Goal: Task Accomplishment & Management: Use online tool/utility

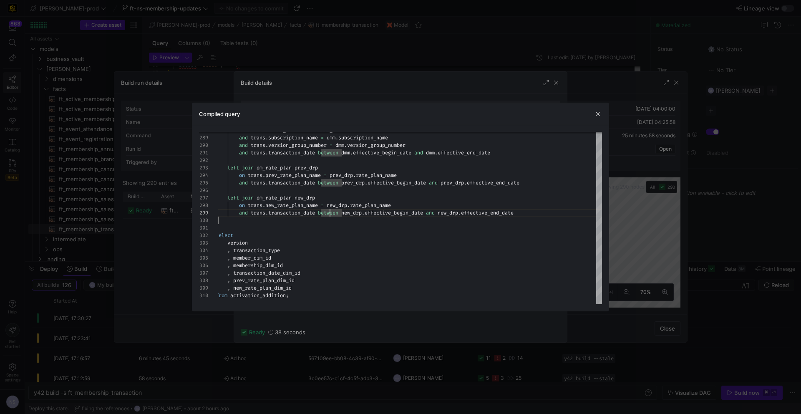
scroll to position [60, 114]
click at [671, 232] on div at bounding box center [400, 207] width 801 height 414
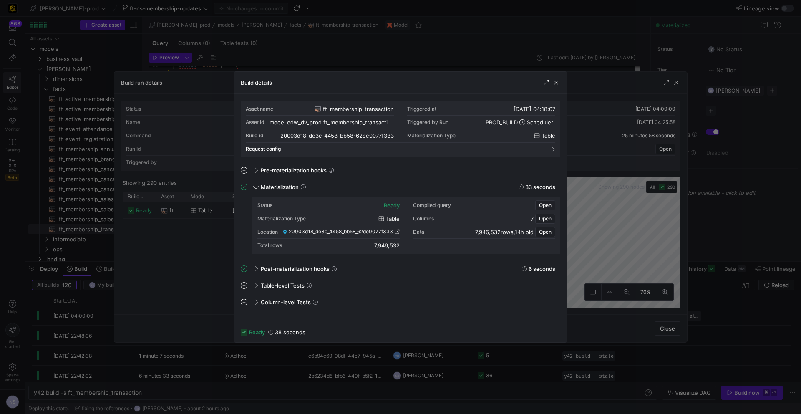
drag, startPoint x: 699, startPoint y: 217, endPoint x: 692, endPoint y: 213, distance: 7.7
click at [699, 217] on div at bounding box center [400, 207] width 801 height 414
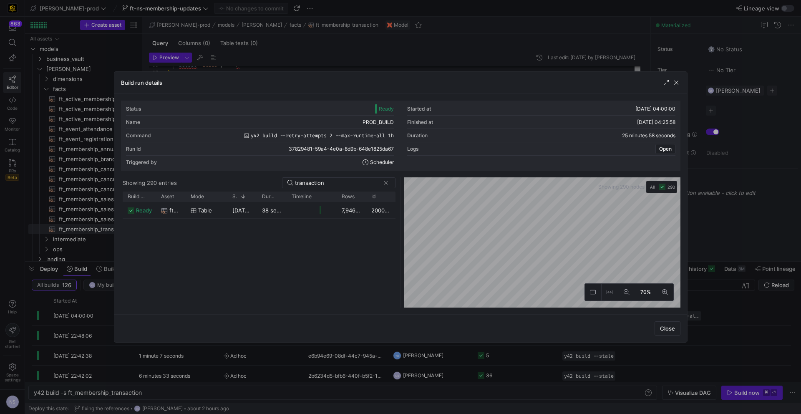
click at [713, 158] on div at bounding box center [400, 207] width 801 height 414
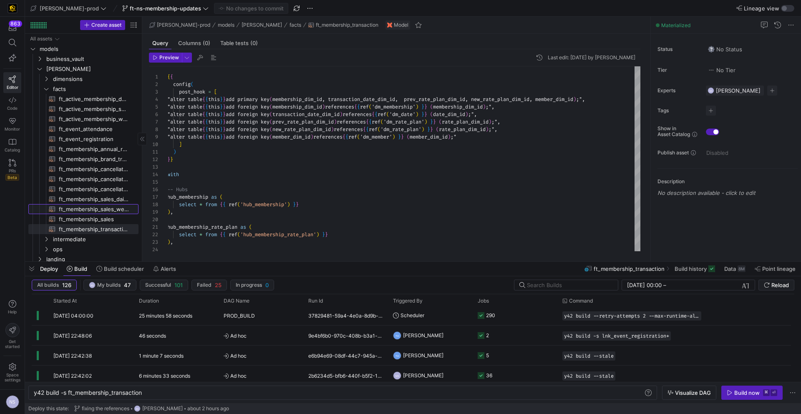
click at [108, 206] on span "ft_membership_sales_weekly_forecast​​​​​​​​​​" at bounding box center [94, 209] width 70 height 10
type textarea "{{ config( post_hook = [ "alter table {{ this }} add primary key (forecast_vers…"
type textarea "y42 build -s ft_membership_sales_weekly_forecast"
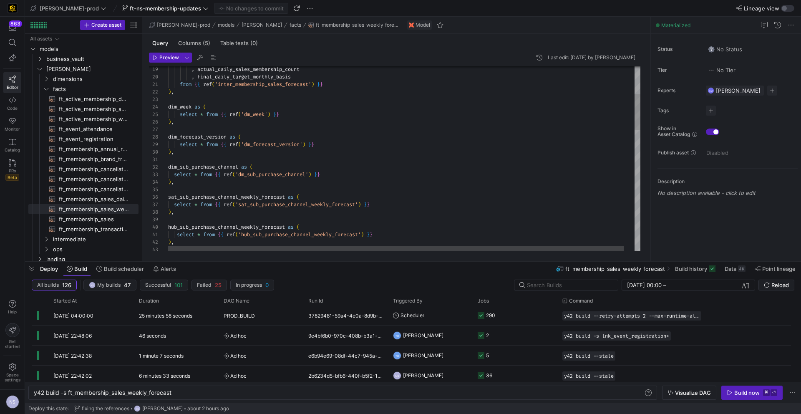
type textarea "from {{ ref('inter_membership_sales_forecast') }} ), dim_week as ( select * fro…"
click at [342, 143] on div "select * from { { ref ( 'sat_sub_purchase_channel_weekly_forecast' ) } } ) , sa…" at bounding box center [409, 399] width 483 height 950
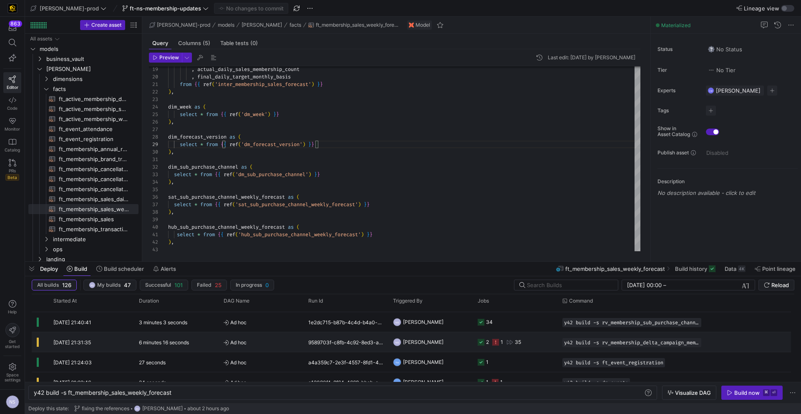
scroll to position [239, 0]
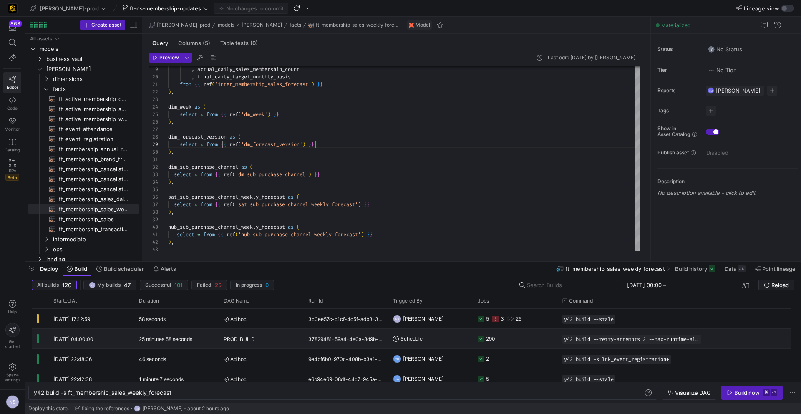
click at [441, 336] on y42-orchestration-triggered-by "Scheduler" at bounding box center [430, 338] width 75 height 19
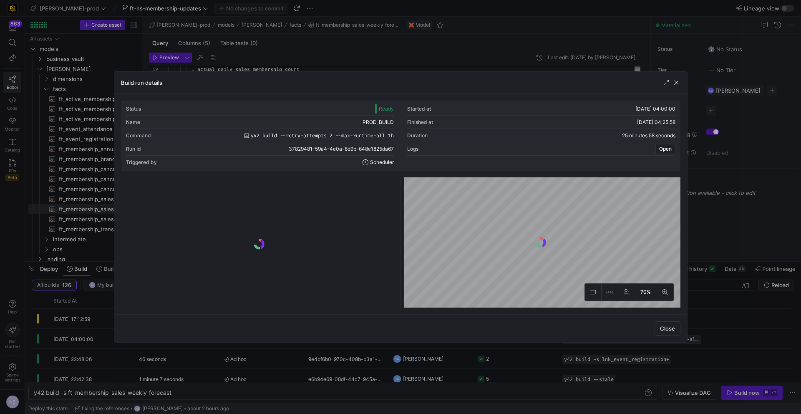
click at [346, 191] on y42-logo-loader at bounding box center [259, 244] width 273 height 127
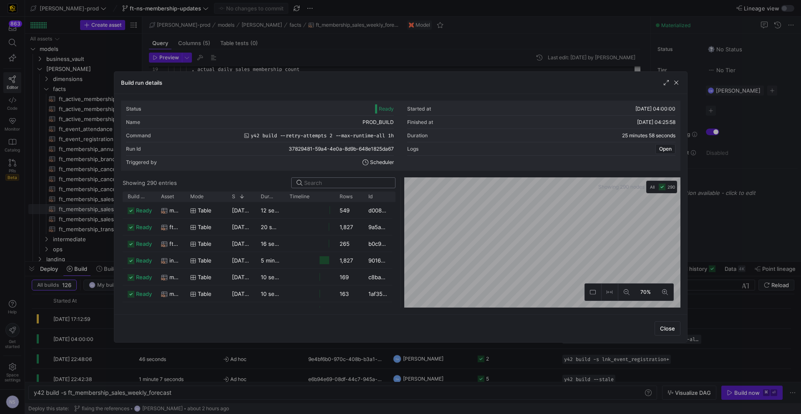
click at [321, 183] on input at bounding box center [347, 182] width 86 height 7
paste input "dm_week"
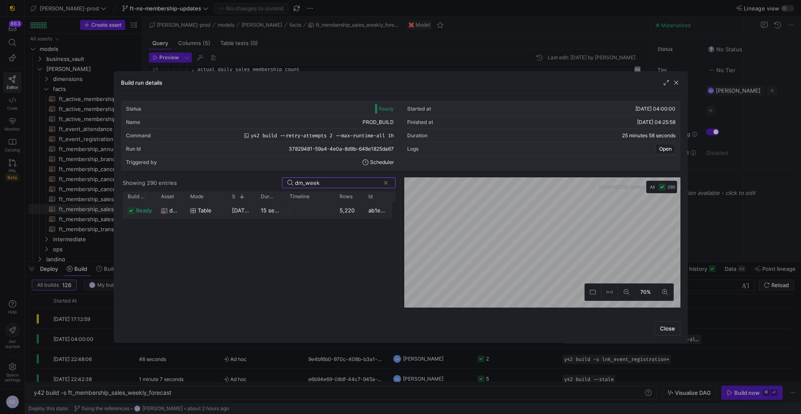
type input "dm_week"
click at [344, 208] on div "5,220" at bounding box center [348, 210] width 29 height 16
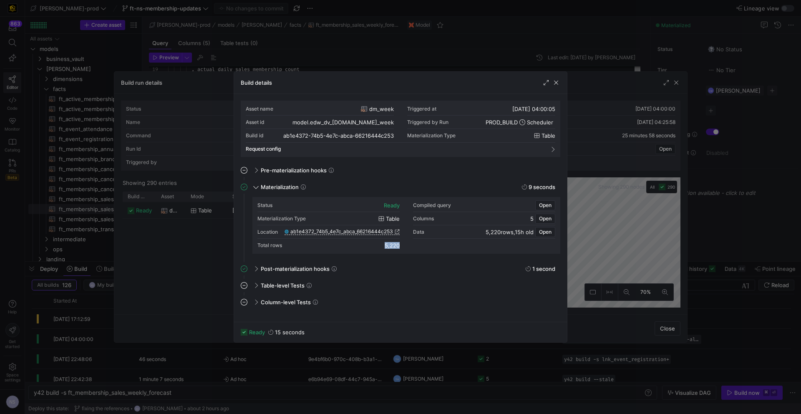
drag, startPoint x: 402, startPoint y: 246, endPoint x: 386, endPoint y: 246, distance: 15.4
click at [386, 246] on div "Status ready Compiled query Open Materialization Type table Columns 5 Open Loca…" at bounding box center [406, 224] width 298 height 53
copy div "5,220"
click at [598, 244] on div at bounding box center [400, 207] width 801 height 414
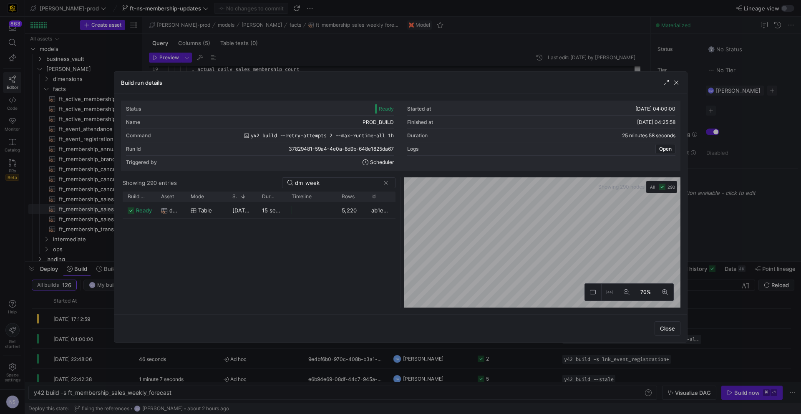
click at [753, 216] on div at bounding box center [400, 207] width 801 height 414
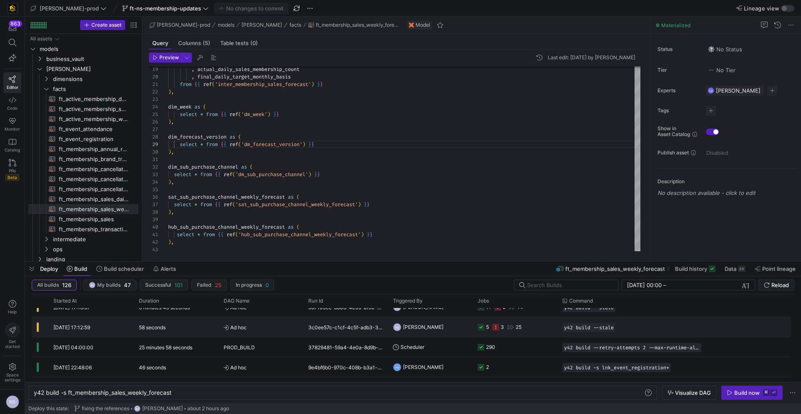
click at [501, 330] on div "3" at bounding box center [501, 327] width 3 height 20
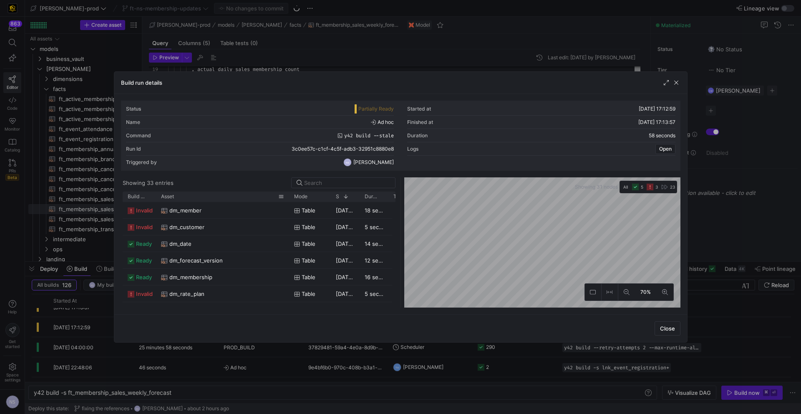
drag, startPoint x: 184, startPoint y: 197, endPoint x: 288, endPoint y: 194, distance: 103.9
click at [288, 194] on div at bounding box center [288, 196] width 3 height 10
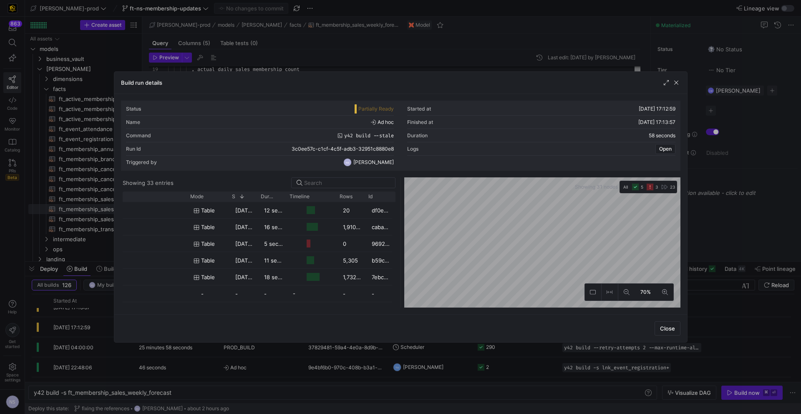
click at [756, 223] on div at bounding box center [400, 207] width 801 height 414
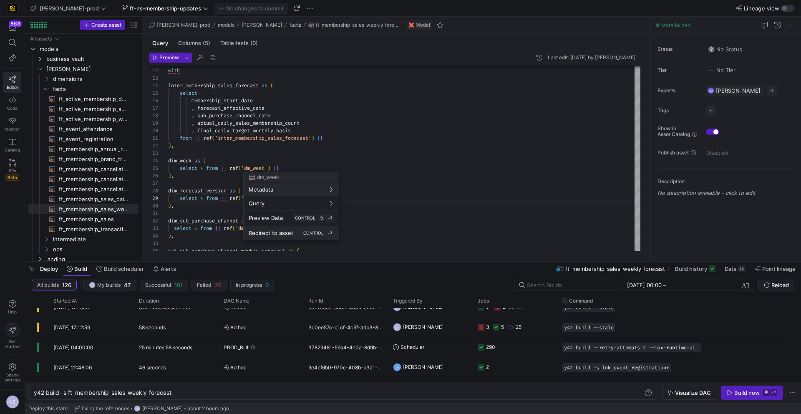
click at [301, 232] on kbd "CONTROL" at bounding box center [313, 233] width 24 height 8
type textarea "{{ config( materialized='table' , post_hook= "alter table {{ this }} add primar…"
type textarea "y42 build -s dm_week"
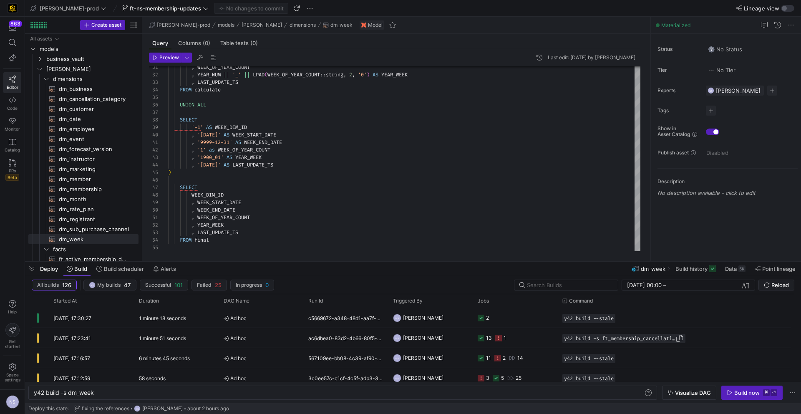
drag, startPoint x: 747, startPoint y: 388, endPoint x: 613, endPoint y: 341, distance: 142.3
click at [745, 388] on button "Build now ⌘ ⏎" at bounding box center [751, 392] width 61 height 14
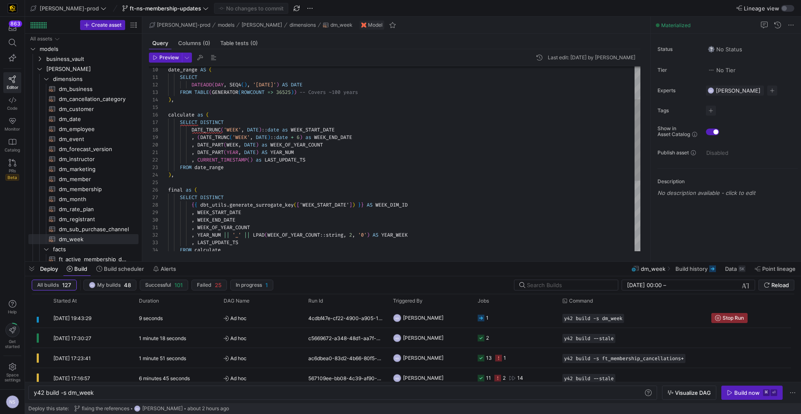
click at [288, 238] on div "{ { dbt_utils . generate_surrogate_key ( [ 'WEEK_START_DATE' ] ) } } AS WEEK_DI…" at bounding box center [404, 201] width 472 height 419
click at [424, 234] on div "{ { dbt_utils . generate_surrogate_key ( [ 'WEEK_START_DATE' ] ) } } AS WEEK_DI…" at bounding box center [404, 201] width 472 height 419
click at [519, 318] on y42-job-status-cell-renderer "1" at bounding box center [514, 317] width 75 height 19
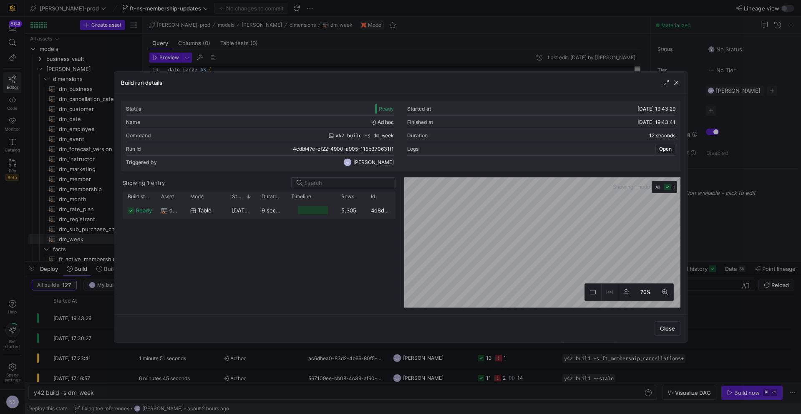
click at [338, 213] on div "5,305" at bounding box center [351, 210] width 30 height 16
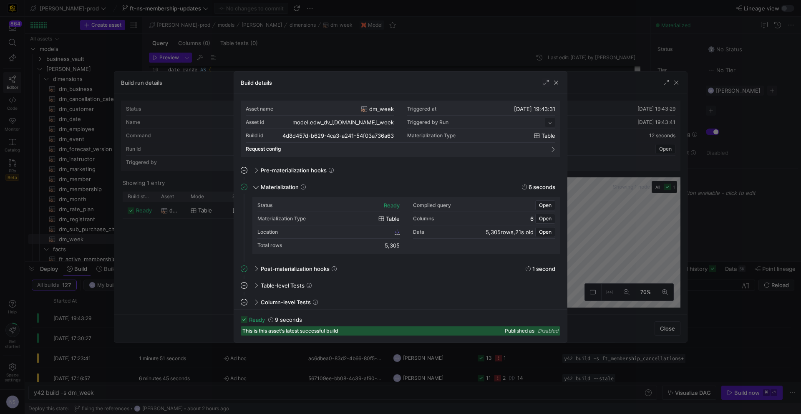
click at [389, 231] on div "Location" at bounding box center [328, 231] width 142 height 13
click at [389, 231] on span "4d8d457d_b629_4ca3_a241_54f03a736a63" at bounding box center [341, 231] width 103 height 6
click at [611, 162] on div at bounding box center [400, 207] width 801 height 414
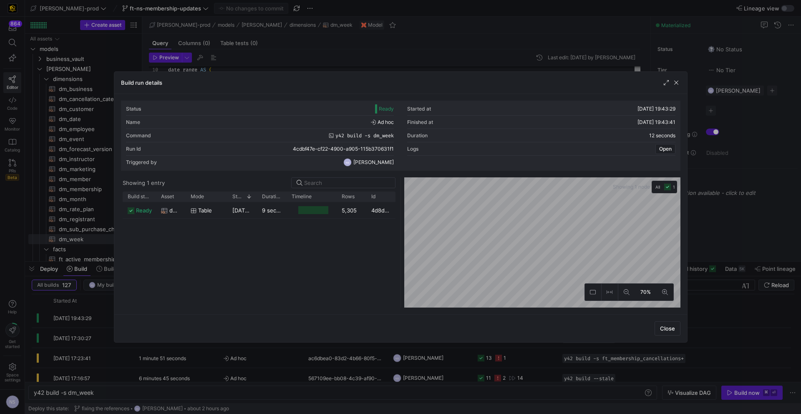
drag, startPoint x: 728, startPoint y: 196, endPoint x: 720, endPoint y: 196, distance: 7.9
click at [728, 196] on div at bounding box center [400, 207] width 801 height 414
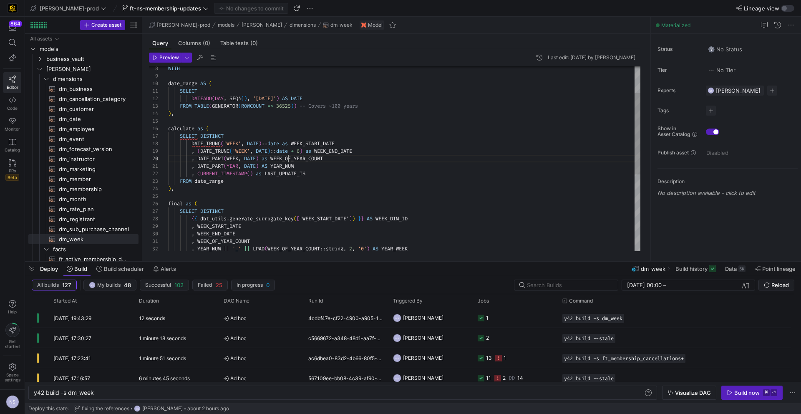
click at [289, 157] on div "{ { dbt_utils . generate_surrogate_key ( [ 'WEEK_START_DATE' ] ) } } AS WEEK_DI…" at bounding box center [404, 214] width 472 height 419
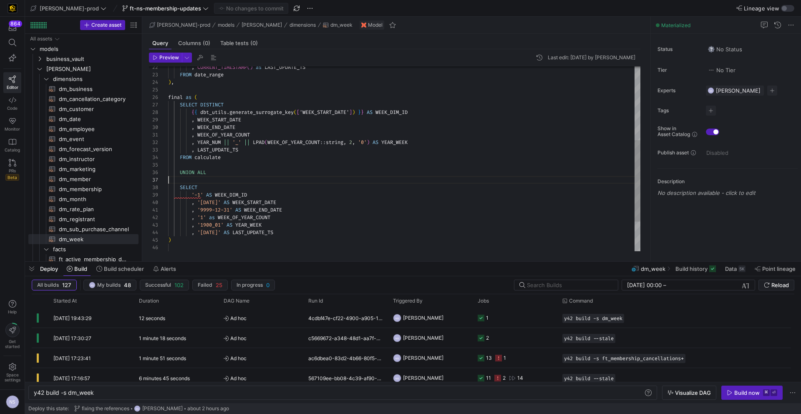
scroll to position [45, 0]
click at [306, 180] on div "{ { dbt_utils . generate_surrogate_key ( [ 'WEEK_START_DATE' ] ) } } AS WEEK_DI…" at bounding box center [404, 108] width 472 height 419
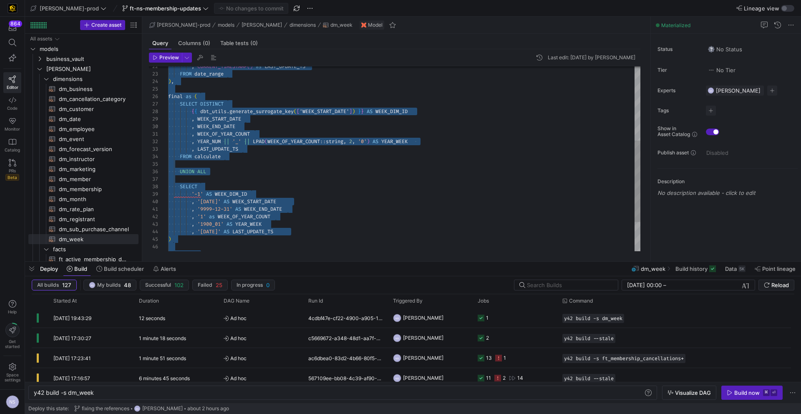
click at [335, 197] on div "{ { dbt_utils . generate_surrogate_key ( [ 'WEEK_START_DATE' ] ) } } AS WEEK_DI…" at bounding box center [404, 107] width 472 height 419
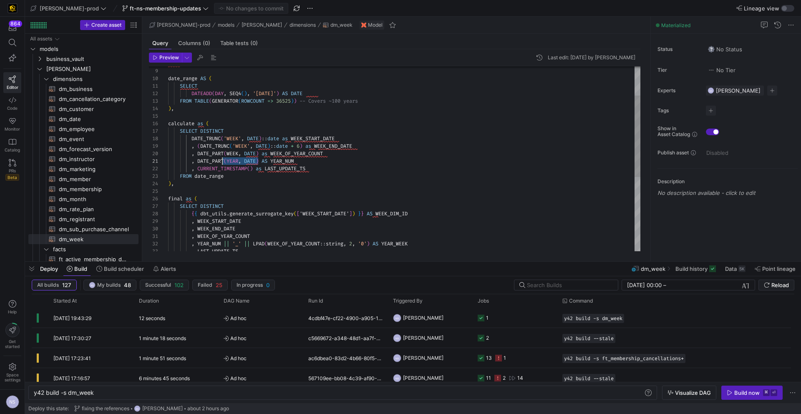
scroll to position [0, 60]
drag, startPoint x: 259, startPoint y: 161, endPoint x: 229, endPoint y: 161, distance: 29.2
click at [229, 161] on div ") , , CURRENT_TIMESTAMP ( ) as LAST_UPDATE_TS FROM date_range , ( DATE_TRUNC ( …" at bounding box center [404, 209] width 472 height 419
drag, startPoint x: 258, startPoint y: 150, endPoint x: 228, endPoint y: 151, distance: 30.4
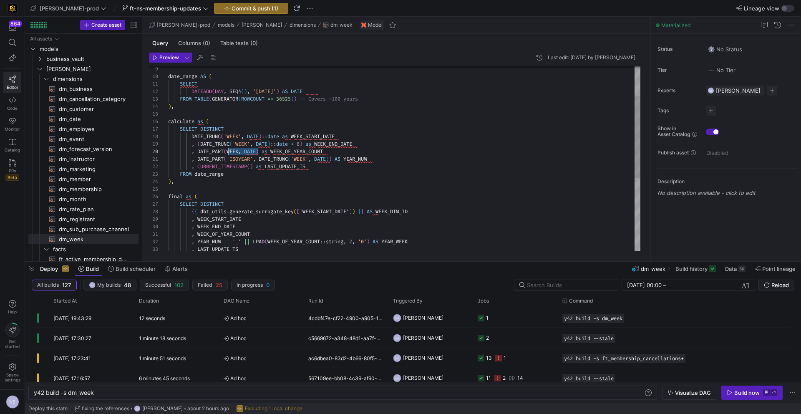
click at [228, 151] on div ") , , CURRENT_TIMESTAMP ( ) as LAST_UPDATE_TS FROM date_range , ( DATE_TRUNC ( …" at bounding box center [404, 207] width 472 height 419
type textarea "SELECT DATEADD(DAY, SEQ4(), '2000-01-01') AS DATE FROM TABLE(GENERATOR(ROWCOUNT…"
click at [427, 141] on div ") , , CURRENT_TIMESTAMP ( ) as LAST_UPDATE_TS FROM date_range , ( DATE_TRUNC ( …" at bounding box center [404, 207] width 472 height 419
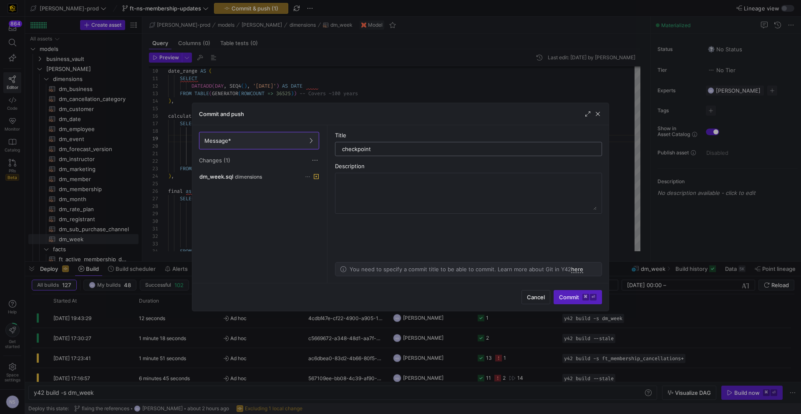
click at [357, 146] on input "checkpoint" at bounding box center [468, 149] width 253 height 7
type input "fixing dm week"
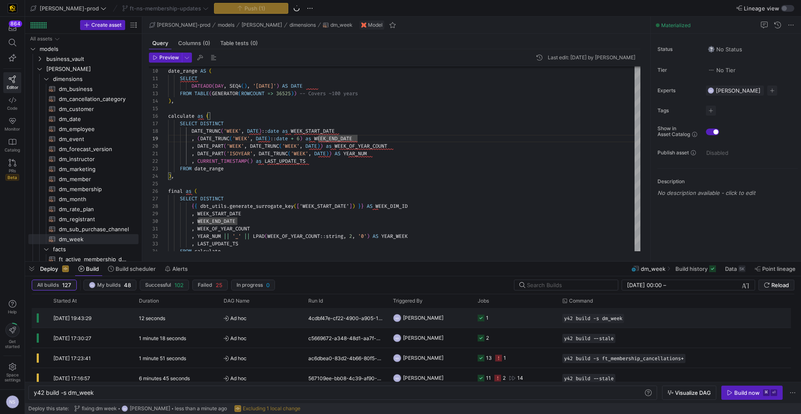
click at [508, 313] on y42-job-status-cell-renderer "1" at bounding box center [514, 317] width 75 height 19
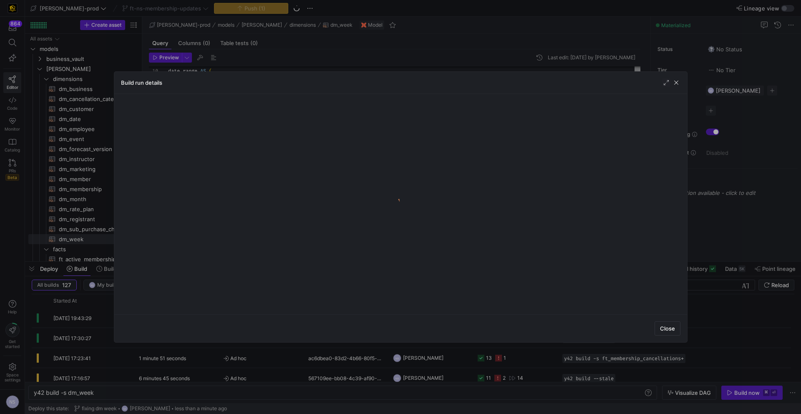
drag, startPoint x: 696, startPoint y: 261, endPoint x: 697, endPoint y: 276, distance: 15.9
click at [696, 261] on div at bounding box center [400, 207] width 801 height 414
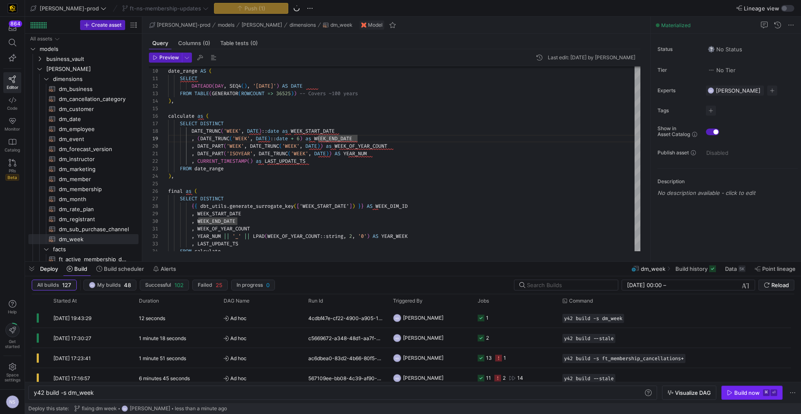
click at [748, 394] on div "Build now" at bounding box center [746, 392] width 25 height 7
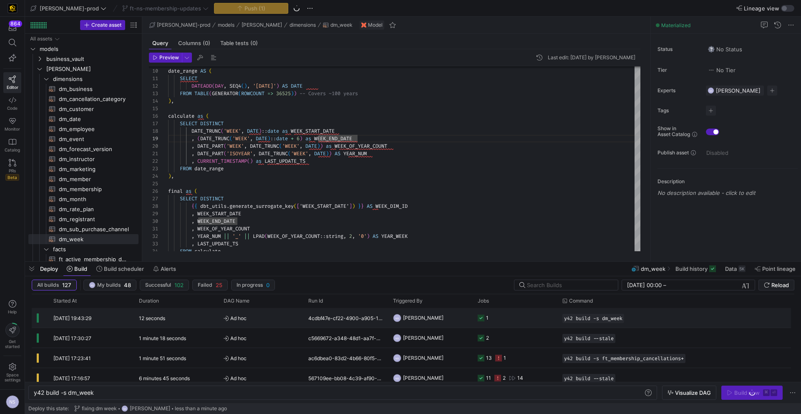
click at [394, 314] on div "NS" at bounding box center [397, 318] width 8 height 8
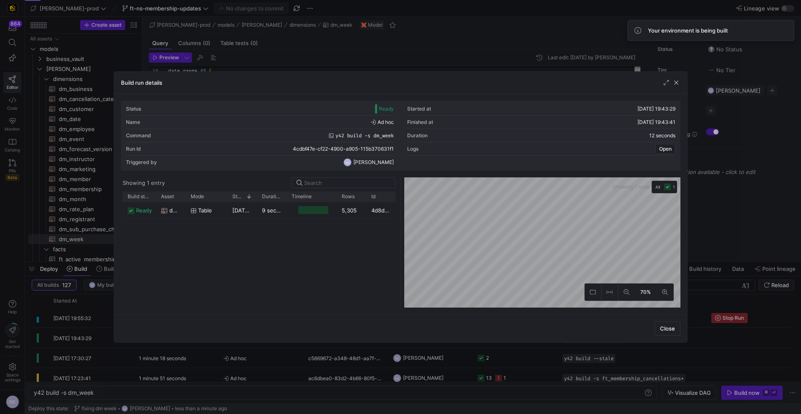
click at [702, 193] on div at bounding box center [400, 207] width 801 height 414
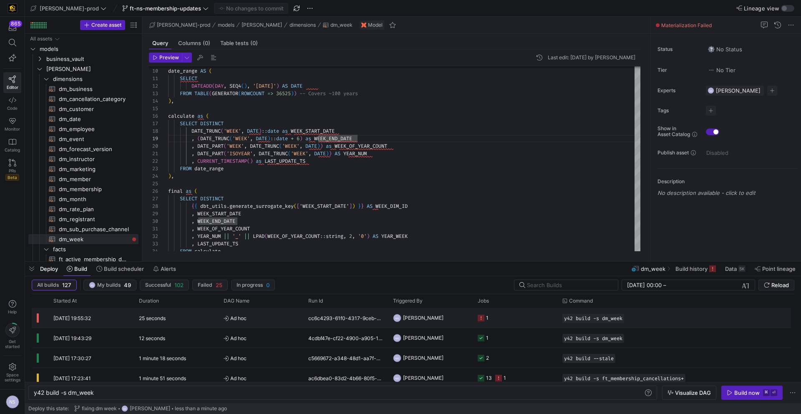
click at [500, 317] on y42-job-status-cell-renderer "1" at bounding box center [514, 317] width 75 height 19
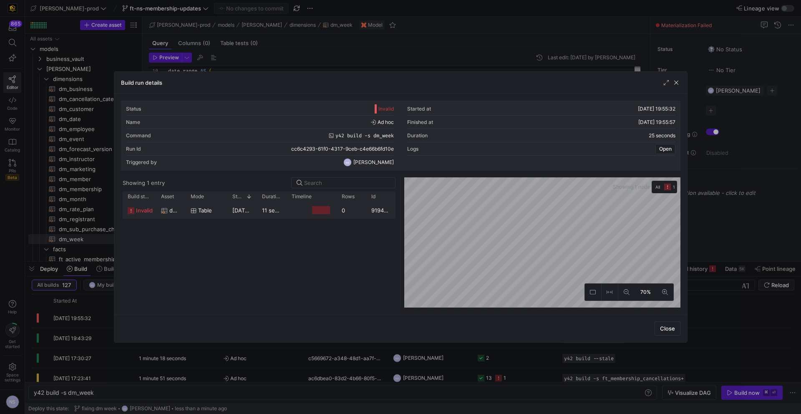
click at [303, 205] on y42-job-duration-timeline-cell-renderer at bounding box center [311, 209] width 40 height 15
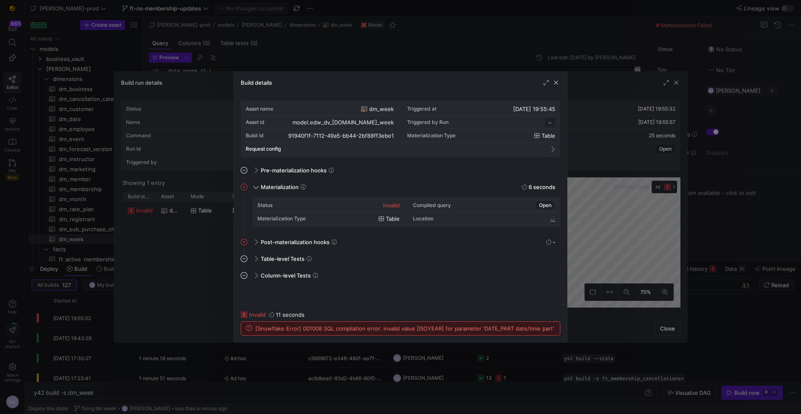
scroll to position [75, 0]
click at [621, 289] on div at bounding box center [400, 207] width 801 height 414
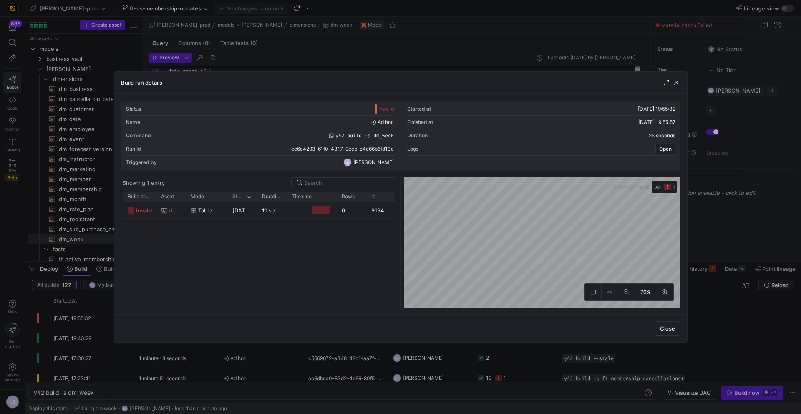
click at [722, 252] on div at bounding box center [400, 207] width 801 height 414
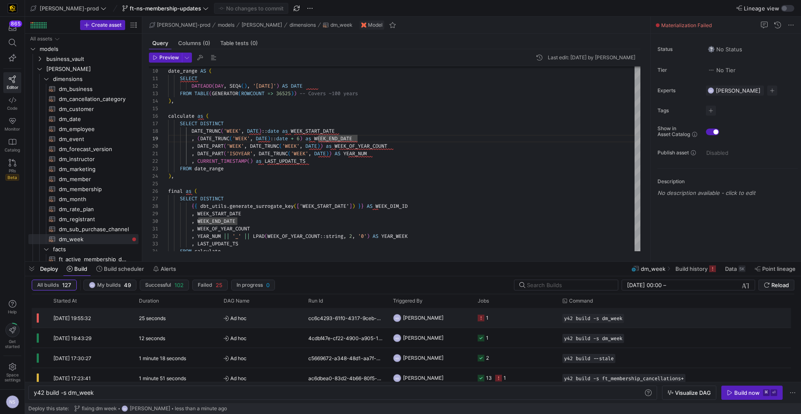
click at [499, 318] on y42-job-status-cell-renderer "1" at bounding box center [514, 317] width 75 height 19
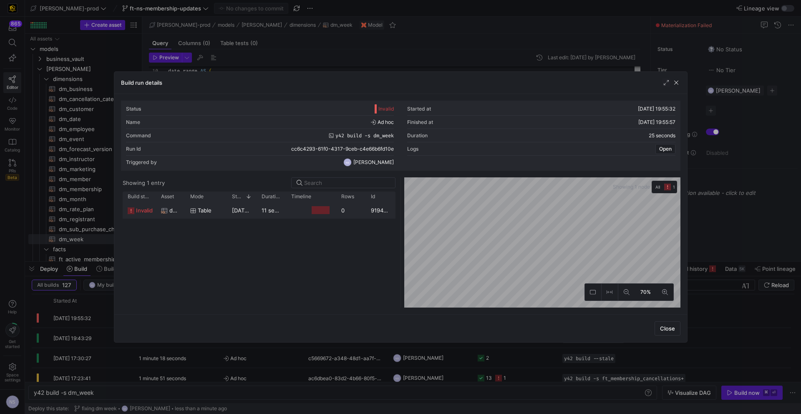
click at [289, 209] on div at bounding box center [311, 210] width 50 height 16
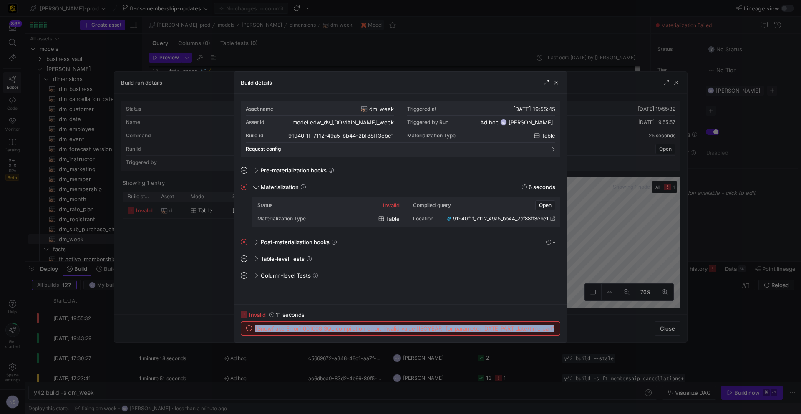
drag, startPoint x: 555, startPoint y: 330, endPoint x: 255, endPoint y: 328, distance: 300.6
click at [255, 328] on div "[Snowflake Error] 001008 SQL compilation error: invalid value [ISOYEAR] for par…" at bounding box center [400, 327] width 319 height 13
copy span "[Snowflake Error] 001008 SQL compilation error: invalid value [ISOYEAR] for par…"
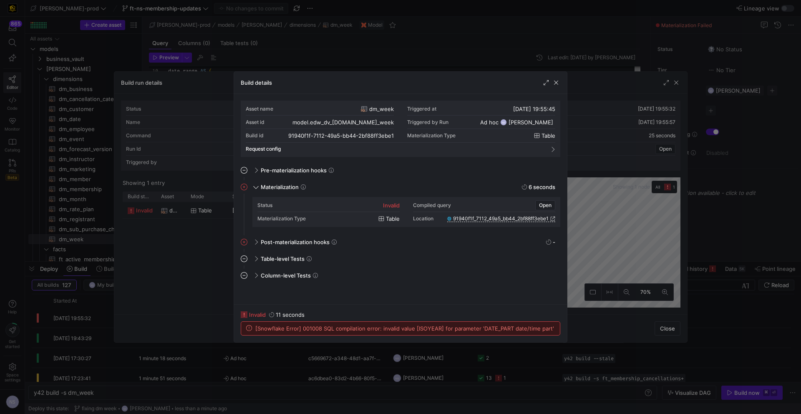
click at [579, 321] on div at bounding box center [400, 207] width 801 height 414
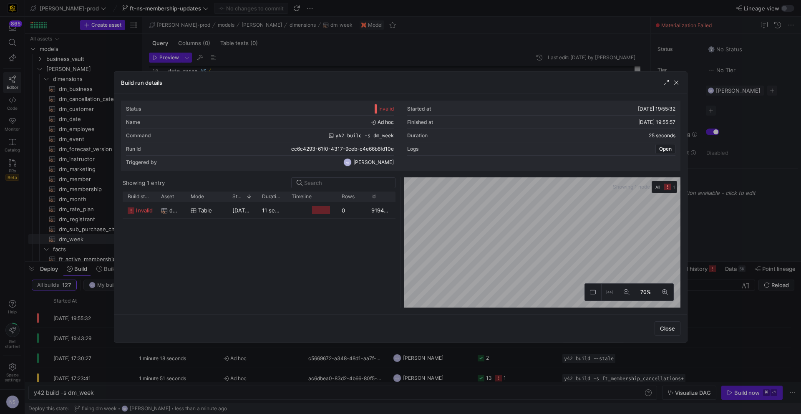
click at [707, 198] on div at bounding box center [400, 207] width 801 height 414
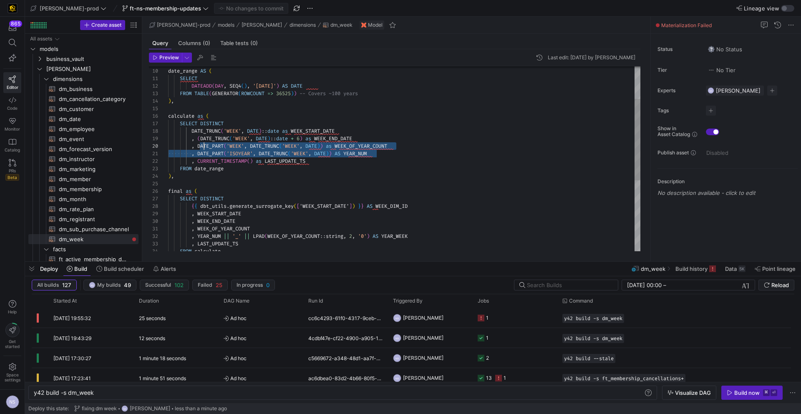
scroll to position [68, 24]
drag, startPoint x: 383, startPoint y: 154, endPoint x: 193, endPoint y: 146, distance: 190.7
click at [193, 146] on div ") , , CURRENT_TIMESTAMP ( ) as LAST_UPDATE_TS FROM date_range , ( DATE_TRUNC ( …" at bounding box center [404, 202] width 472 height 419
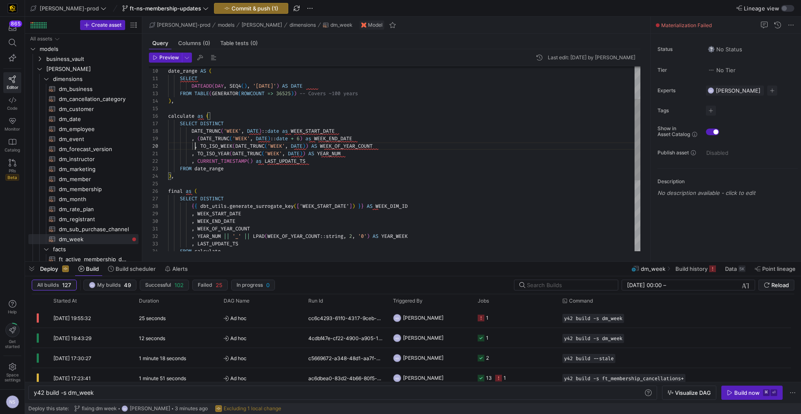
click at [196, 146] on div ") , , CURRENT_TIMESTAMP ( ) as LAST_UPDATE_TS FROM date_range , ( DATE_TRUNC ( …" at bounding box center [404, 202] width 472 height 419
click at [367, 152] on div ") , , CURRENT_TIMESTAMP ( ) as LAST_UPDATE_TS FROM date_range , ( DATE_TRUNC ( …" at bounding box center [404, 202] width 472 height 419
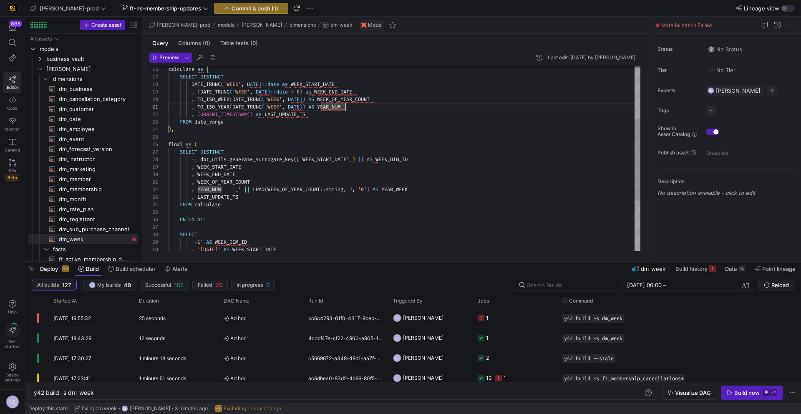
click at [467, 181] on div ") , , CURRENT_TIMESTAMP ( ) as LAST_UPDATE_TS FROM date_range , ( DATE_TRUNC ( …" at bounding box center [404, 155] width 472 height 419
click at [448, 164] on div ") , , CURRENT_TIMESTAMP ( ) as LAST_UPDATE_TS FROM date_range , ( DATE_TRUNC ( …" at bounding box center [404, 155] width 472 height 419
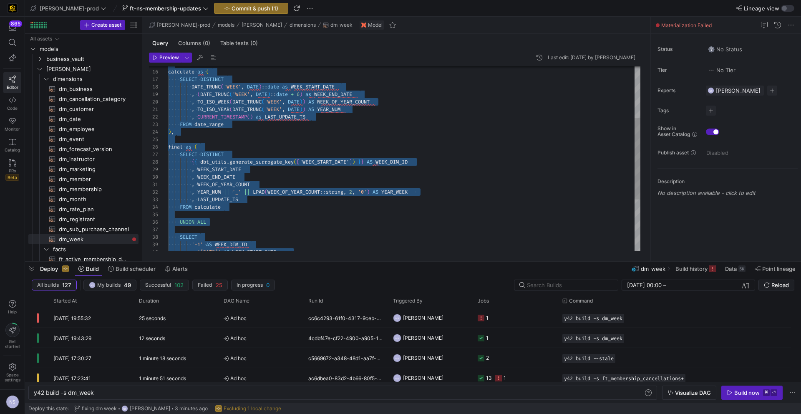
type textarea ", WEEK_OF_YEAR_COUNT , YEAR_NUM || '_' || LPAD(WEEK_OF_YEAR_COUNT::string, 2, '…"
drag, startPoint x: 270, startPoint y: 228, endPoint x: 233, endPoint y: 227, distance: 37.5
click at [270, 228] on div ") , , CURRENT_TIMESTAMP ( ) as LAST_UPDATE_TS FROM date_range , ( DATE_TRUNC ( …" at bounding box center [404, 158] width 472 height 419
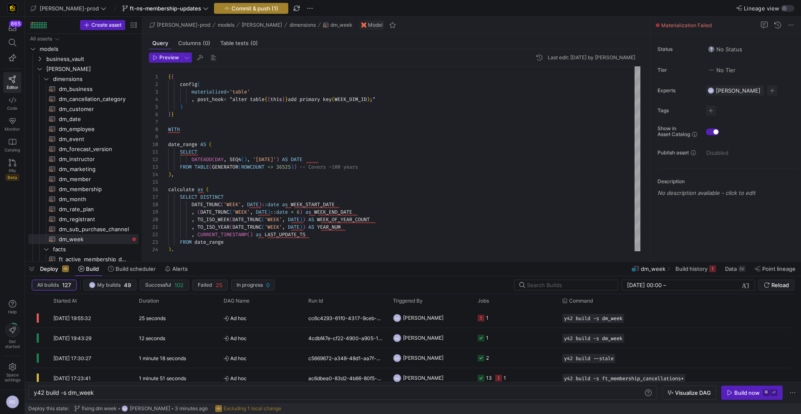
click at [231, 10] on span "Commit & push (1)" at bounding box center [254, 8] width 47 height 7
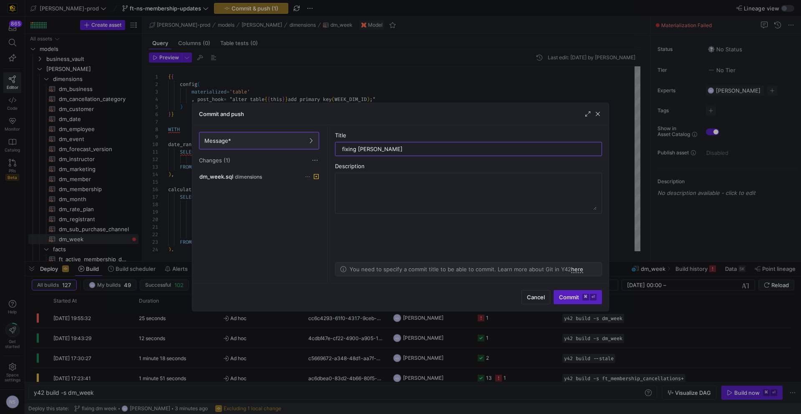
type input "fixing error"
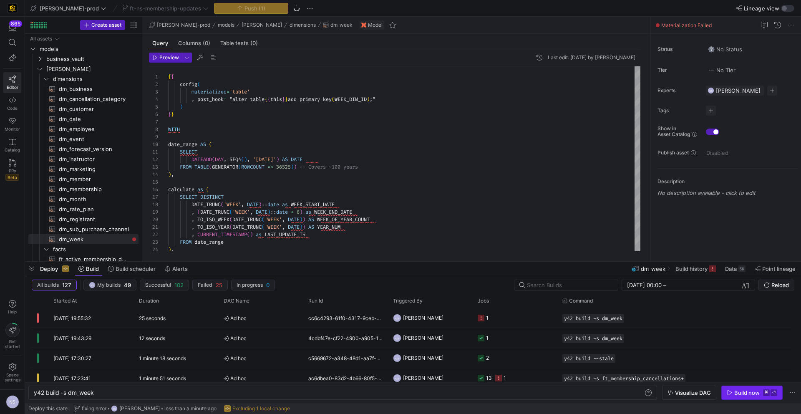
click at [731, 392] on icon "button" at bounding box center [729, 392] width 5 height 5
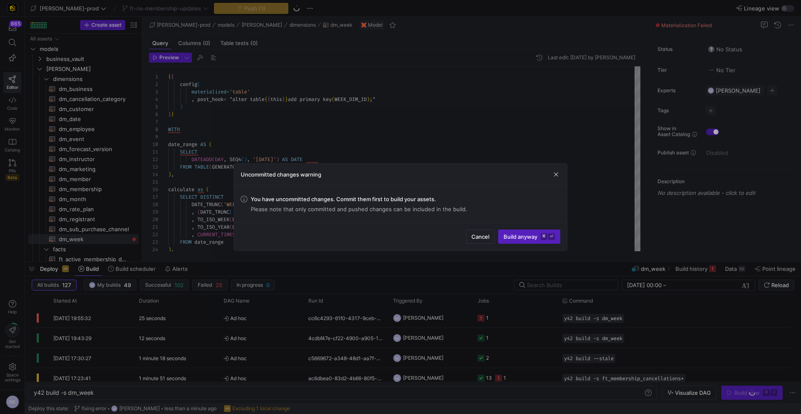
click at [628, 255] on div at bounding box center [400, 207] width 801 height 414
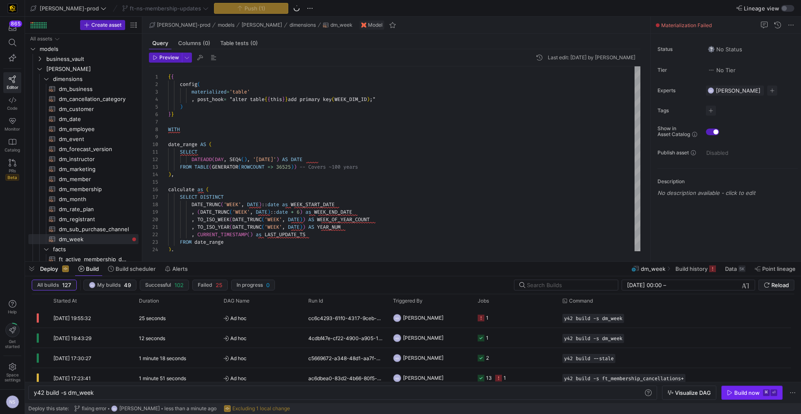
click at [752, 393] on div "Build now" at bounding box center [746, 392] width 25 height 7
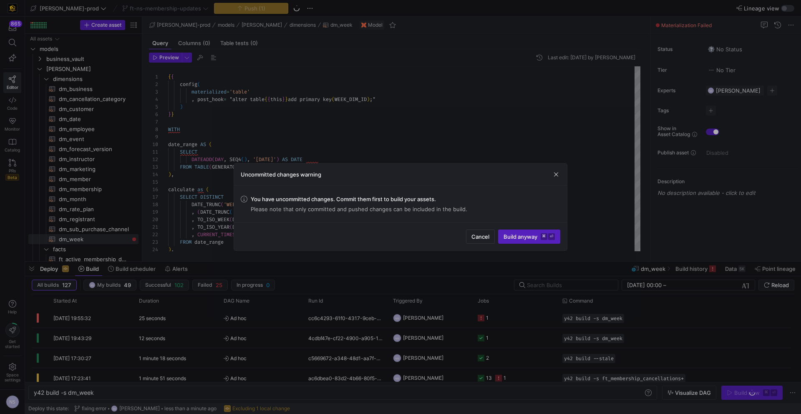
click at [697, 331] on div at bounding box center [400, 207] width 801 height 414
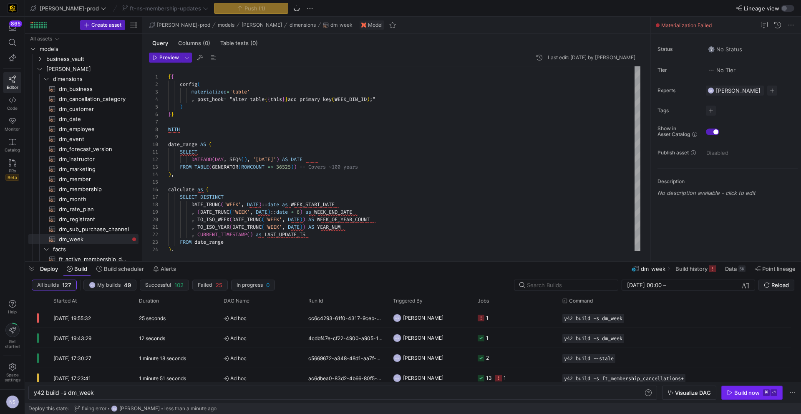
click at [741, 394] on div "Build now" at bounding box center [746, 392] width 25 height 7
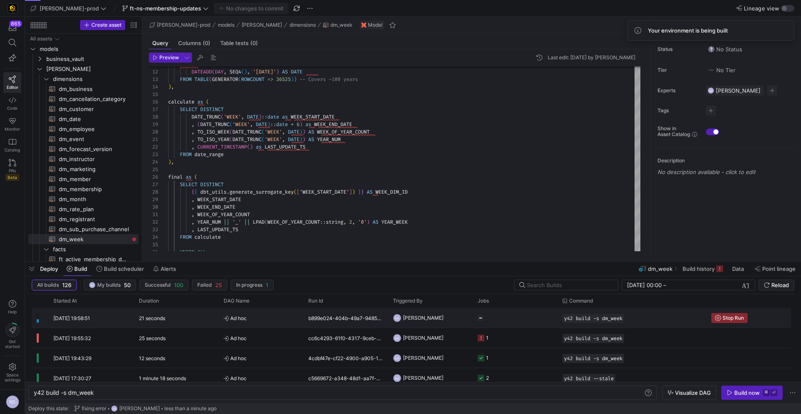
click at [501, 313] on y42-job-status-cell-renderer at bounding box center [514, 317] width 75 height 19
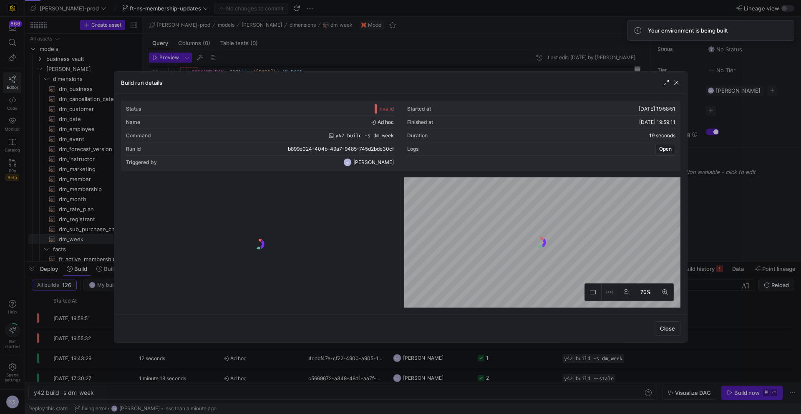
click at [758, 186] on div at bounding box center [400, 207] width 801 height 414
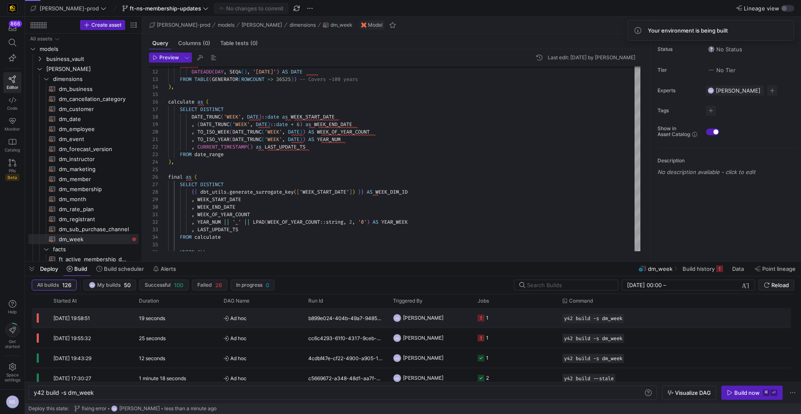
click at [521, 314] on y42-job-status-cell-renderer "1" at bounding box center [514, 317] width 75 height 19
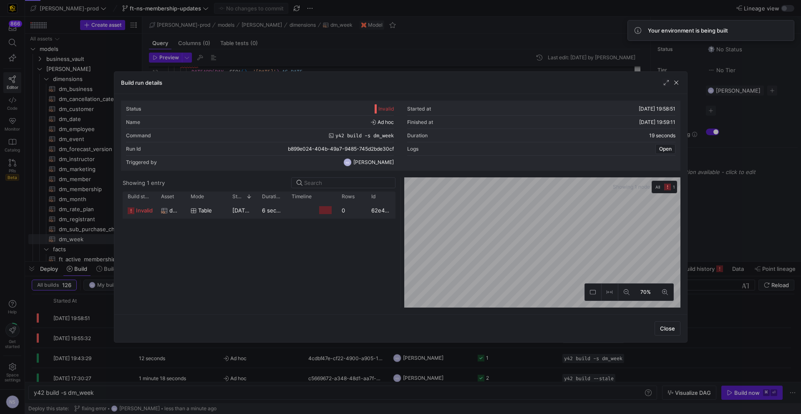
click at [286, 211] on div at bounding box center [311, 210] width 50 height 16
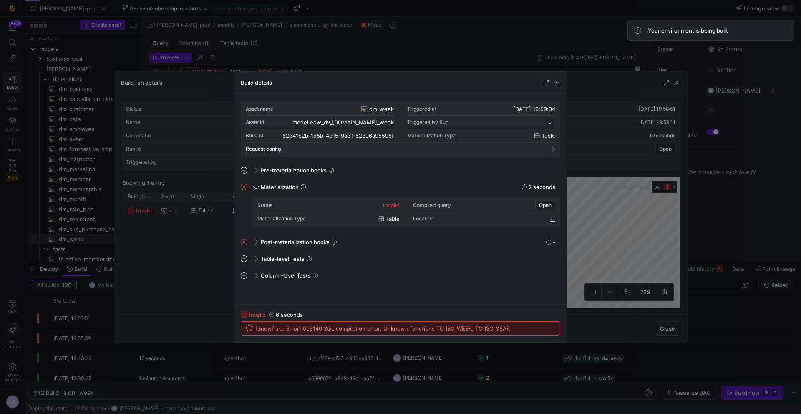
scroll to position [75, 0]
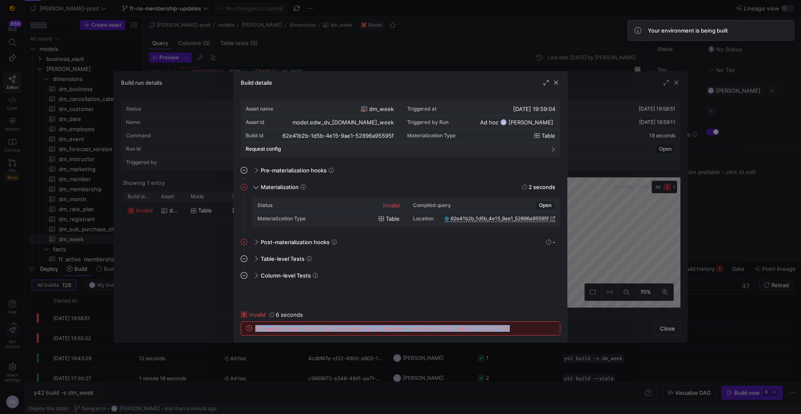
drag, startPoint x: 520, startPoint y: 330, endPoint x: 250, endPoint y: 328, distance: 269.8
click at [250, 328] on div "[Snowflake Error] 002140 SQL compilation error: Unknown functions TO_ISO_WEEK, …" at bounding box center [400, 327] width 319 height 13
copy span "[Snowflake Error] 002140 SQL compilation error: Unknown functions TO_ISO_WEEK, …"
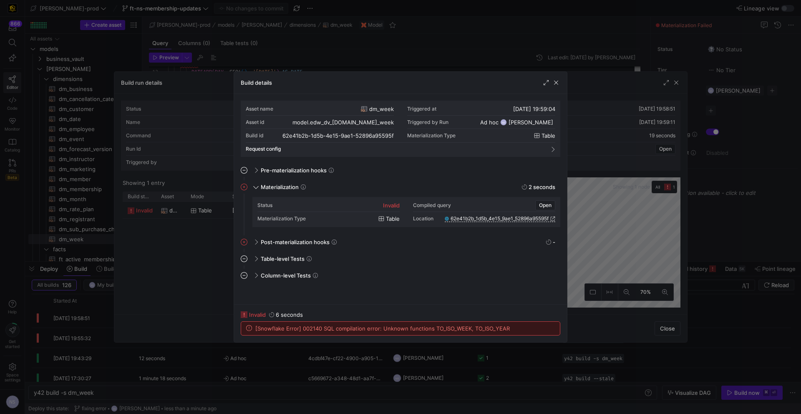
click at [585, 258] on div at bounding box center [400, 207] width 801 height 414
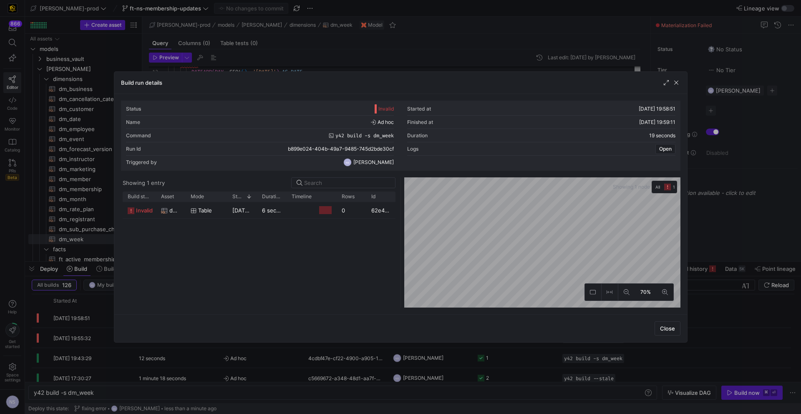
click at [716, 284] on div at bounding box center [400, 207] width 801 height 414
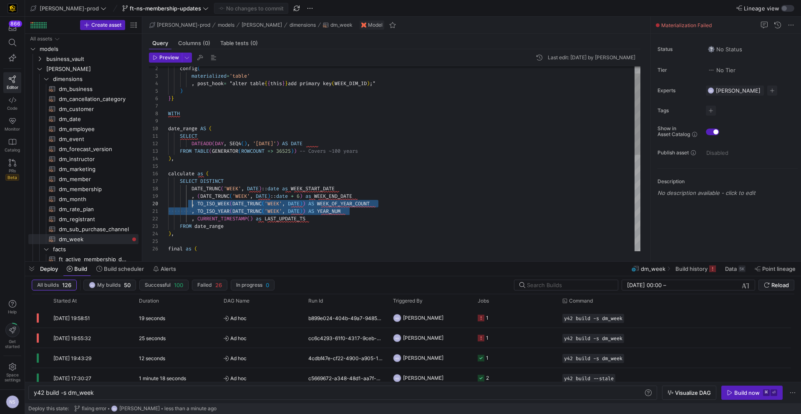
scroll to position [68, 24]
drag, startPoint x: 349, startPoint y: 210, endPoint x: 192, endPoint y: 204, distance: 157.3
click at [192, 204] on div ") , , CURRENT_TIMESTAMP ( ) as LAST_UPDATE_TS FROM date_range , ( DATE_TRUNC ( …" at bounding box center [404, 259] width 472 height 419
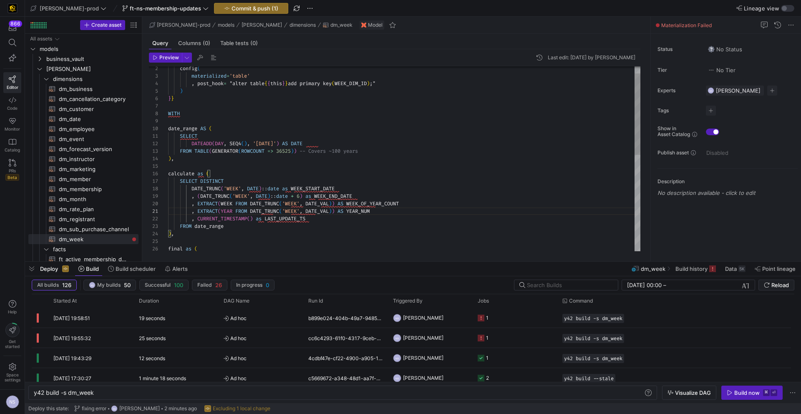
click at [434, 214] on div ") , , CURRENT_TIMESTAMP ( ) as LAST_UPDATE_TS FROM date_range , ( DATE_TRUNC ( …" at bounding box center [404, 259] width 472 height 419
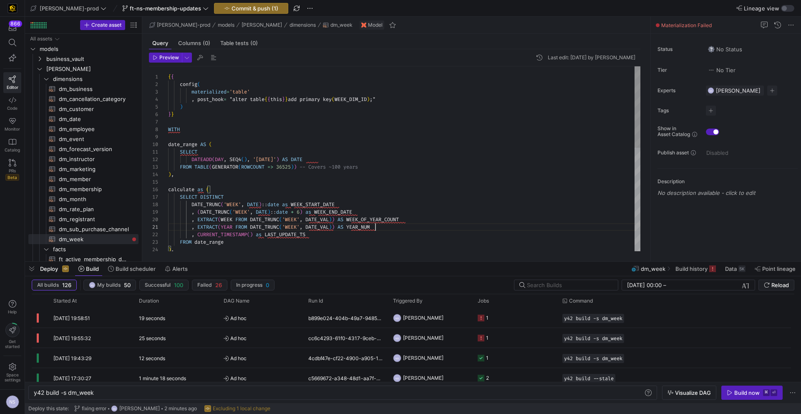
click at [359, 204] on div ") , , CURRENT_TIMESTAMP ( ) as LAST_UPDATE_TS FROM date_range , ( DATE_TRUNC ( …" at bounding box center [404, 275] width 472 height 419
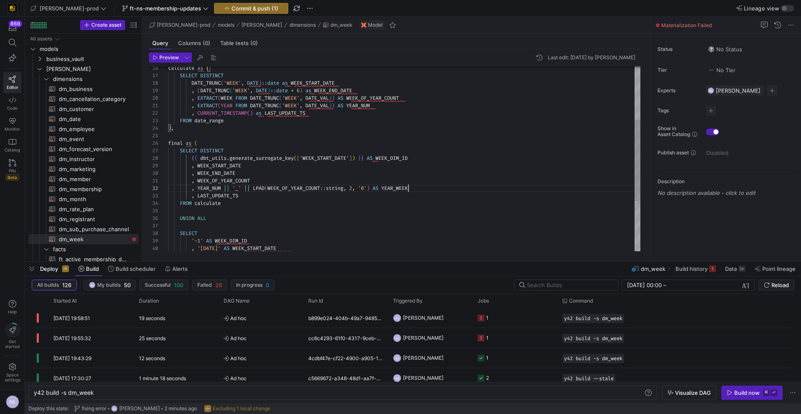
click at [409, 191] on div ") , FROM date_range final as ( SELECT DISTINCT { { dbt_utils . generate_surroga…" at bounding box center [404, 154] width 472 height 419
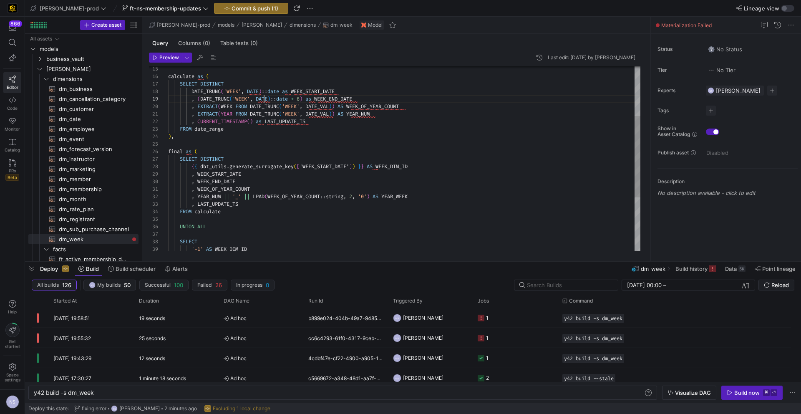
click at [264, 98] on div ") , FROM date_range final as ( SELECT DISTINCT { { dbt_utils . generate_surroga…" at bounding box center [404, 162] width 472 height 419
click at [315, 104] on div ") , FROM date_range final as ( SELECT DISTINCT { { dbt_utils . generate_surroga…" at bounding box center [404, 162] width 472 height 419
click at [315, 103] on div ") , FROM date_range final as ( SELECT DISTINCT { { dbt_utils . generate_surroga…" at bounding box center [404, 162] width 472 height 419
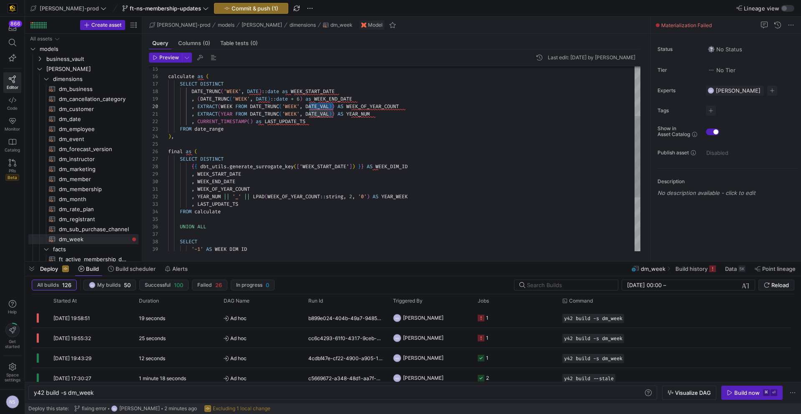
scroll to position [68, 153]
click at [318, 112] on div ") , FROM date_range final as ( SELECT DISTINCT { { dbt_utils . generate_surroga…" at bounding box center [404, 162] width 472 height 419
type textarea ", EXTRACT(YEAR FROM DATE_TRUNC('WEEK', DATE)) AS YEAR_NUM , CURRENT_TIMESTAMP()…"
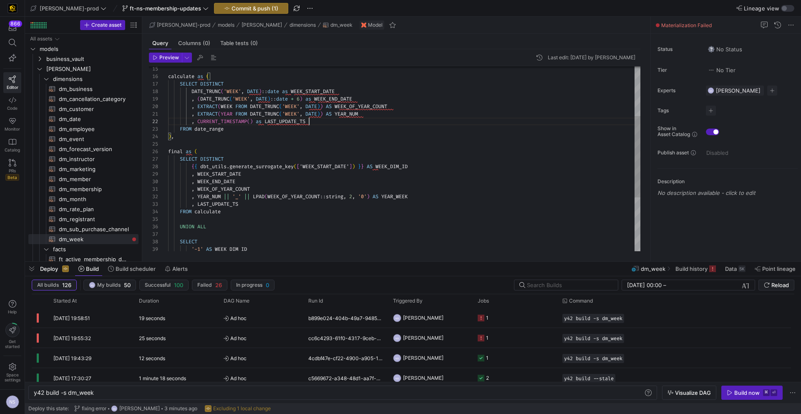
click at [410, 118] on div ") , FROM date_range final as ( SELECT DISTINCT { { dbt_utils . generate_surroga…" at bounding box center [404, 162] width 472 height 419
click at [231, 11] on span "Commit & push (1)" at bounding box center [254, 8] width 47 height 7
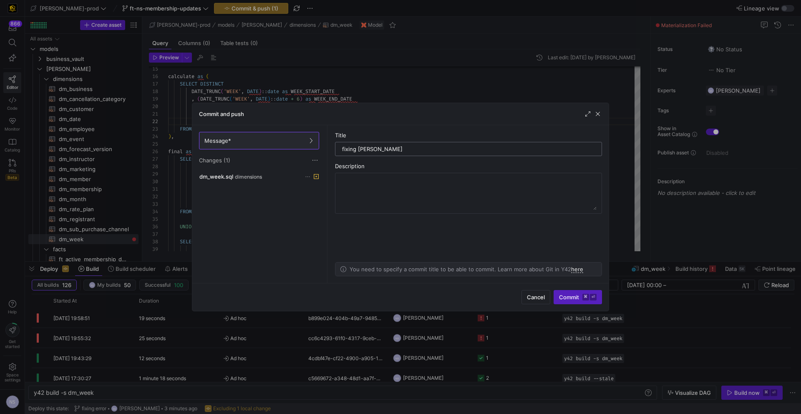
type input "fixing error"
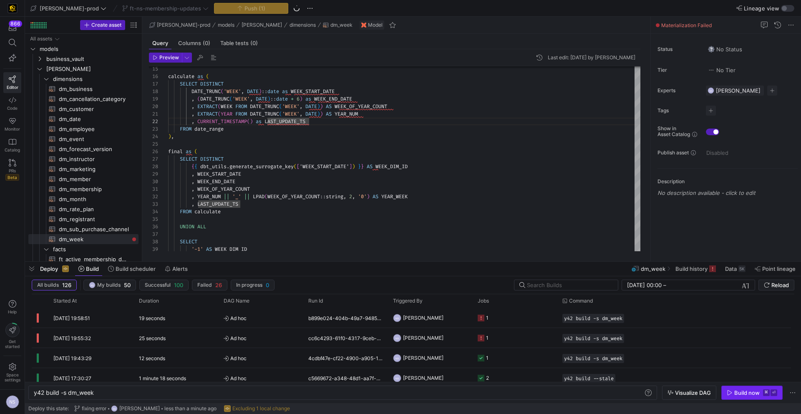
click at [758, 394] on div "Build now" at bounding box center [746, 392] width 25 height 7
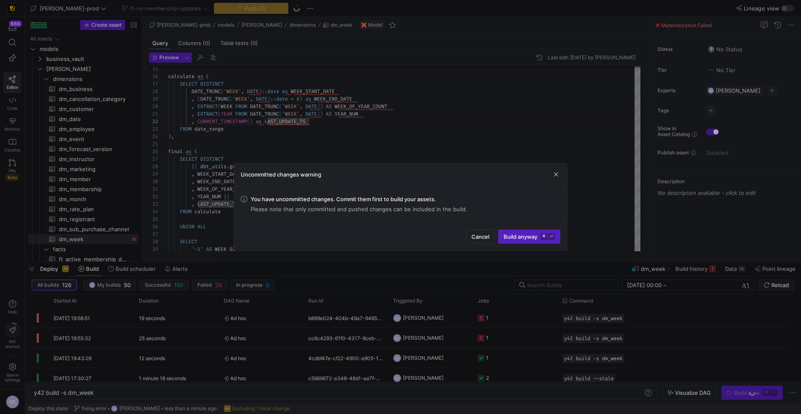
click at [575, 186] on div at bounding box center [400, 207] width 801 height 414
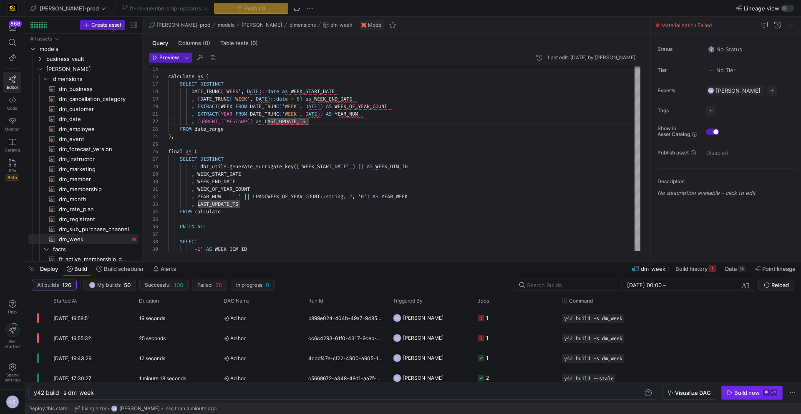
click at [744, 394] on div "Build now" at bounding box center [746, 392] width 25 height 7
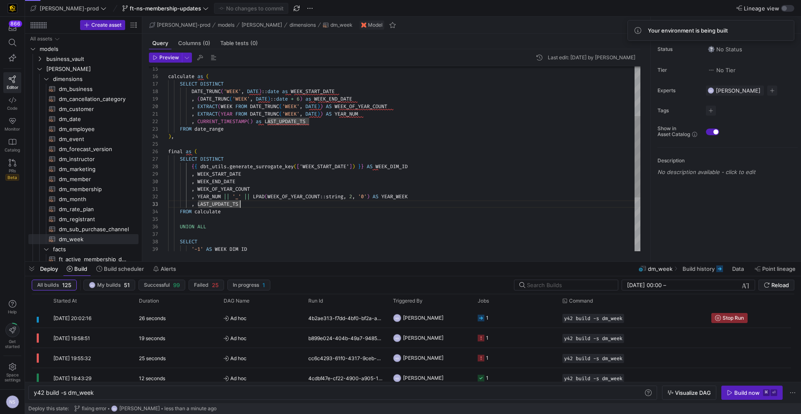
type textarea ", WEEK_OF_YEAR_COUNT , YEAR_NUM || '_' || LPAD(WEEK_OF_YEAR_COUNT::string, 2, '…"
click at [247, 206] on div ") , FROM date_range final as ( SELECT DISTINCT { { dbt_utils . generate_surroga…" at bounding box center [404, 162] width 472 height 419
click at [497, 314] on y42-job-status-cell-renderer "1" at bounding box center [514, 317] width 75 height 19
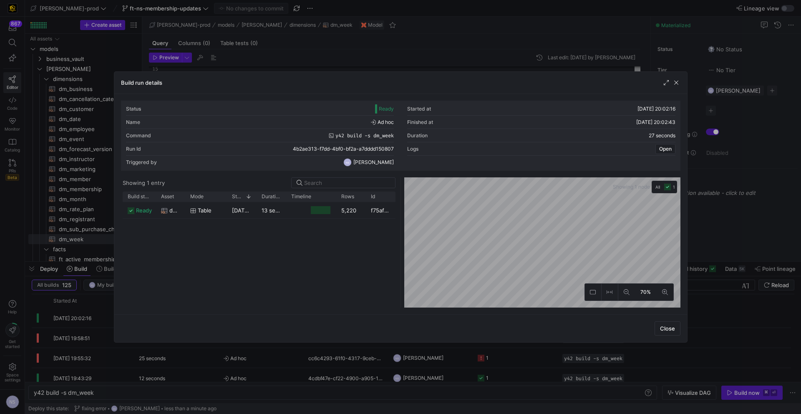
click at [707, 216] on div at bounding box center [400, 207] width 801 height 414
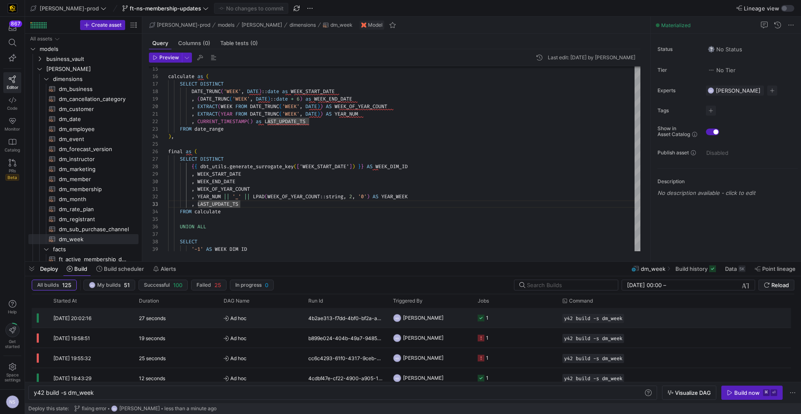
click at [524, 318] on y42-job-status-cell-renderer "1" at bounding box center [514, 317] width 75 height 19
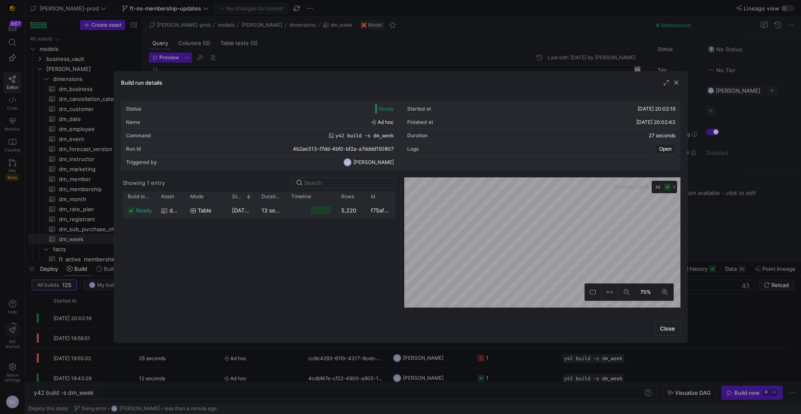
click at [317, 204] on y42-job-duration-timeline-cell-renderer at bounding box center [311, 209] width 40 height 15
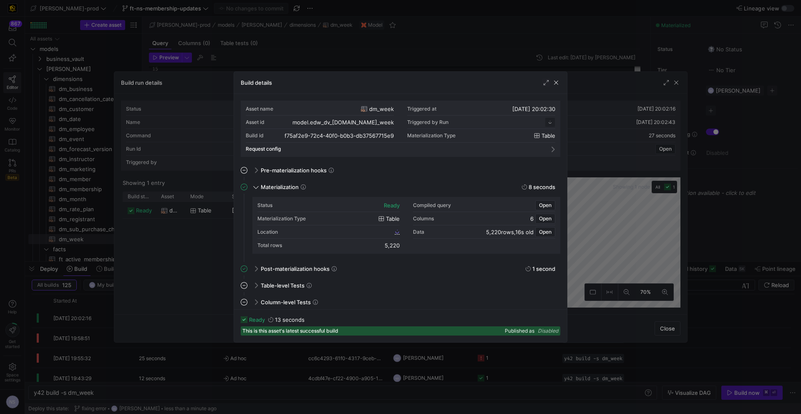
scroll to position [75, 0]
click at [395, 232] on icon at bounding box center [396, 231] width 5 height 5
click at [664, 244] on div at bounding box center [400, 207] width 801 height 414
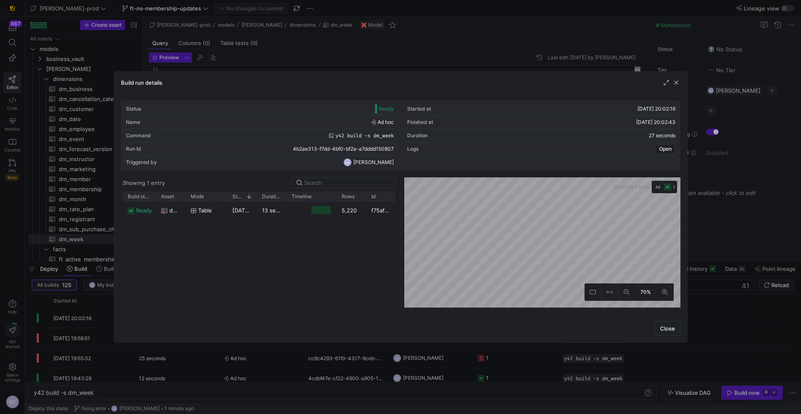
click at [703, 275] on div at bounding box center [400, 207] width 801 height 414
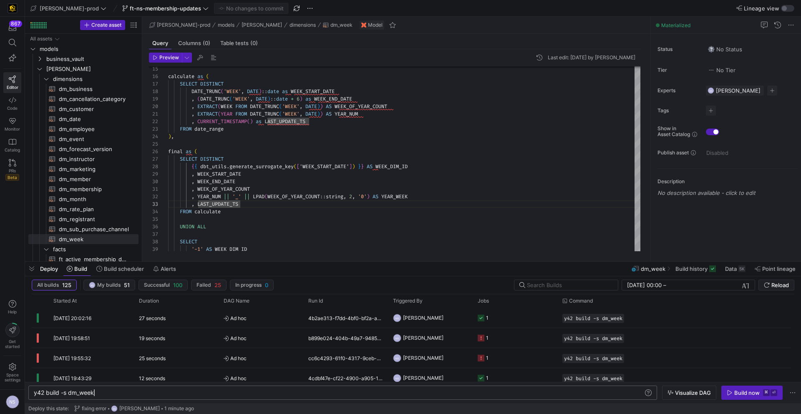
click at [114, 391] on div "y42 build -s dm_week" at bounding box center [338, 392] width 609 height 7
drag, startPoint x: 110, startPoint y: 392, endPoint x: 63, endPoint y: 389, distance: 47.6
click at [63, 389] on div "y42 build -s dm_week" at bounding box center [338, 392] width 609 height 7
type textarea "y42 build --stale"
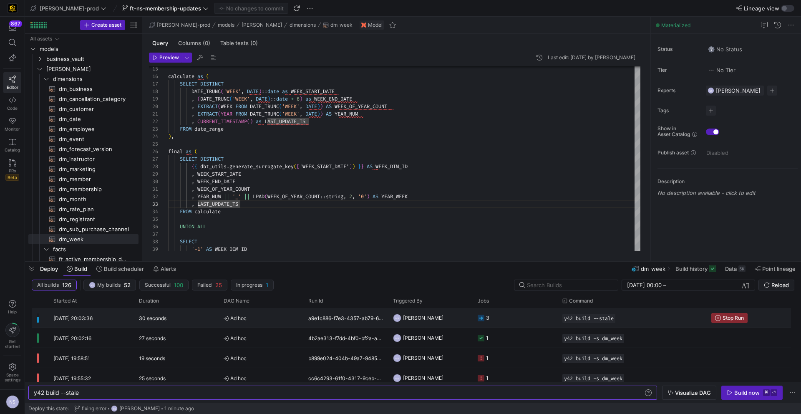
click at [403, 319] on span "Noah Streveler" at bounding box center [423, 318] width 40 height 20
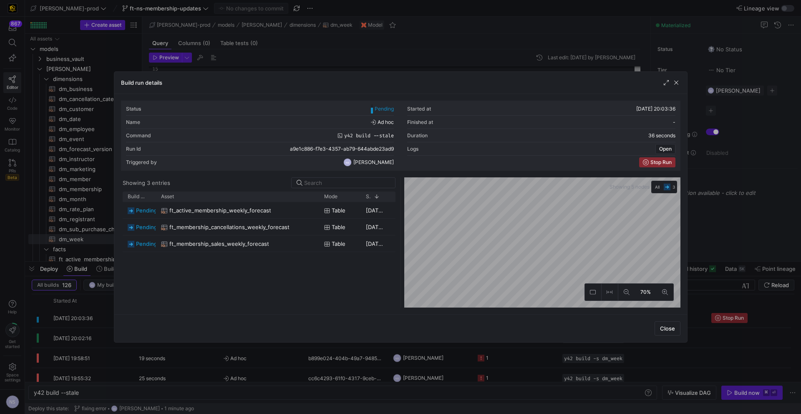
drag, startPoint x: 184, startPoint y: 197, endPoint x: 318, endPoint y: 204, distance: 134.0
click at [318, 204] on div "Build status Asset Mode 1" at bounding box center [259, 249] width 273 height 116
click at [274, 246] on div "ft_membership_sales_weekly_forecast" at bounding box center [237, 244] width 153 height 16
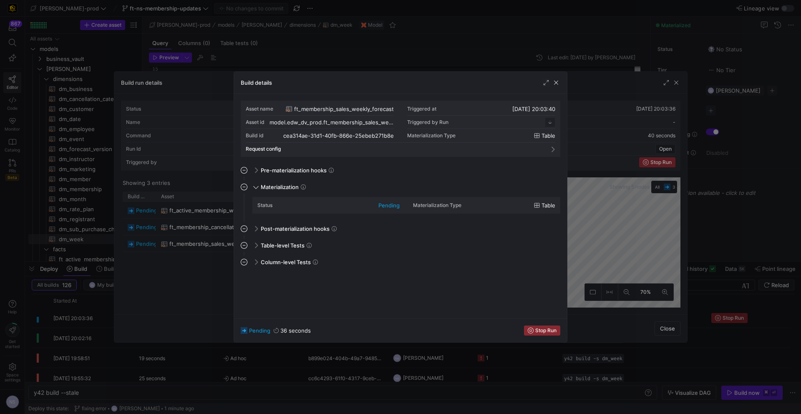
scroll to position [75, 0]
click at [598, 302] on div at bounding box center [400, 207] width 801 height 414
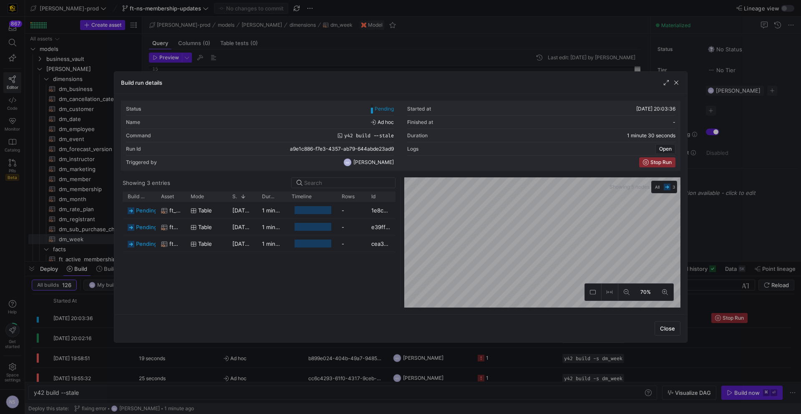
click at [692, 228] on div at bounding box center [400, 207] width 801 height 414
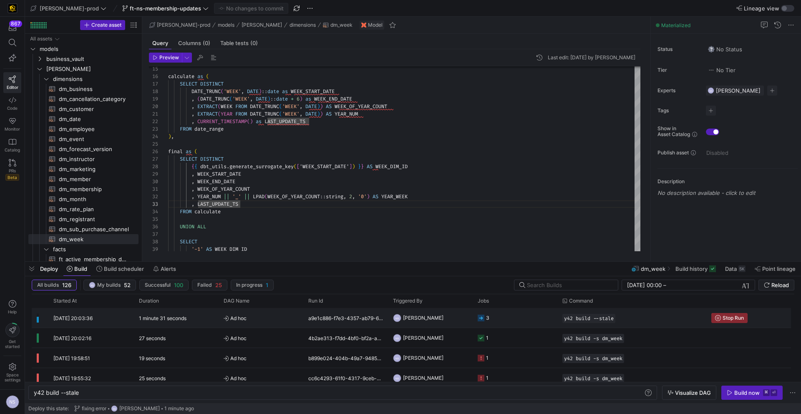
click at [477, 312] on div "3" at bounding box center [483, 318] width 12 height 20
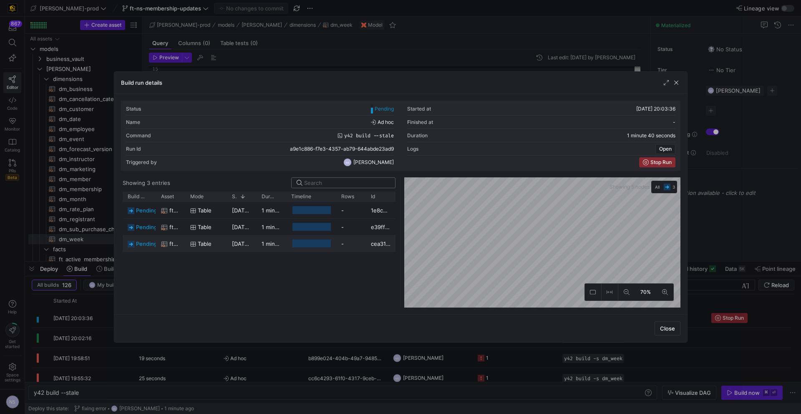
click at [347, 182] on input at bounding box center [347, 182] width 86 height 7
paste input "ft_membership_sales_weekly_forecast"
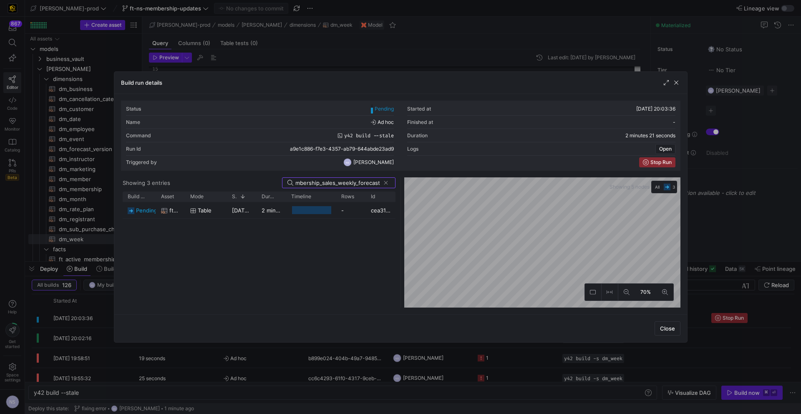
type input "ft_membership_sales_weekly_forecast"
click at [730, 233] on div at bounding box center [400, 207] width 801 height 414
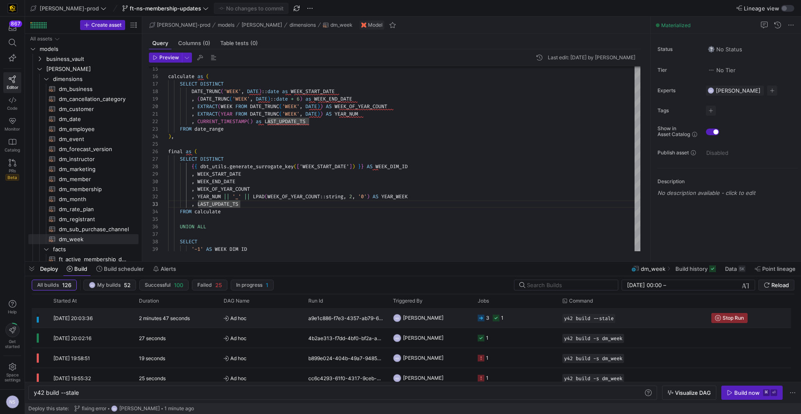
click at [517, 315] on y42-job-status-cell-renderer "3 1" at bounding box center [514, 317] width 75 height 19
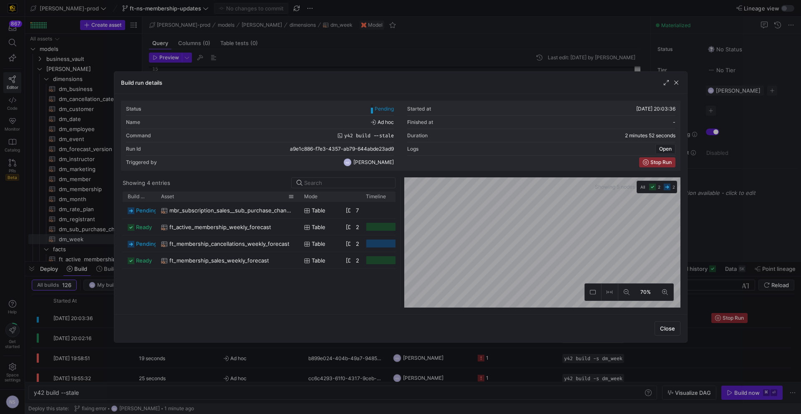
drag, startPoint x: 184, startPoint y: 196, endPoint x: 298, endPoint y: 195, distance: 113.4
click at [298, 195] on div at bounding box center [298, 196] width 3 height 10
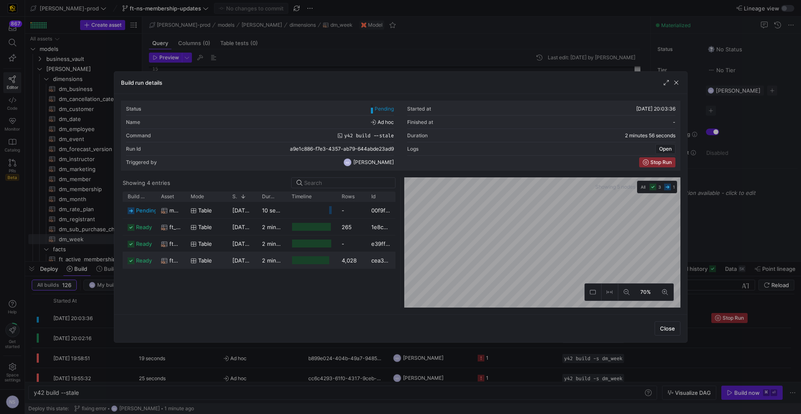
click at [252, 264] on div "18/09/25, 20:03:40" at bounding box center [242, 260] width 30 height 16
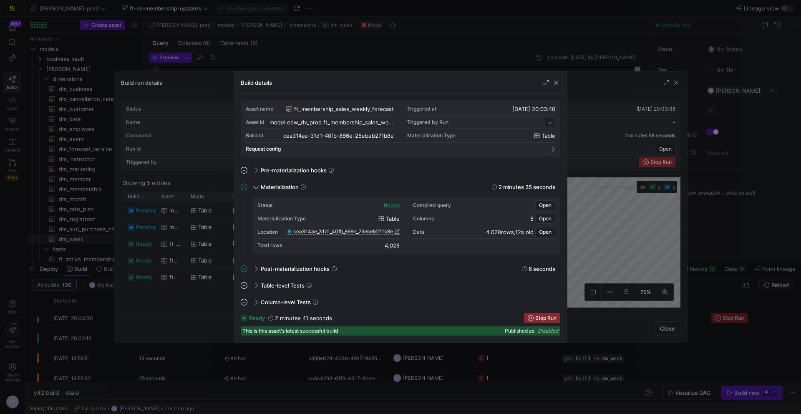
scroll to position [75, 0]
click at [603, 251] on div at bounding box center [400, 207] width 801 height 414
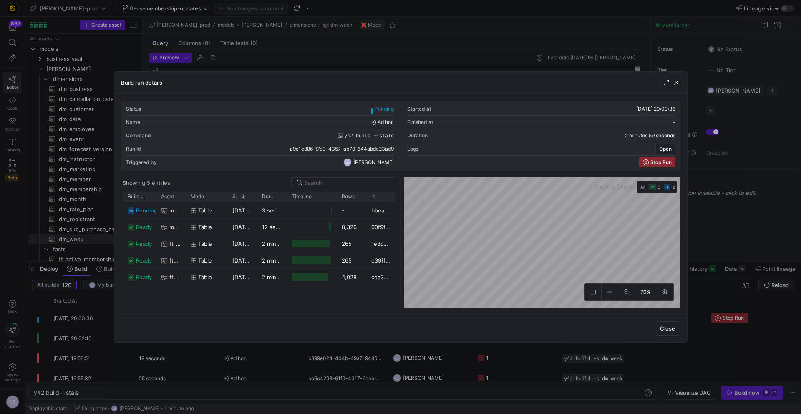
click at [761, 249] on div at bounding box center [400, 207] width 801 height 414
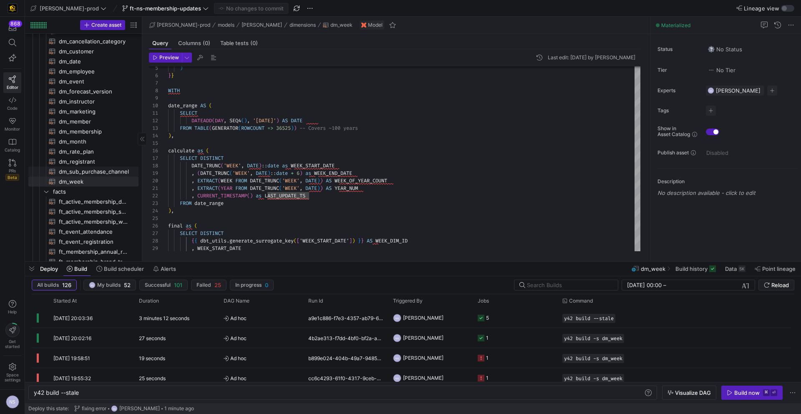
scroll to position [46, 0]
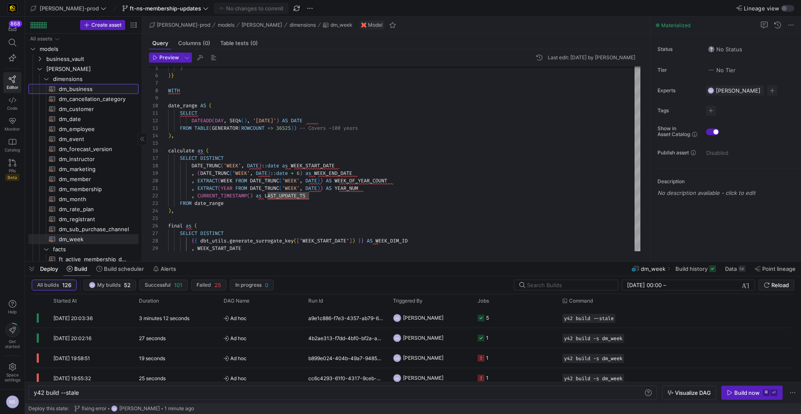
click at [84, 89] on span "dm_business​​​​​​​​​​" at bounding box center [94, 89] width 70 height 10
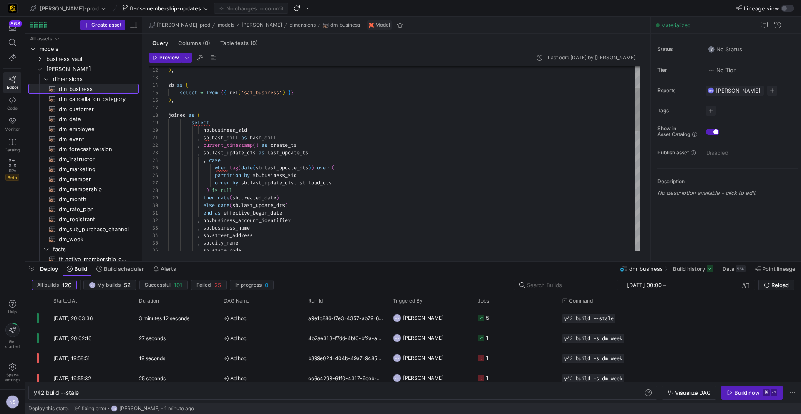
scroll to position [75, 0]
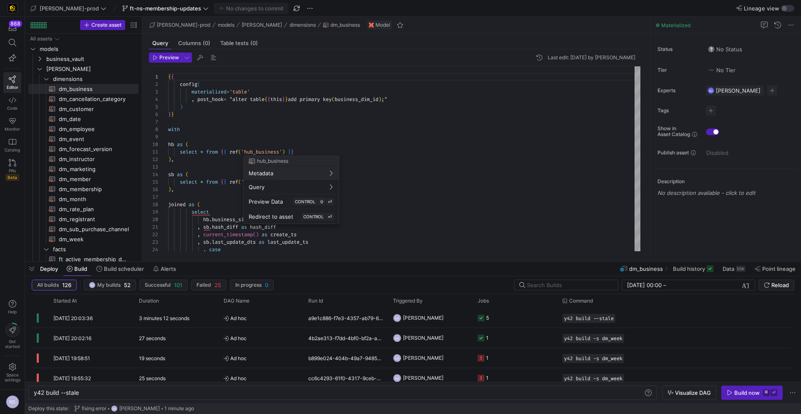
click at [399, 128] on div at bounding box center [400, 207] width 801 height 414
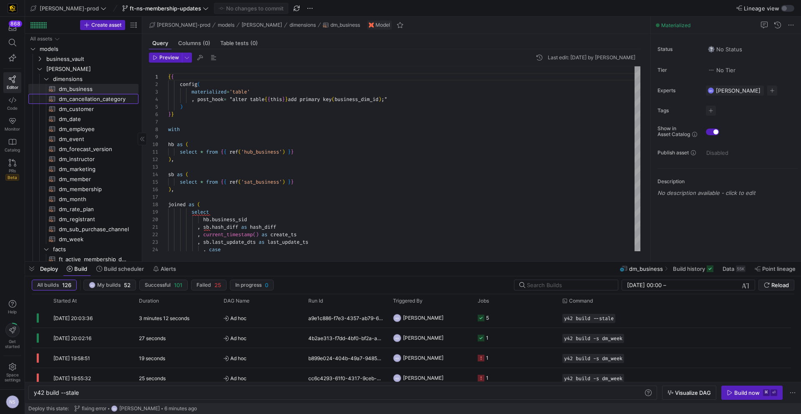
click at [110, 97] on span "dm_cancellation_category​​​​​​​​​​" at bounding box center [94, 99] width 70 height 10
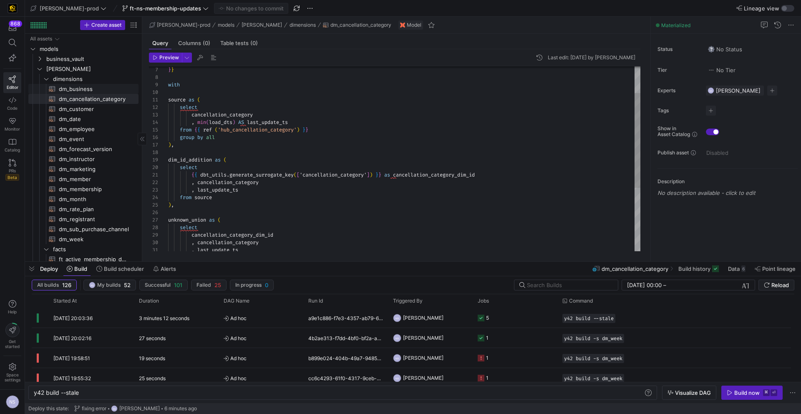
click at [92, 91] on span "dm_business​​​​​​​​​​" at bounding box center [94, 89] width 70 height 10
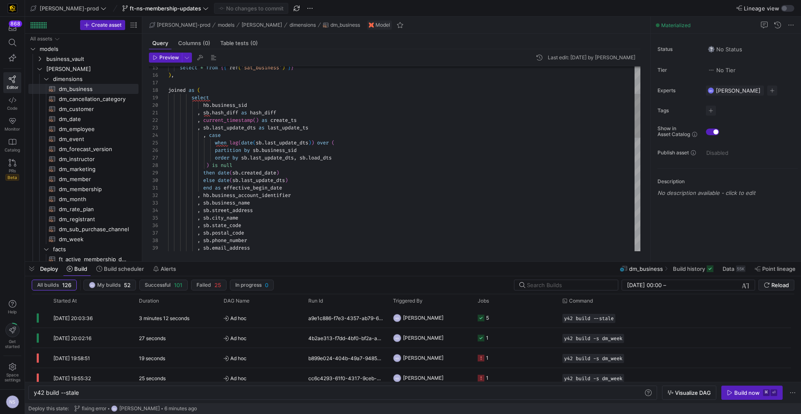
click at [258, 186] on div "select * from { { ref ( 'sat_business' ) } } ) , joined as ( select hb . busine…" at bounding box center [404, 338] width 472 height 772
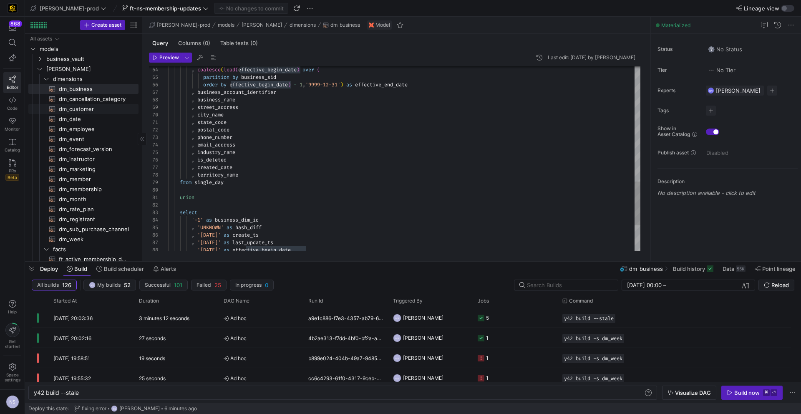
click at [97, 110] on span "dm_customer​​​​​​​​​​" at bounding box center [94, 109] width 70 height 10
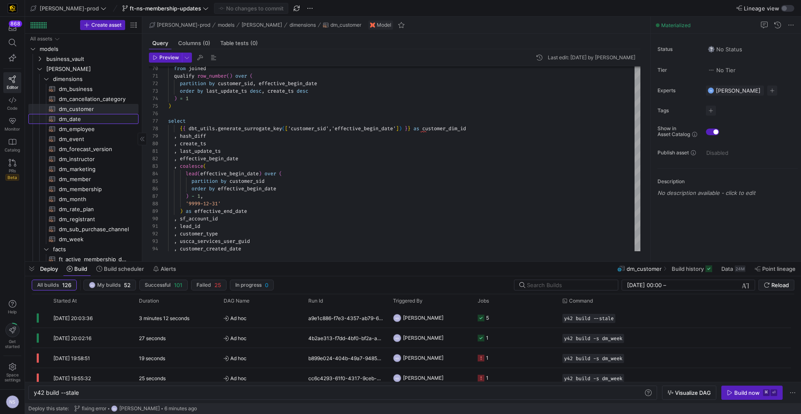
click at [88, 120] on span "dm_date​​​​​​​​​​" at bounding box center [94, 119] width 70 height 10
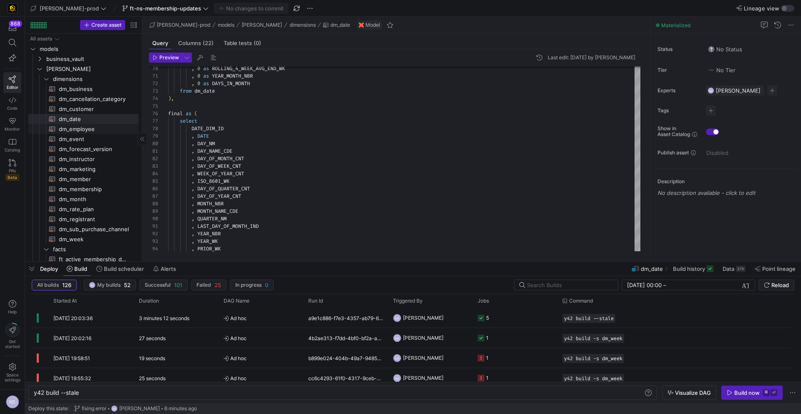
click at [87, 126] on span "dm_employee​​​​​​​​​​" at bounding box center [94, 129] width 70 height 10
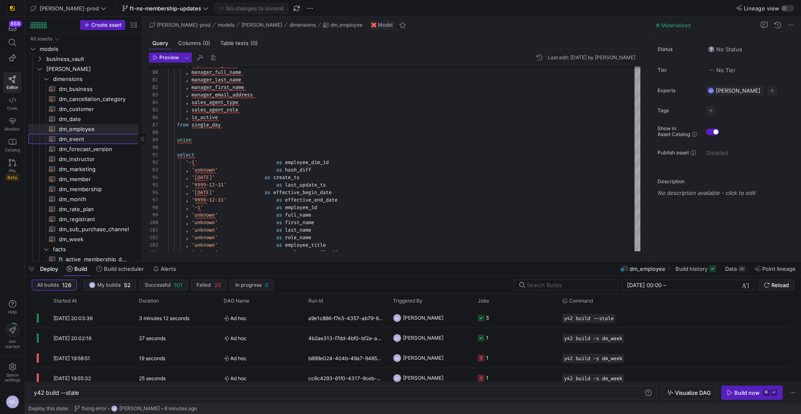
click at [69, 136] on span "dm_event​​​​​​​​​​" at bounding box center [94, 139] width 70 height 10
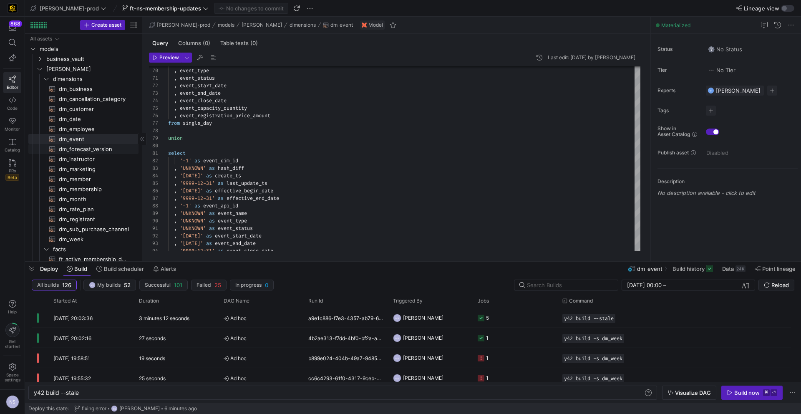
click at [97, 149] on span "dm_forecast_version​​​​​​​​​​" at bounding box center [94, 149] width 70 height 10
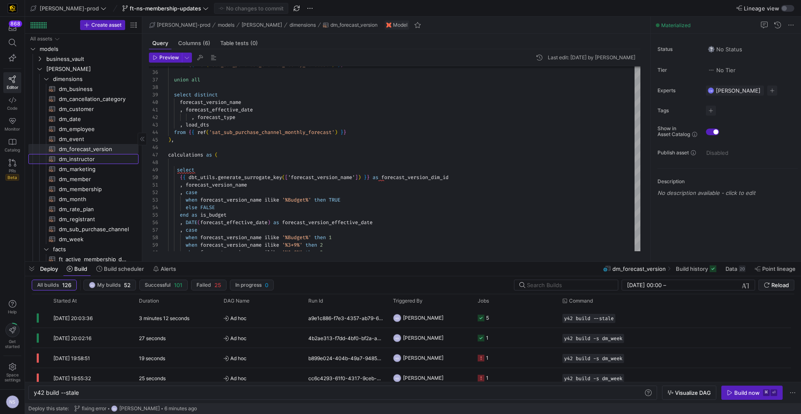
click at [92, 160] on span "dm_instructor​​​​​​​​​​" at bounding box center [94, 159] width 70 height 10
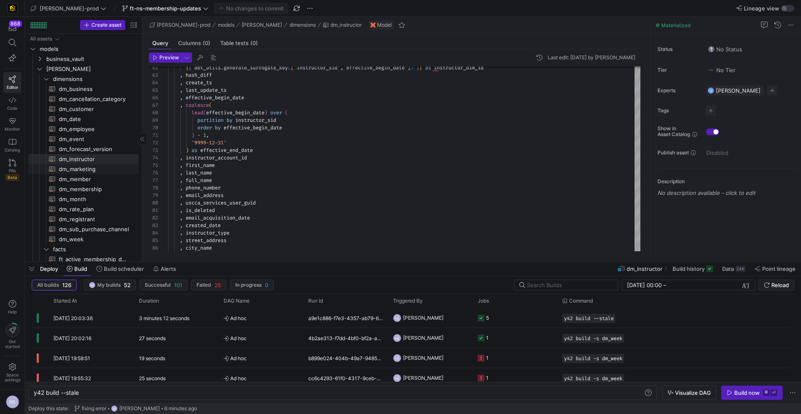
click at [88, 169] on span "dm_marketing​​​​​​​​​​" at bounding box center [94, 169] width 70 height 10
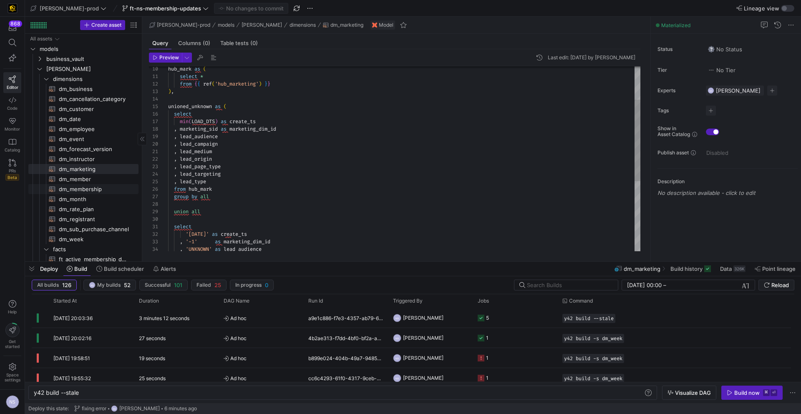
click at [72, 184] on span "dm_membership​​​​​​​​​​" at bounding box center [94, 189] width 70 height 10
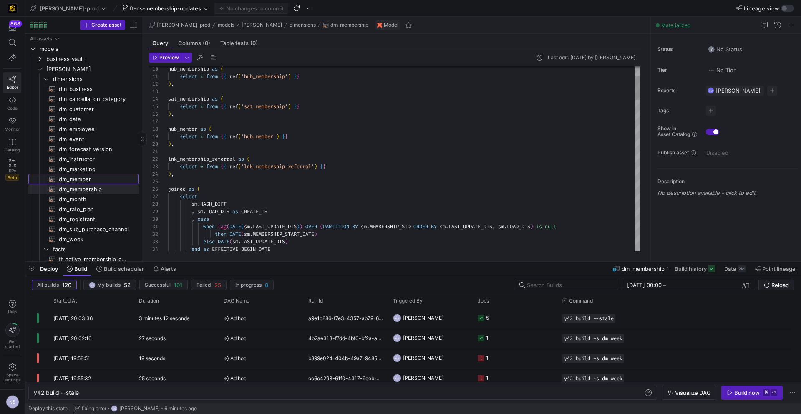
click at [74, 179] on span "dm_member​​​​​​​​​​" at bounding box center [94, 179] width 70 height 10
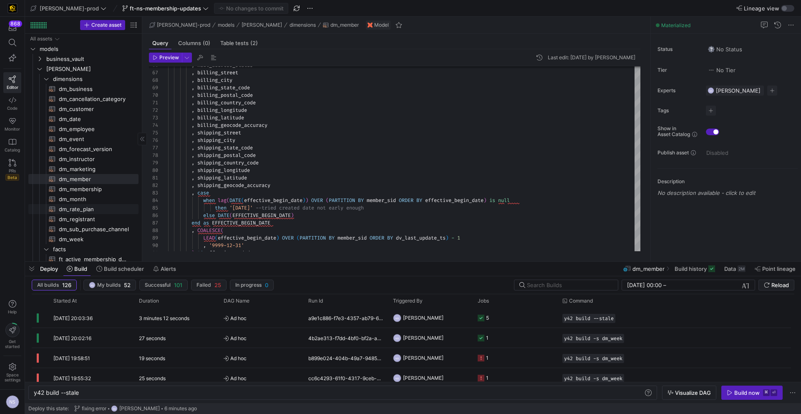
click at [92, 204] on span "dm_rate_plan​​​​​​​​​​" at bounding box center [94, 209] width 70 height 10
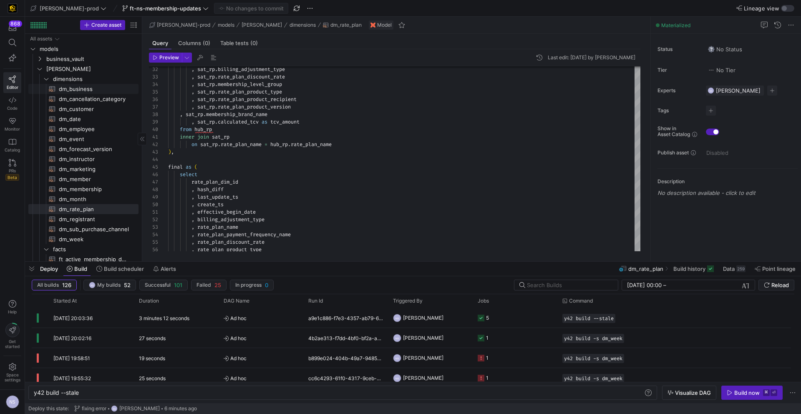
click at [96, 92] on span "dm_business​​​​​​​​​​" at bounding box center [94, 89] width 70 height 10
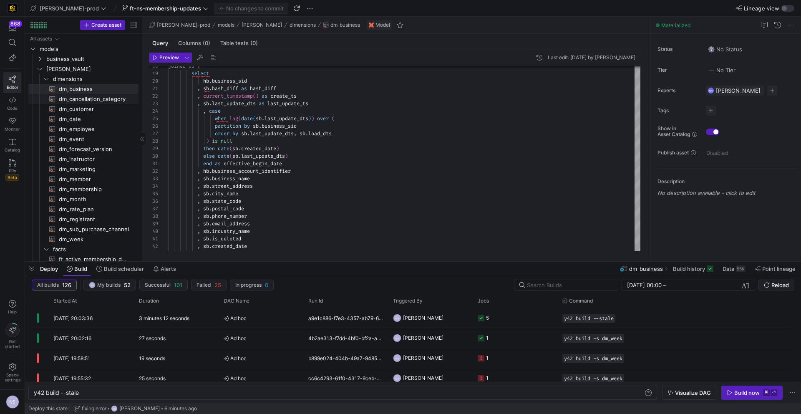
click at [87, 100] on span "dm_cancellation_category​​​​​​​​​​" at bounding box center [94, 99] width 70 height 10
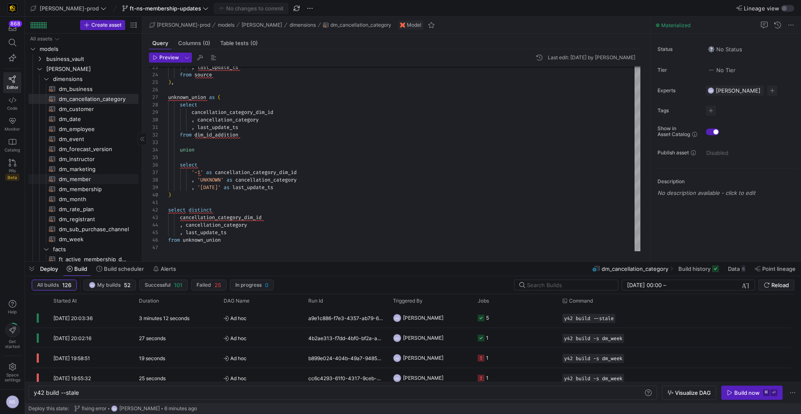
click at [95, 182] on span "dm_member​​​​​​​​​​" at bounding box center [94, 179] width 70 height 10
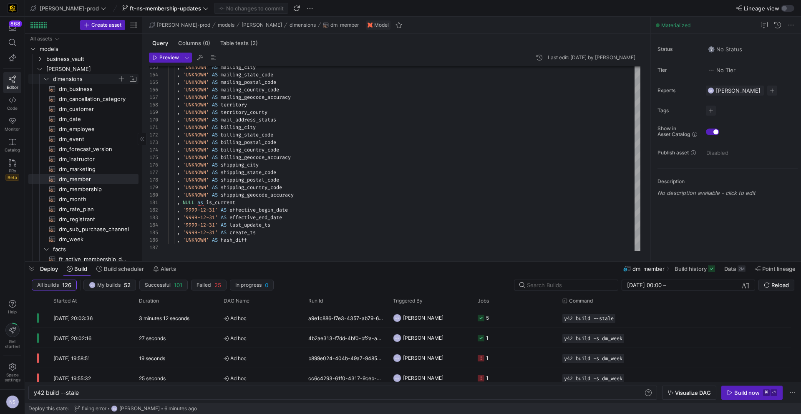
click at [67, 77] on span "dimensions" at bounding box center [85, 79] width 64 height 10
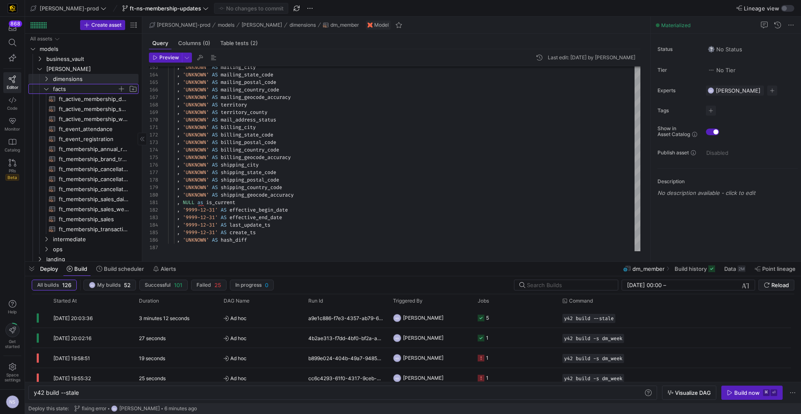
click at [70, 90] on span "facts" at bounding box center [85, 89] width 64 height 10
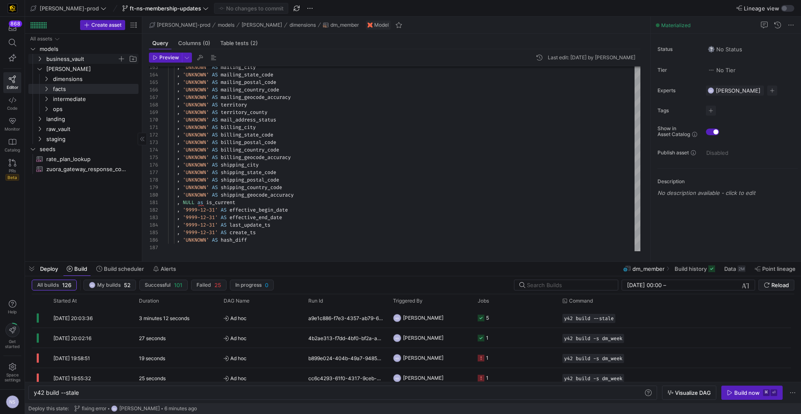
click at [68, 60] on span "business_vault" at bounding box center [81, 59] width 71 height 10
click at [62, 87] on span "sats" at bounding box center [85, 89] width 64 height 10
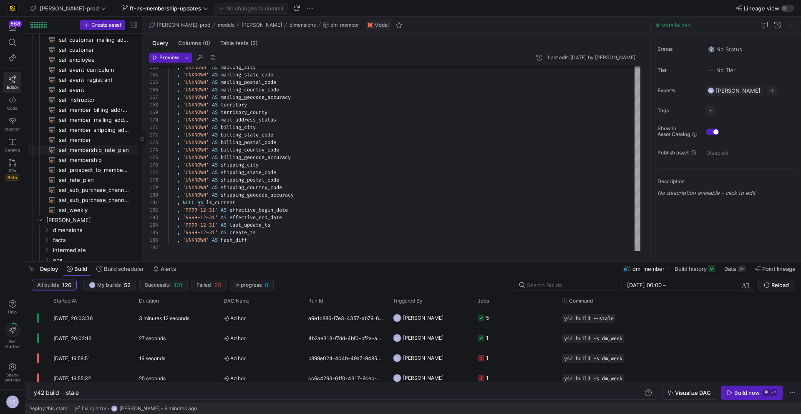
scroll to position [108, 0]
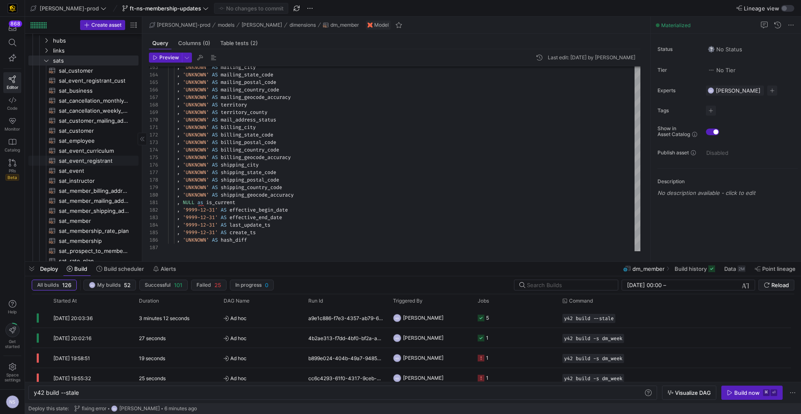
click at [95, 159] on span "sat_event_registrant​​​​​​​​​​" at bounding box center [94, 161] width 70 height 10
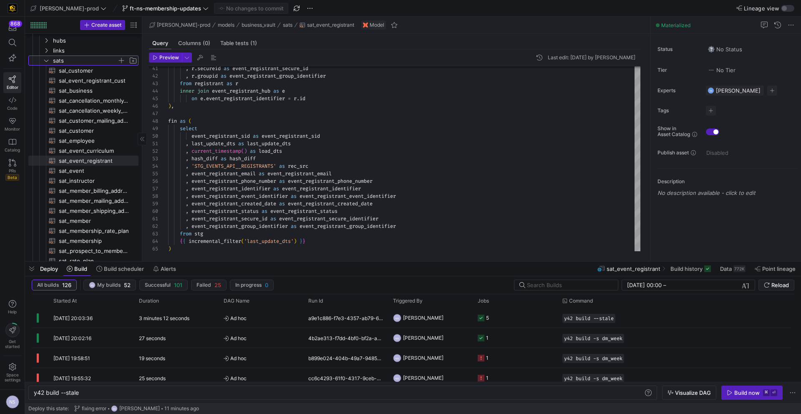
click at [52, 59] on span "sats" at bounding box center [90, 60] width 96 height 9
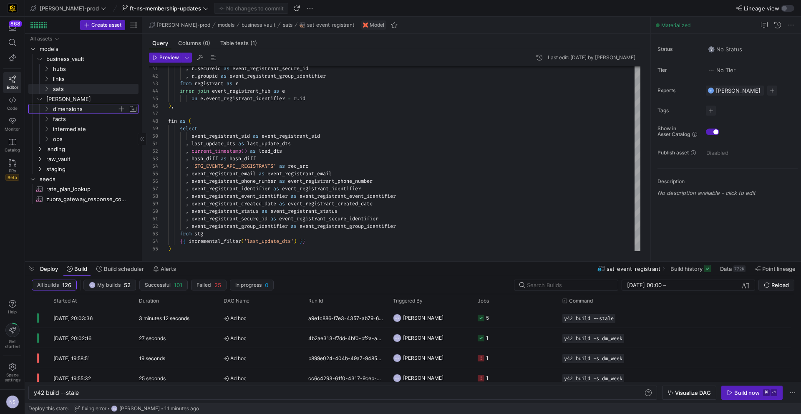
click at [63, 111] on span "dimensions" at bounding box center [85, 109] width 64 height 10
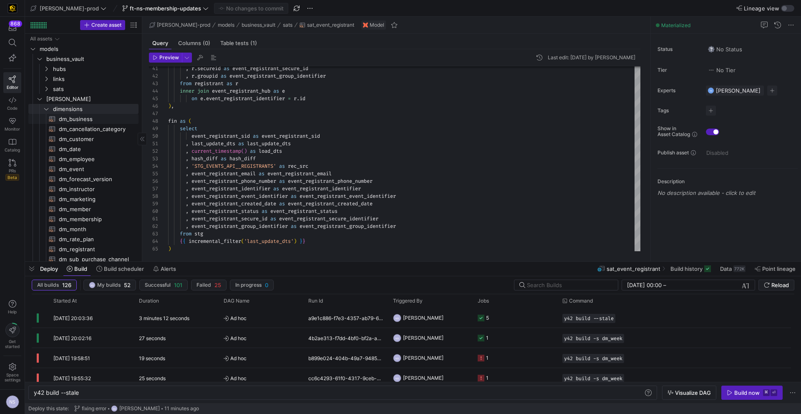
click at [83, 120] on span "dm_business​​​​​​​​​​" at bounding box center [94, 119] width 70 height 10
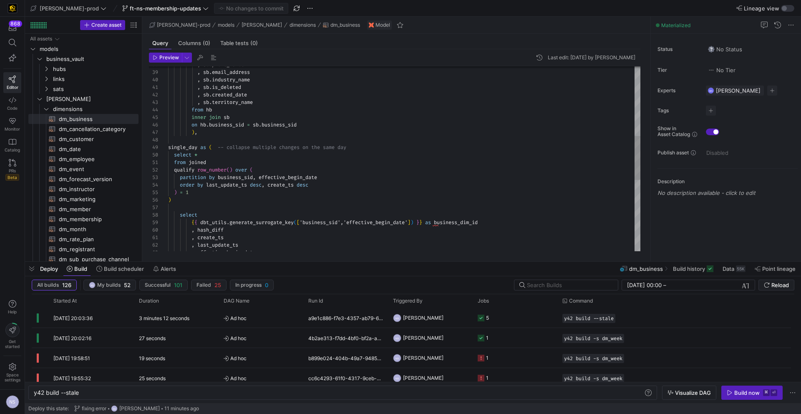
scroll to position [15, 153]
click at [349, 173] on div ", last_update_ts , effective_begin_date , hash_diff , create_ts select { { dbt_…" at bounding box center [404, 163] width 472 height 772
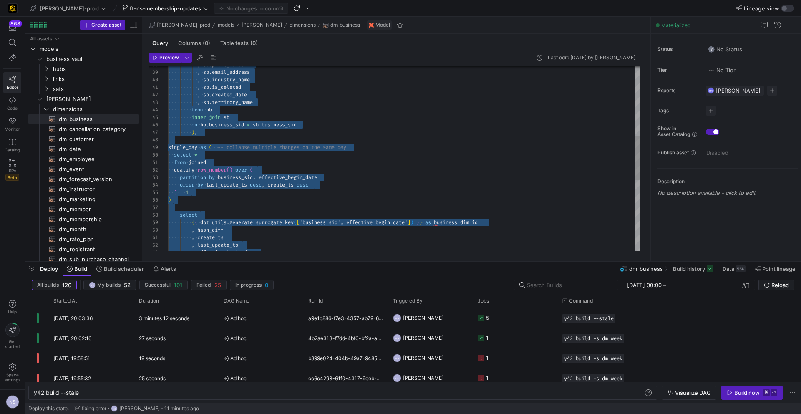
click at [361, 172] on div ", last_update_ts , effective_begin_date , hash_diff , create_ts select { { dbt_…" at bounding box center [404, 163] width 472 height 772
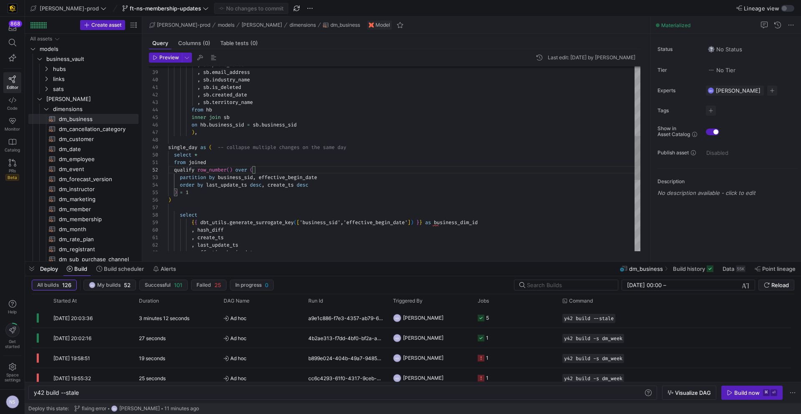
click at [217, 230] on div ", last_update_ts , effective_begin_date , hash_diff , create_ts select { { dbt_…" at bounding box center [404, 163] width 472 height 772
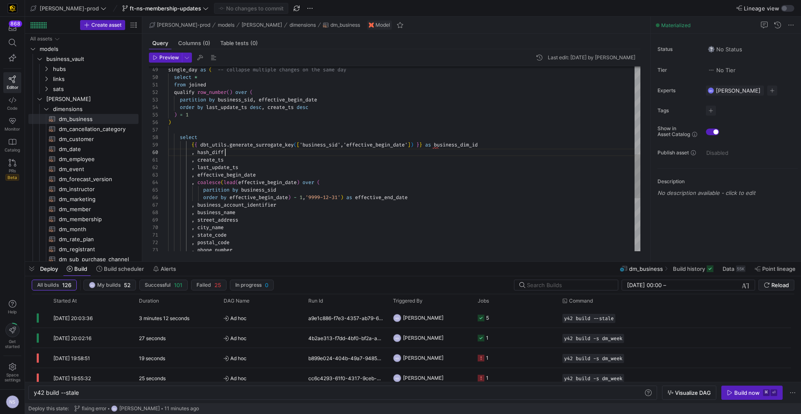
click at [232, 151] on div "select { { dbt_utils . generate_surrogate_key ( [ 'business_sid','effective_beg…" at bounding box center [404, 85] width 472 height 772
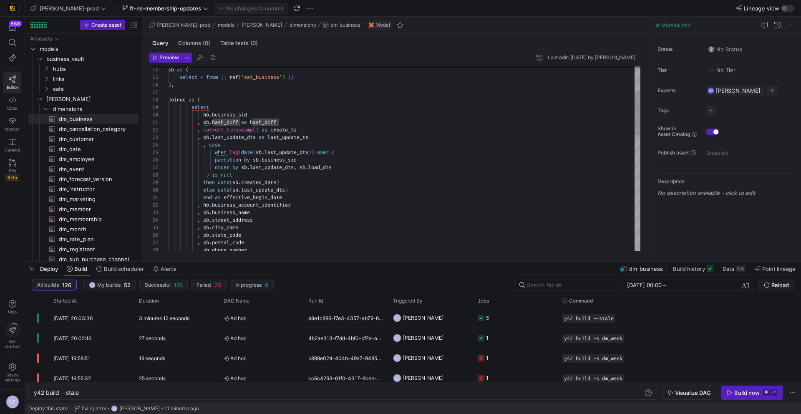
click at [266, 123] on div ", hb . business_account_identifier end as effective_begin_date else date ( sb .…" at bounding box center [404, 348] width 472 height 772
click at [299, 123] on div ", hb . business_account_identifier end as effective_begin_date else date ( sb .…" at bounding box center [404, 348] width 472 height 772
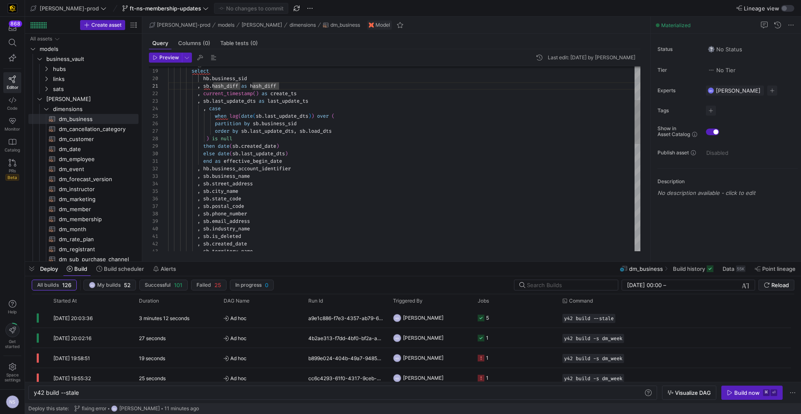
click at [314, 168] on div ", hb . business_account_identifier end as effective_begin_date else date ( sb .…" at bounding box center [404, 311] width 472 height 772
click at [319, 175] on div ", hb . business_account_identifier end as effective_begin_date else date ( sb .…" at bounding box center [404, 310] width 472 height 772
click at [379, 192] on div ", hb . business_account_identifier end as effective_begin_date else date ( sb .…" at bounding box center [404, 310] width 472 height 772
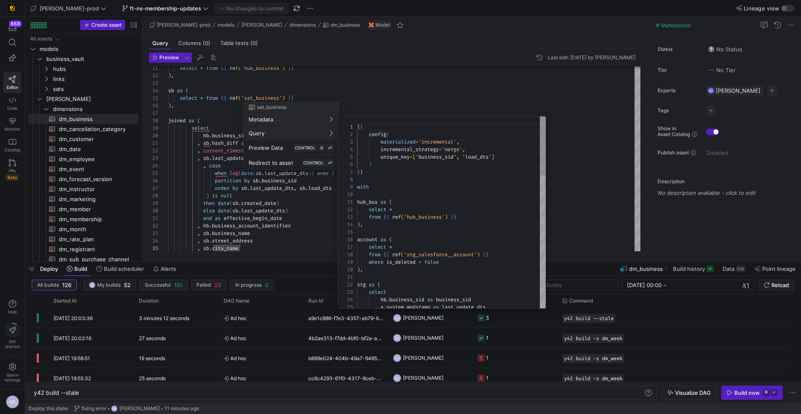
scroll to position [75, 0]
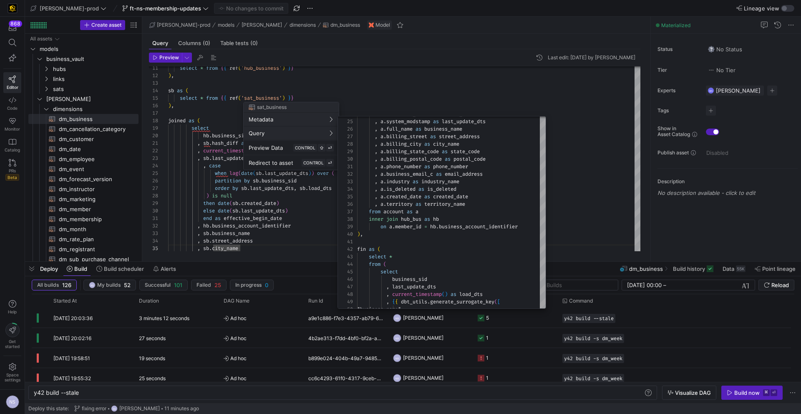
click at [630, 58] on div at bounding box center [400, 207] width 801 height 414
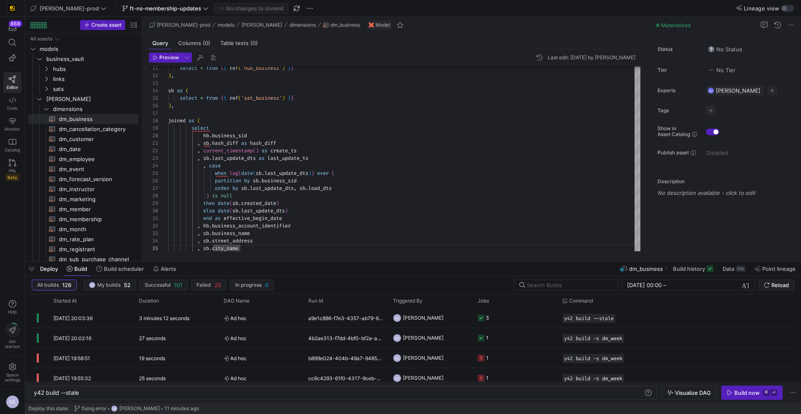
drag, startPoint x: 638, startPoint y: 57, endPoint x: 596, endPoint y: 53, distance: 41.9
click at [597, 53] on header "Preview Last edit: Tuesday 09 September 2025 by Mohammad Nurbhasha" at bounding box center [394, 60] width 491 height 14
click at [595, 54] on y42-asset-history "Last edit: Tuesday 09 September 2025 by Mohammad Nurbhasha" at bounding box center [584, 58] width 101 height 10
drag, startPoint x: 591, startPoint y: 56, endPoint x: 584, endPoint y: 56, distance: 7.1
click at [590, 56] on div "Last edit: Tuesday 09 September 2025 by Mohammad Nurbhasha" at bounding box center [591, 58] width 88 height 6
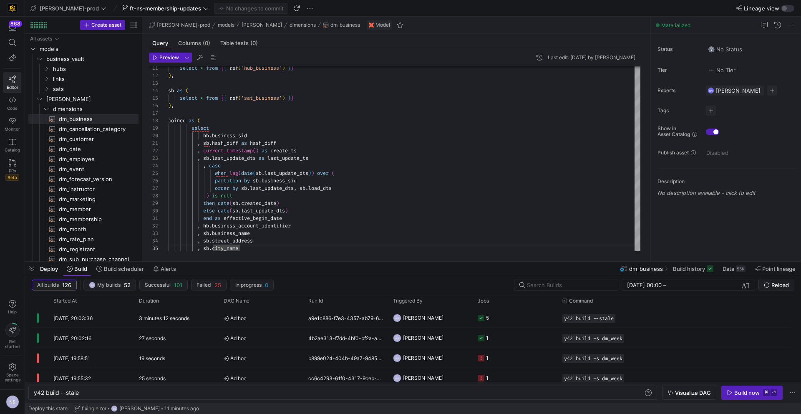
drag, startPoint x: 581, startPoint y: 57, endPoint x: 636, endPoint y: 58, distance: 55.0
click at [636, 58] on header "Preview Last edit: Tuesday 09 September 2025 by Mohammad Nurbhasha" at bounding box center [394, 60] width 491 height 14
type textarea ", sb.hash_diff as hash_diff , current_timestamp() as create_ts , sb.last_update…"
click at [448, 145] on div ", hb . business_account_identifier end as effective_begin_date else date ( sb .…" at bounding box center [404, 368] width 472 height 772
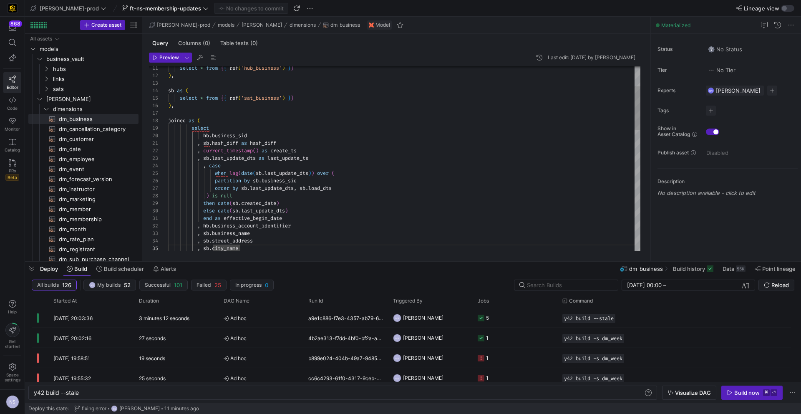
scroll to position [0, 0]
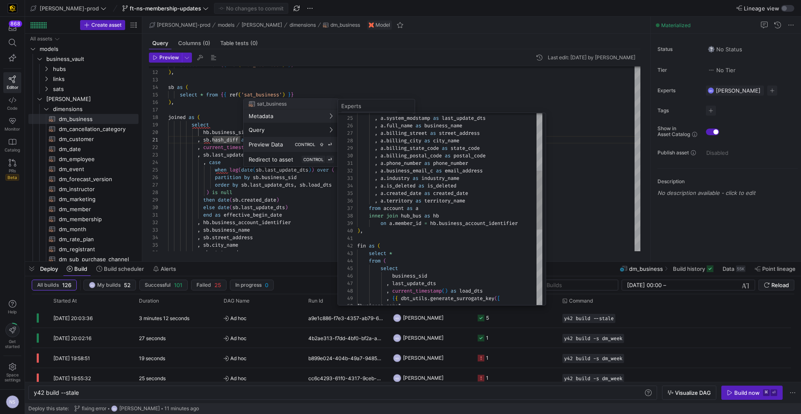
scroll to position [0, 45]
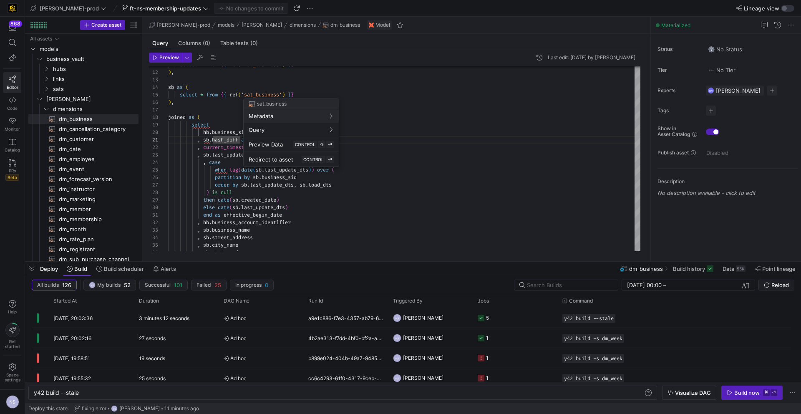
click at [373, 188] on div at bounding box center [400, 207] width 801 height 414
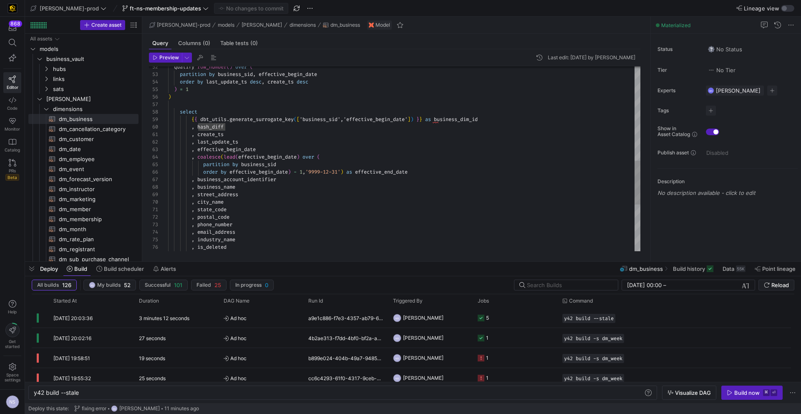
scroll to position [8, 72]
click at [259, 145] on div "qualify row_number ( ) over ( partition by business_sid , effective_begin_date …" at bounding box center [404, 60] width 472 height 772
click at [389, 171] on div "qualify row_number ( ) over ( partition by business_sid , effective_begin_date …" at bounding box center [404, 60] width 472 height 772
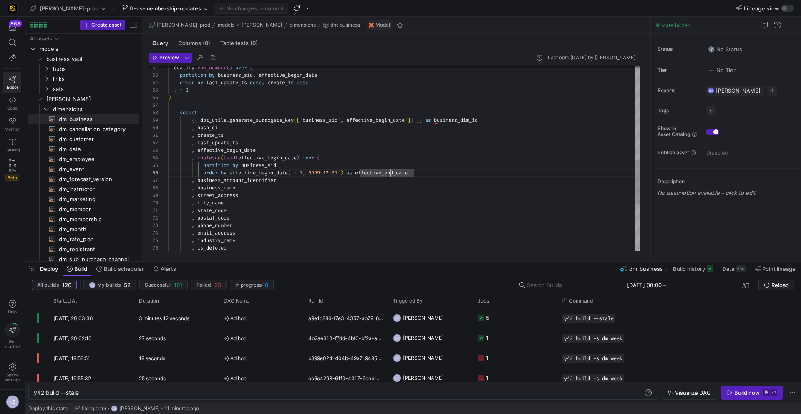
click at [472, 119] on div "qualify row_number ( ) over ( partition by business_sid , effective_begin_date …" at bounding box center [404, 60] width 472 height 772
drag, startPoint x: 429, startPoint y: 119, endPoint x: 192, endPoint y: 117, distance: 237.7
click at [192, 117] on div "qualify row_number ( ) over ( partition by business_sid , effective_begin_date …" at bounding box center [404, 60] width 472 height 772
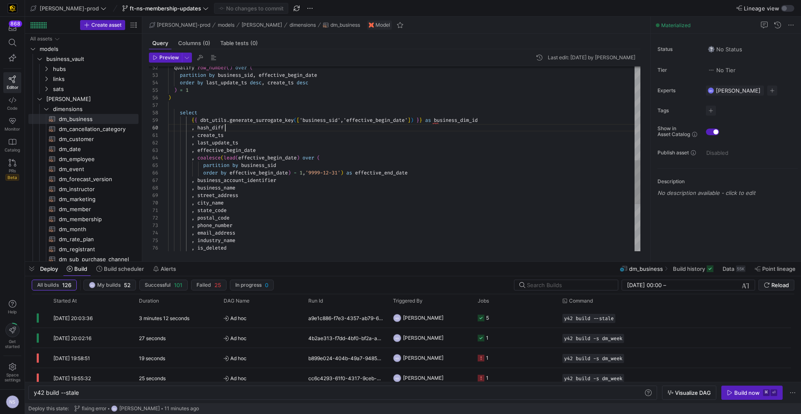
scroll to position [68, 57]
click at [405, 131] on div "qualify row_number ( ) over ( partition by business_sid , effective_begin_date …" at bounding box center [404, 60] width 472 height 772
click at [454, 186] on div "qualify row_number ( ) over ( partition by business_sid , effective_begin_date …" at bounding box center [404, 60] width 472 height 772
click at [392, 173] on div "qualify row_number ( ) over ( partition by business_sid , effective_begin_date …" at bounding box center [404, 60] width 472 height 772
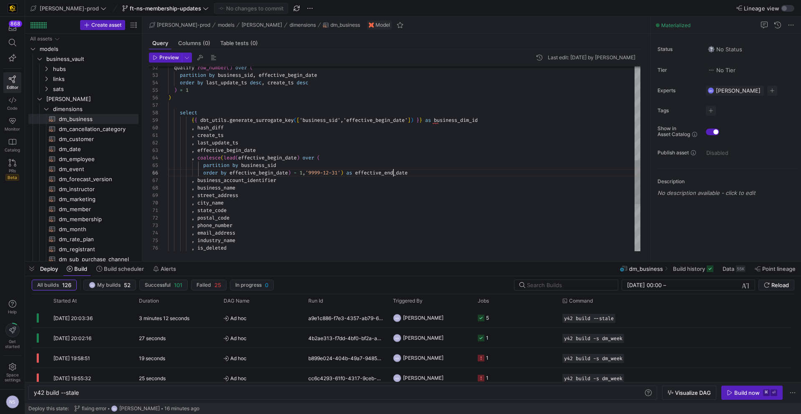
click at [392, 173] on div "qualify row_number ( ) over ( partition by business_sid , effective_begin_date …" at bounding box center [404, 60] width 472 height 772
drag, startPoint x: 266, startPoint y: 150, endPoint x: 442, endPoint y: 121, distance: 177.9
click at [442, 121] on div "qualify row_number ( ) over ( partition by business_sid , effective_begin_date …" at bounding box center [404, 60] width 472 height 772
click at [273, 146] on div "qualify row_number ( ) over ( partition by business_sid , effective_begin_date …" at bounding box center [404, 60] width 472 height 772
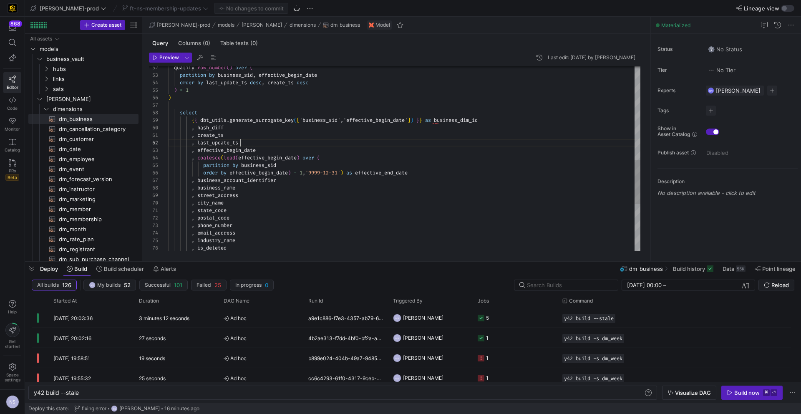
scroll to position [8, 72]
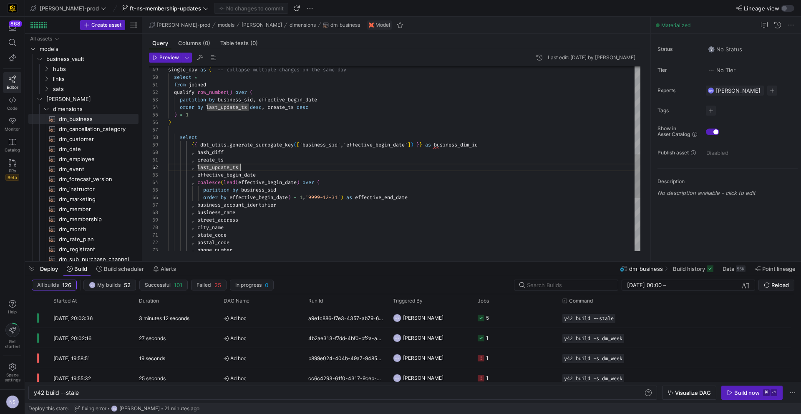
click at [216, 153] on div "qualify row_number ( ) over ( partition by business_sid , effective_begin_date …" at bounding box center [404, 85] width 472 height 772
click at [249, 155] on div "qualify row_number ( ) over ( partition by business_sid , effective_begin_date …" at bounding box center [404, 85] width 472 height 772
click at [213, 151] on div "qualify row_number ( ) over ( partition by business_sid , effective_begin_date …" at bounding box center [404, 85] width 472 height 772
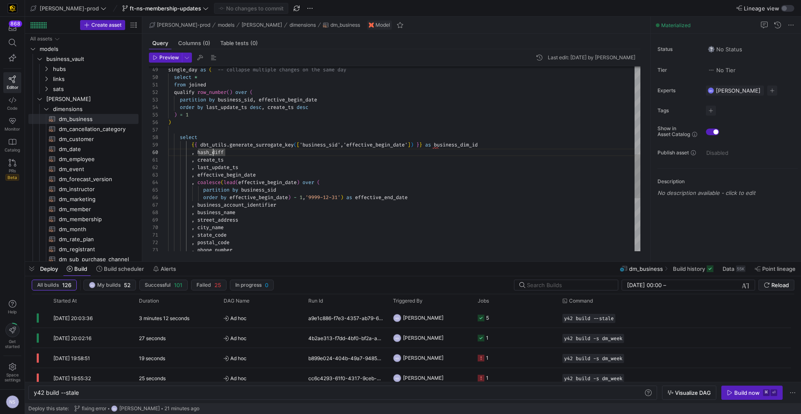
click at [213, 151] on div "qualify row_number ( ) over ( partition by business_sid , effective_begin_date …" at bounding box center [404, 85] width 472 height 772
click at [229, 152] on div "qualify row_number ( ) over ( partition by business_sid , effective_begin_date …" at bounding box center [404, 85] width 472 height 772
click at [93, 138] on span "dm_customer​​​​​​​​​​" at bounding box center [94, 139] width 70 height 10
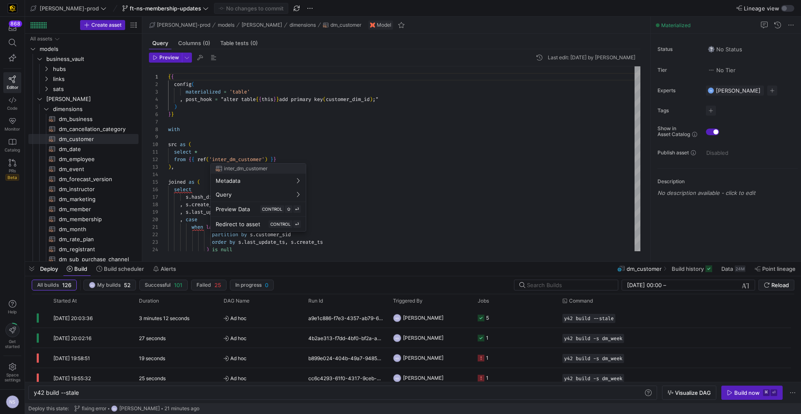
click at [303, 159] on div at bounding box center [400, 207] width 801 height 414
click at [378, 171] on div at bounding box center [400, 207] width 801 height 414
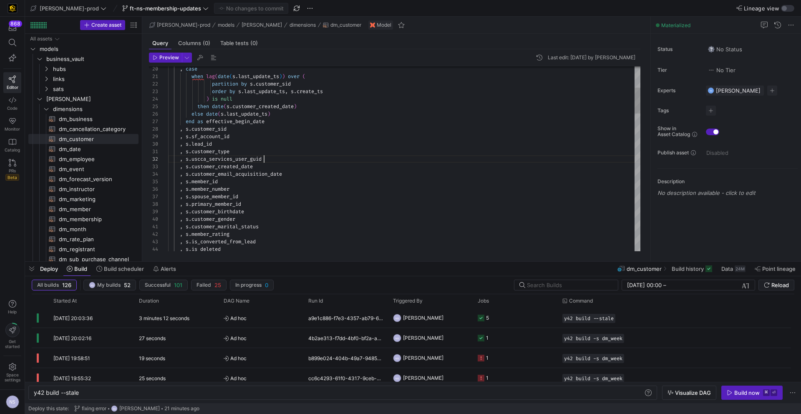
scroll to position [8, 96]
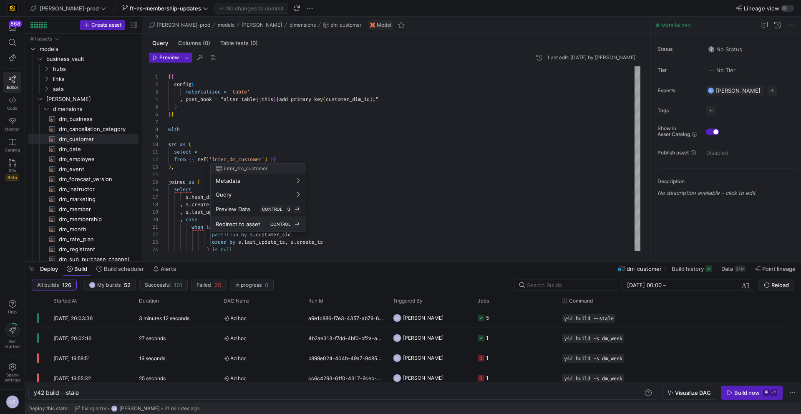
click at [256, 223] on span "Redirect to asset" at bounding box center [238, 224] width 45 height 7
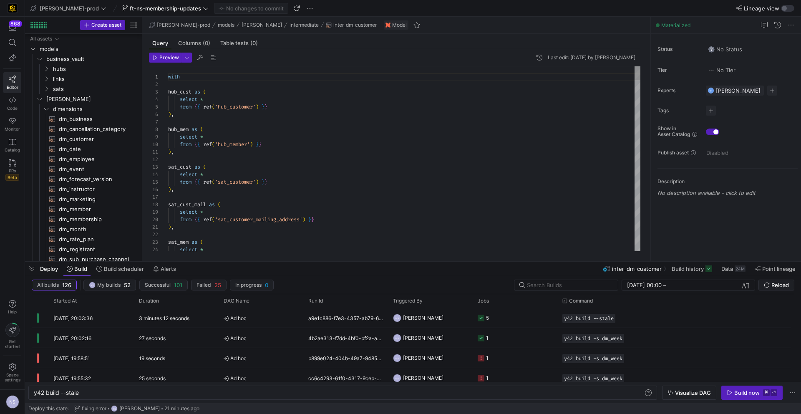
scroll to position [53, 0]
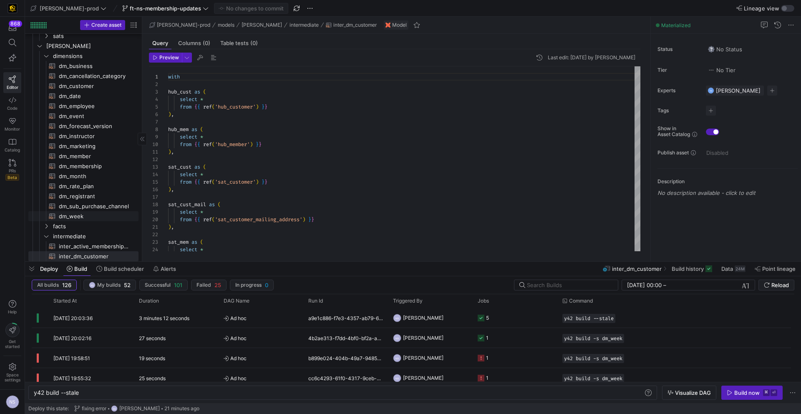
click at [90, 214] on span "dm_week​​​​​​​​​​" at bounding box center [94, 216] width 70 height 10
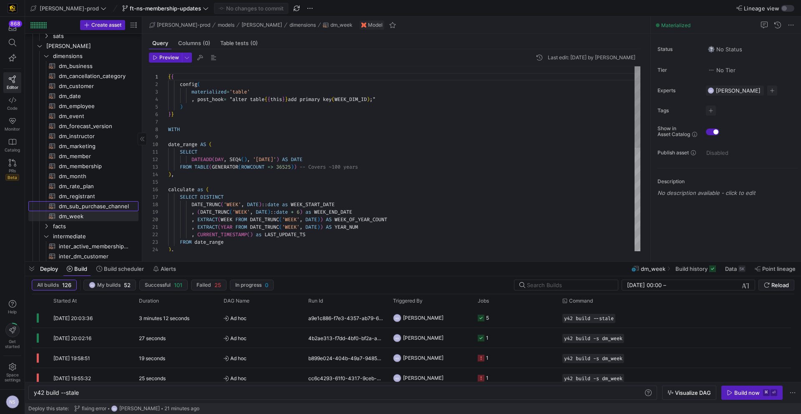
click at [89, 208] on span "dm_sub_purchase_channel​​​​​​​​​​" at bounding box center [94, 206] width 70 height 10
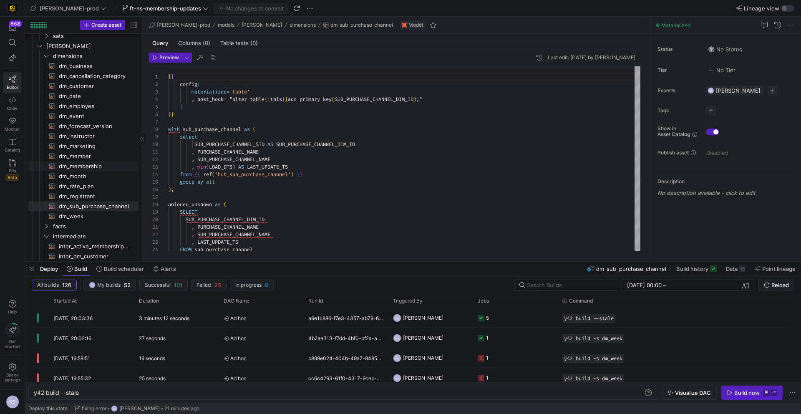
click at [88, 168] on span "dm_membership​​​​​​​​​​" at bounding box center [94, 166] width 70 height 10
type textarea "{{ config( materialized='table' , post_hook = "alter table {{ this }} add prima…"
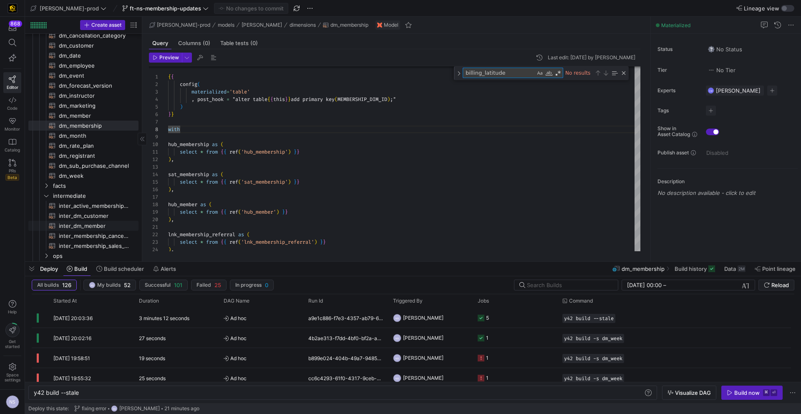
scroll to position [94, 0]
type textarea "billing_latitude"
click at [98, 216] on span "inter_dm_customer​​​​​​​​​​" at bounding box center [94, 215] width 70 height 10
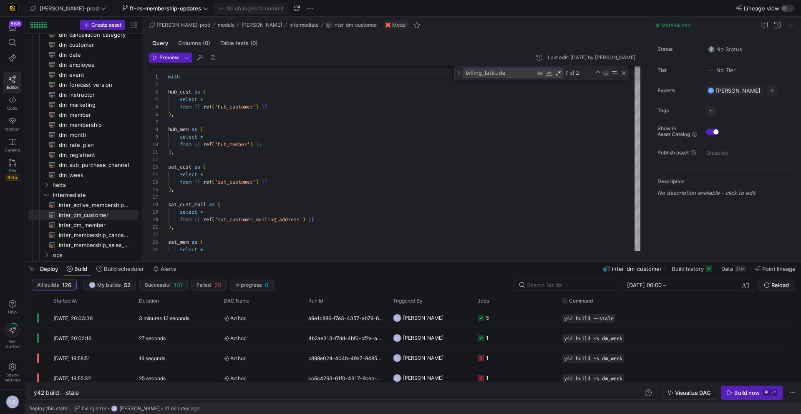
click at [608, 75] on div "Next Match (Enter)" at bounding box center [605, 73] width 7 height 7
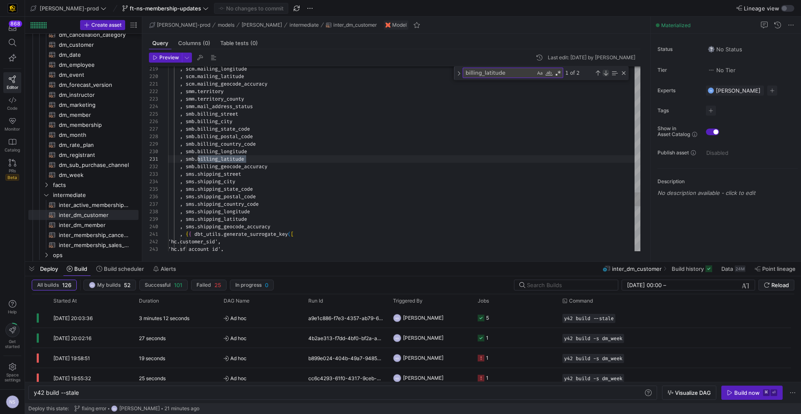
scroll to position [75, 78]
click at [455, 74] on div "Toggle Replace" at bounding box center [459, 73] width 8 height 14
click at [488, 85] on textarea "Replace" at bounding box center [508, 85] width 90 height 10
click at [574, 84] on div "Replace All (⌘Enter)" at bounding box center [575, 84] width 7 height 7
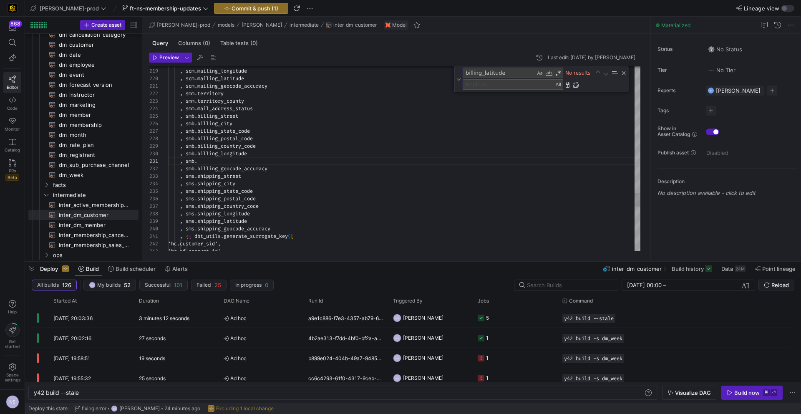
click at [483, 72] on textarea "billing_latitude" at bounding box center [499, 73] width 72 height 10
click at [483, 73] on textarea "billing_latitude" at bounding box center [499, 73] width 72 height 10
paste textarea "ong"
type textarea ", scm.mailing_geocode_accuracy , smm.territory , smm.territory_county , smm.mai…"
type textarea "billing_longitude"
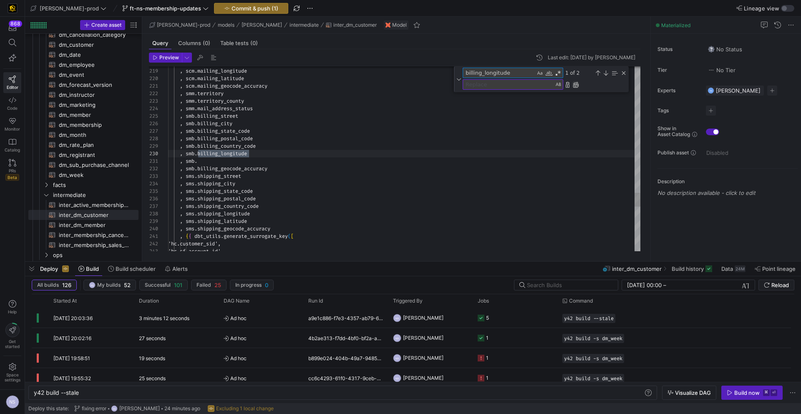
click at [577, 87] on div "Replace All (⌘Enter)" at bounding box center [575, 84] width 7 height 7
type textarea ", scm.mailing_geocode_accuracy , smm.territory , smm.territory_county , smm.mai…"
click at [483, 70] on textarea "billing_longitude" at bounding box center [499, 73] width 72 height 10
paste textarea "street"
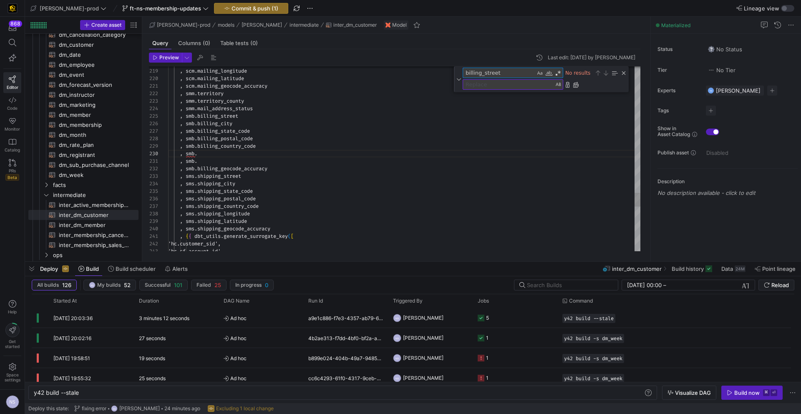
scroll to position [75, 72]
type textarea "billing_street"
drag, startPoint x: 577, startPoint y: 85, endPoint x: 87, endPoint y: 122, distance: 491.3
click at [577, 85] on div "Replace All (⌘Enter)" at bounding box center [575, 84] width 7 height 7
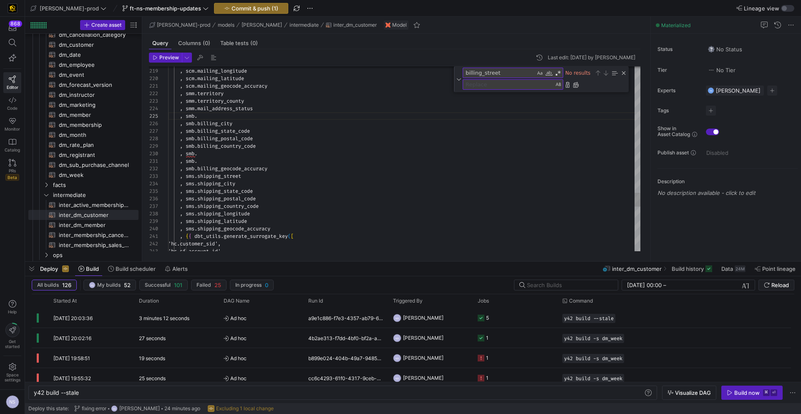
click at [490, 72] on textarea "billing_street" at bounding box center [499, 73] width 72 height 10
paste textarea "customer_email_address"
type textarea ", hc.lead_id , sc.customer_type , sm.uscca_services_user_guid , sc.customer_las…"
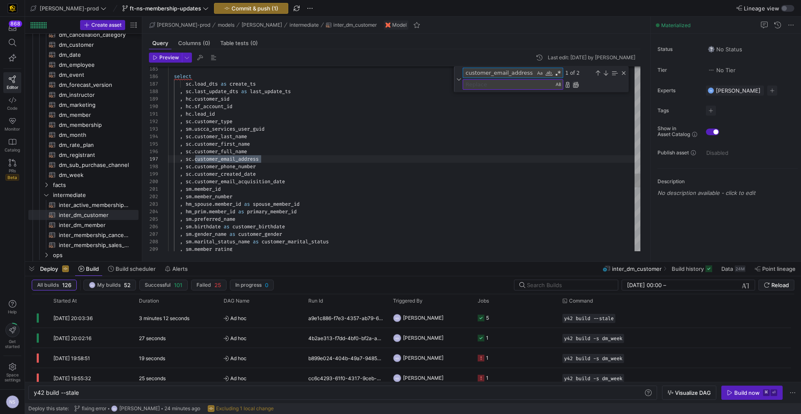
type textarea "customer_email_address"
click at [576, 84] on div "Replace All (⌘Enter)" at bounding box center [575, 84] width 7 height 7
type textarea ", hc.lead_id , sc.customer_type , sm.uscca_services_user_guid , sc.customer_las…"
click at [514, 70] on textarea "customer_email_address" at bounding box center [499, 73] width 72 height 10
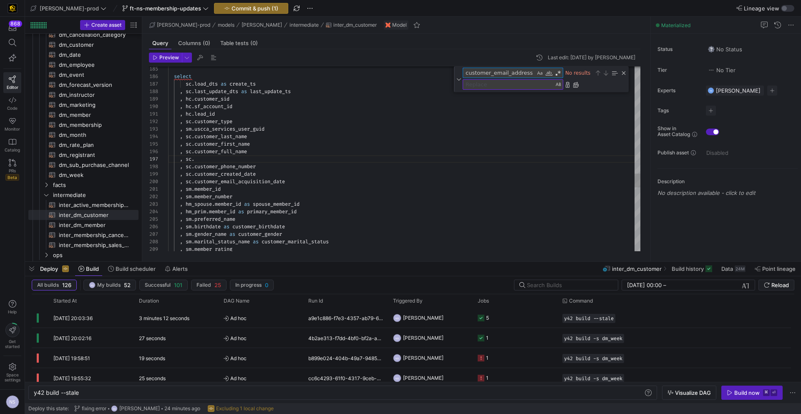
click at [514, 70] on textarea "customer_email_address" at bounding box center [499, 73] width 72 height 10
paste textarea "first_name"
type textarea "customer_first_name"
click at [578, 83] on div "Replace All (⌘Enter)" at bounding box center [575, 84] width 7 height 7
type textarea ", hc.lead_id , sc.customer_type , sm.uscca_services_user_guid , sc.customer_las…"
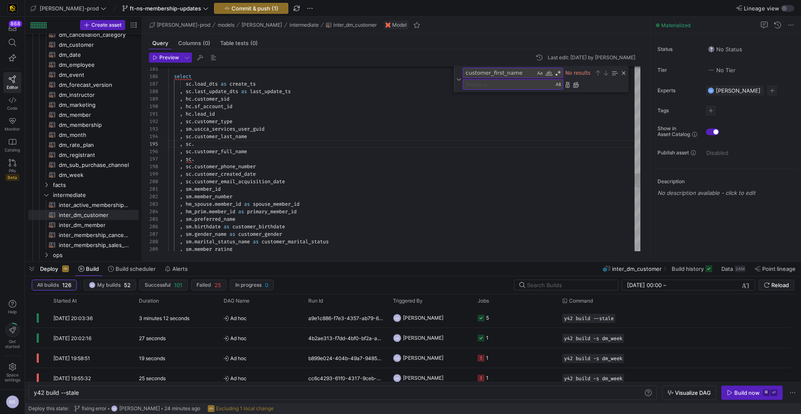
click at [499, 73] on textarea "customer_first_name" at bounding box center [499, 73] width 72 height 10
paste textarea "ull"
type textarea "customer_full_name"
click at [577, 84] on div "Replace All (⌘Enter)" at bounding box center [575, 84] width 7 height 7
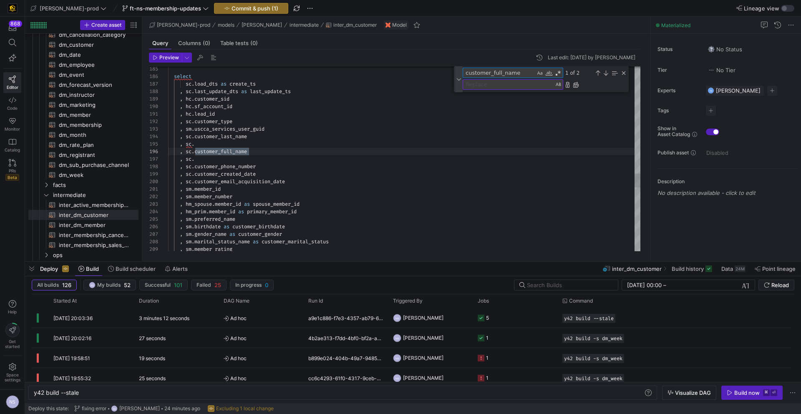
type textarea ", hc.lead_id , sc.customer_type , sm.uscca_services_user_guid , sc.customer_las…"
click at [487, 69] on textarea "customer_full_name" at bounding box center [499, 73] width 72 height 10
click at [488, 70] on textarea "customer_full_name" at bounding box center [499, 73] width 72 height 10
click at [487, 73] on textarea "customer_full_name" at bounding box center [499, 73] width 72 height 10
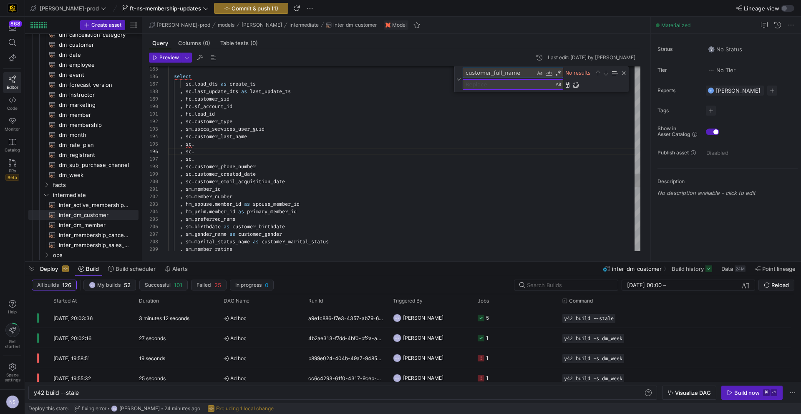
paste textarea "last"
type textarea "customer_last_name"
click at [577, 85] on div "Replace All (⌘Enter)" at bounding box center [575, 84] width 7 height 7
type textarea ", hc.lead_id , sc.customer_type , sm.uscca_services_user_guid , sc. , sc. , sc.…"
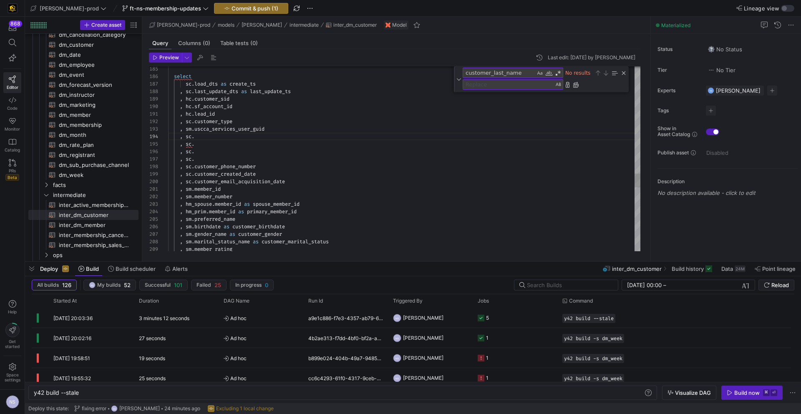
scroll to position [75, 27]
click at [507, 72] on textarea "customer_last_name" at bounding box center [499, 73] width 72 height 10
paste textarea "phone_number"
type textarea "customer_phone_number"
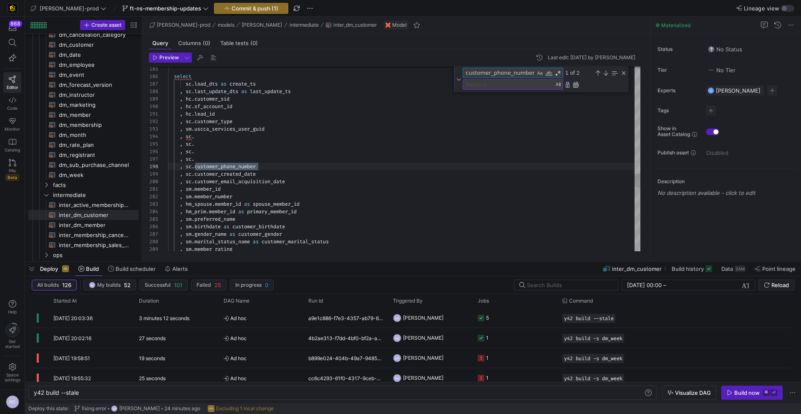
click at [575, 86] on div "Replace All (⌘Enter)" at bounding box center [575, 84] width 7 height 7
click at [522, 72] on textarea "customer_phone_number" at bounding box center [499, 73] width 72 height 10
paste textarea "mailing_latitude"
type textarea ", sm.is_deleted , sm.member_since_date , sm.member_status , scm.mailing_street …"
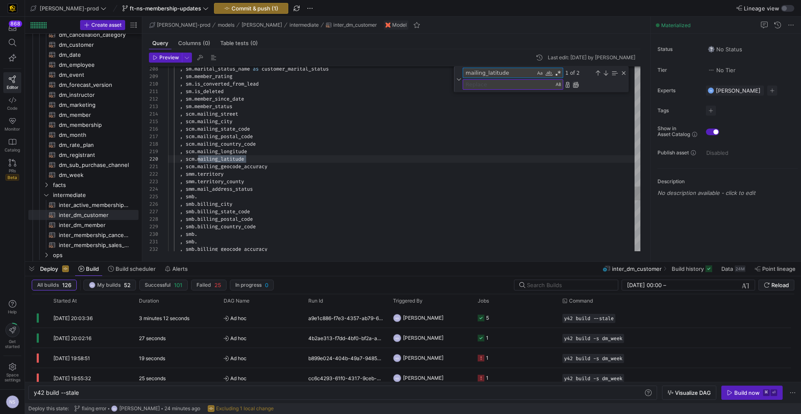
type textarea "mailing_latitude"
click at [575, 85] on div "Replace All (⌘Enter)" at bounding box center [575, 84] width 7 height 7
type textarea ", sm.is_deleted , sm.member_since_date , sm.member_status , scm.mailing_street …"
click at [492, 72] on textarea "mailing_latitude" at bounding box center [499, 73] width 72 height 10
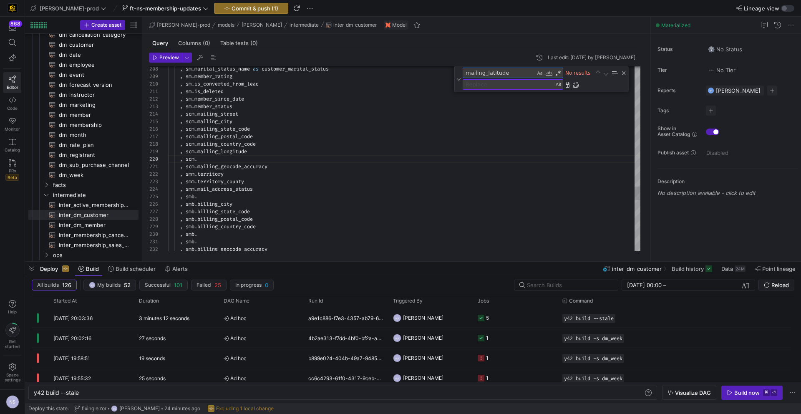
click at [492, 72] on textarea "mailing_latitude" at bounding box center [499, 73] width 72 height 10
paste textarea "ong"
click at [485, 73] on textarea "mailing_longitude" at bounding box center [499, 73] width 72 height 10
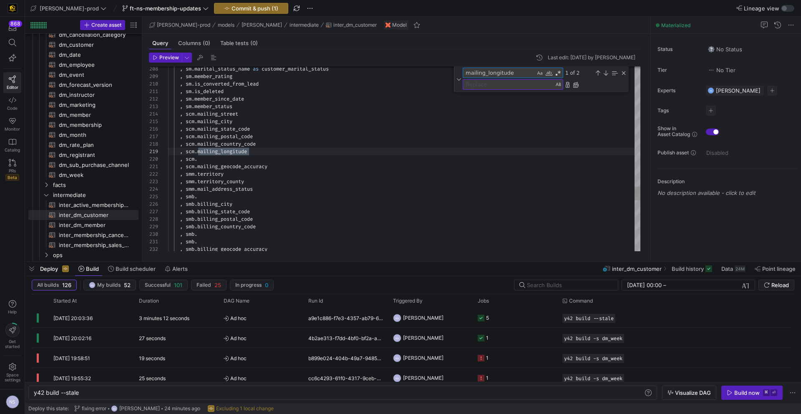
paste textarea "street"
type textarea "mailing_street"
click at [577, 84] on div "Replace All (⌘Enter)" at bounding box center [575, 84] width 7 height 7
type textarea ", sm.is_deleted , sm.member_since_date , sm.member_status , scm. , scm.mailing_…"
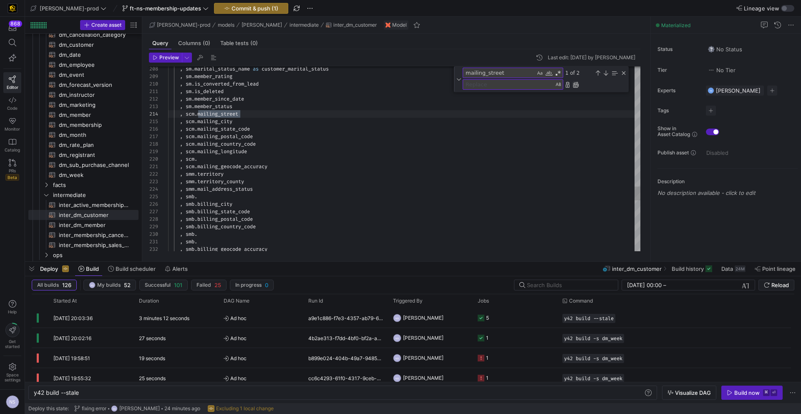
scroll to position [75, 30]
click at [483, 72] on textarea "mailing_street" at bounding box center [499, 73] width 72 height 10
paste textarea "longitude"
type textarea "mailing_longitude"
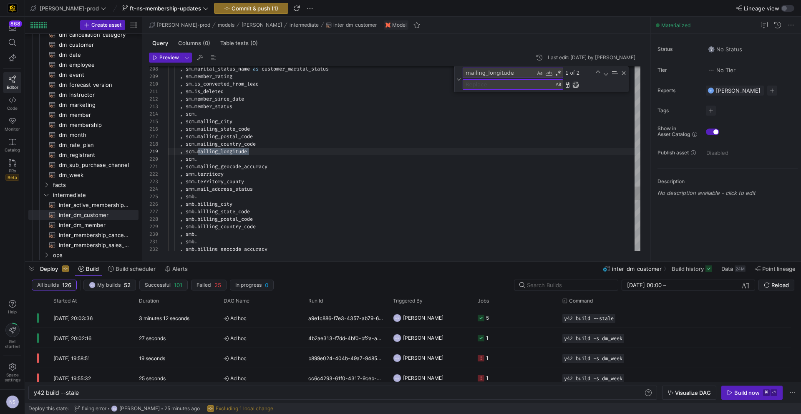
click at [576, 84] on div "Replace All (⌘Enter)" at bounding box center [575, 84] width 7 height 7
type textarea ", sm.is_deleted , sm.member_since_date , sm.member_status , scm. , scm.mailing_…"
click at [488, 74] on textarea "mailing_longitude" at bounding box center [499, 73] width 72 height 10
paste textarea "street"
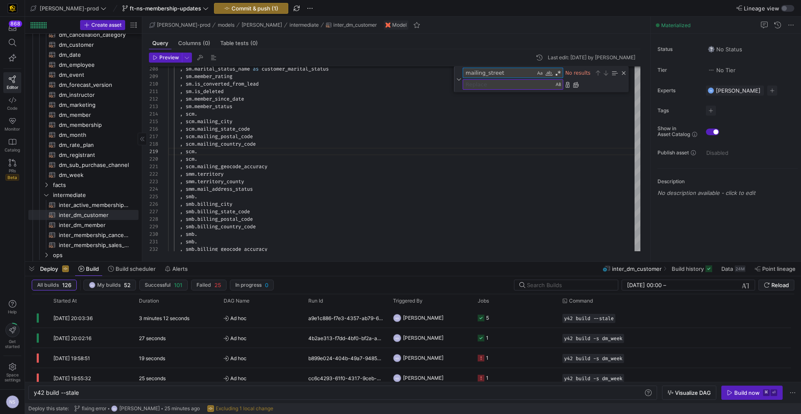
type textarea "mailing_street"
click at [489, 72] on textarea "mailing_street" at bounding box center [499, 73] width 72 height 10
paste textarea "preferred_name"
type textarea ", sm.member_id , sm.member_number , hm_spouse.member_id as spouse_member_id , h…"
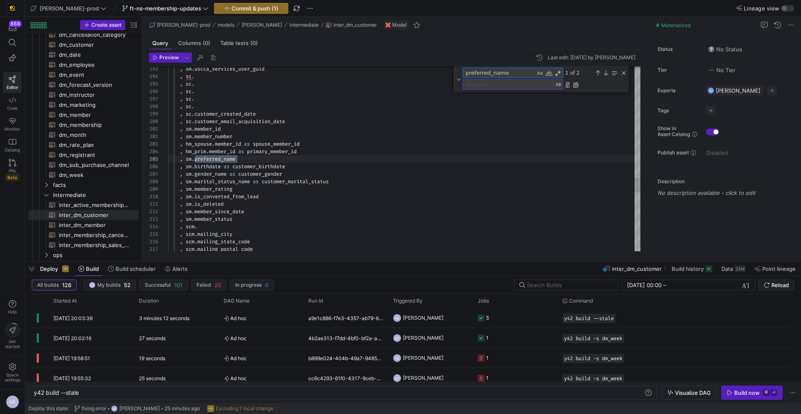
scroll to position [75, 69]
type textarea "preferred_name"
click at [577, 86] on div "Replace All (⌘Enter)" at bounding box center [575, 84] width 7 height 7
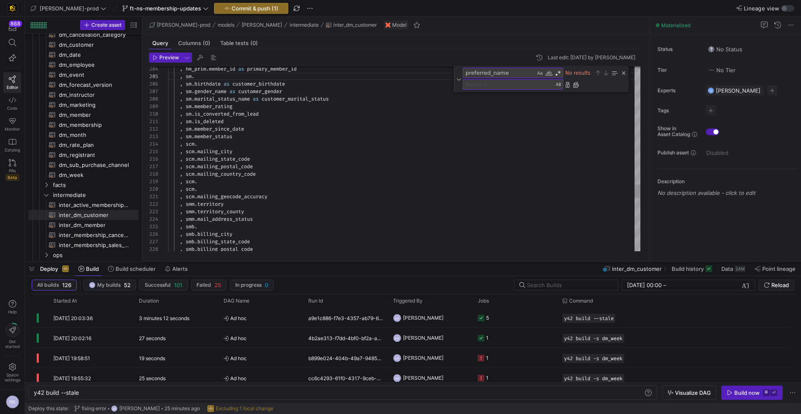
click at [493, 74] on textarea "preferred_name" at bounding box center [499, 73] width 72 height 10
paste textarea "shipping_latitud"
type textarea ", smb. , smb.billing_geocode_accuracy , sms.shipping_street , sms.shipping_city…"
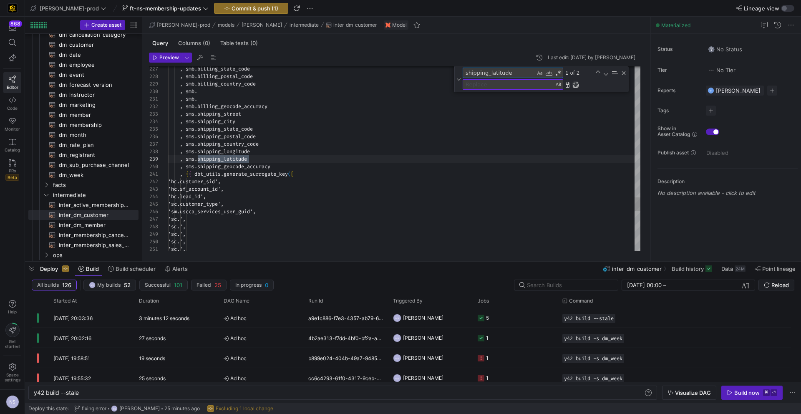
type textarea "shipping_latitude"
click at [577, 86] on div "Replace All (⌘Enter)" at bounding box center [575, 84] width 7 height 7
type textarea ", smb. , smb.billing_geocode_accuracy , sms.shipping_street , sms.shipping_city…"
click at [502, 71] on textarea "shipping_latitude" at bounding box center [499, 73] width 72 height 10
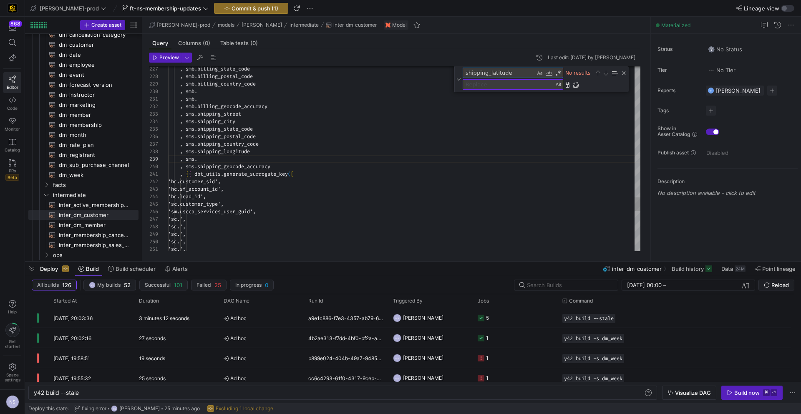
click at [502, 71] on textarea "shipping_latitude" at bounding box center [499, 73] width 72 height 10
paste textarea "ong"
type textarea "shipping_longitude"
drag, startPoint x: 575, startPoint y: 85, endPoint x: 476, endPoint y: 113, distance: 103.3
click at [575, 85] on div "Replace All (⌘Enter)" at bounding box center [575, 84] width 7 height 7
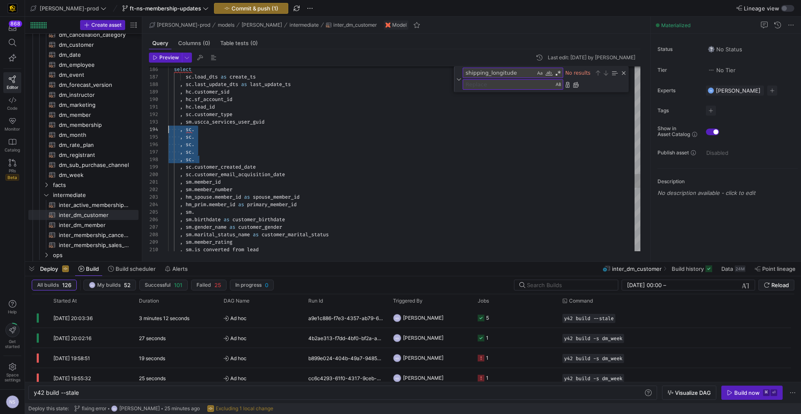
scroll to position [23, 0]
drag, startPoint x: 203, startPoint y: 158, endPoint x: 167, endPoint y: 128, distance: 47.1
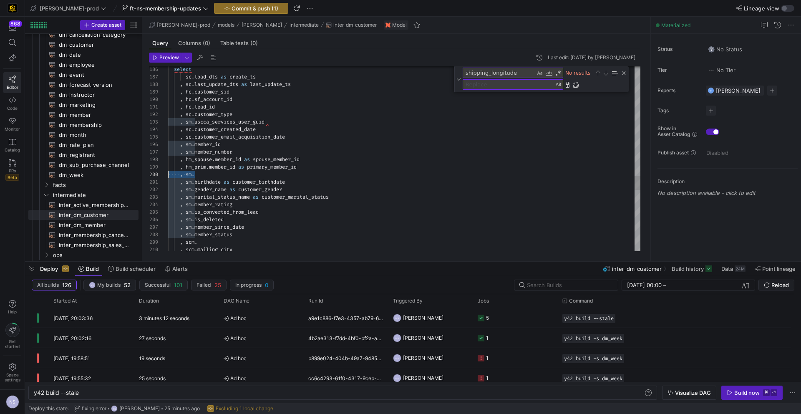
scroll to position [68, 0]
drag, startPoint x: 214, startPoint y: 174, endPoint x: 145, endPoint y: 173, distance: 69.2
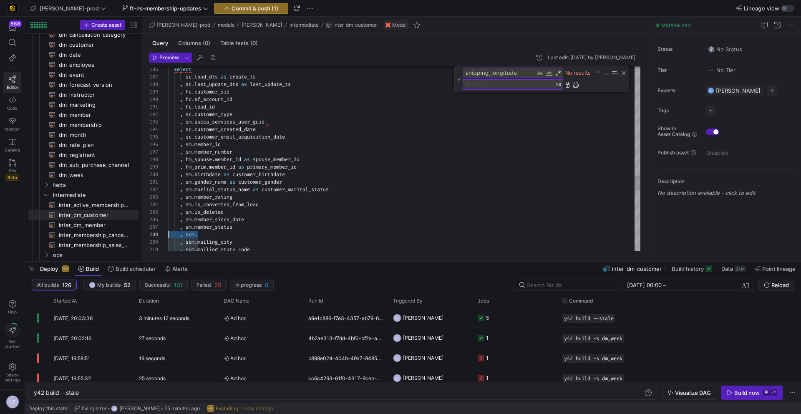
scroll to position [53, 0]
drag, startPoint x: 212, startPoint y: 233, endPoint x: 155, endPoint y: 234, distance: 57.6
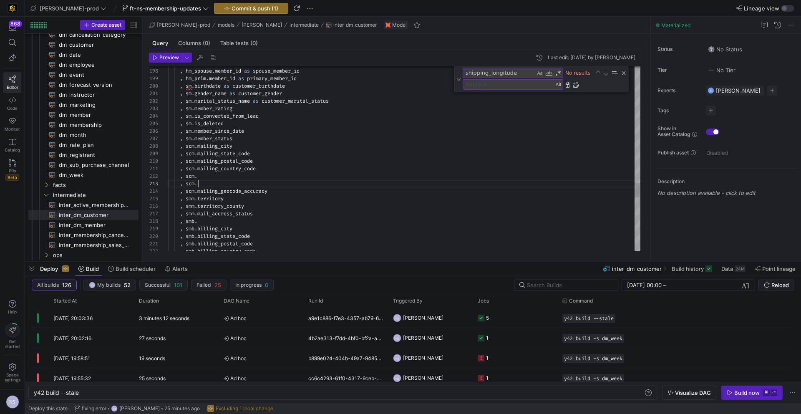
scroll to position [8, 0]
drag, startPoint x: 210, startPoint y: 185, endPoint x: 155, endPoint y: 175, distance: 55.5
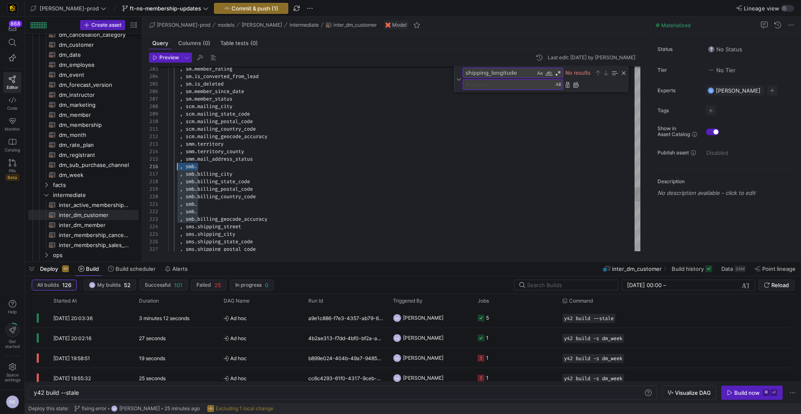
scroll to position [38, 0]
drag, startPoint x: 207, startPoint y: 167, endPoint x: 159, endPoint y: 165, distance: 48.4
drag, startPoint x: 207, startPoint y: 202, endPoint x: 156, endPoint y: 195, distance: 51.4
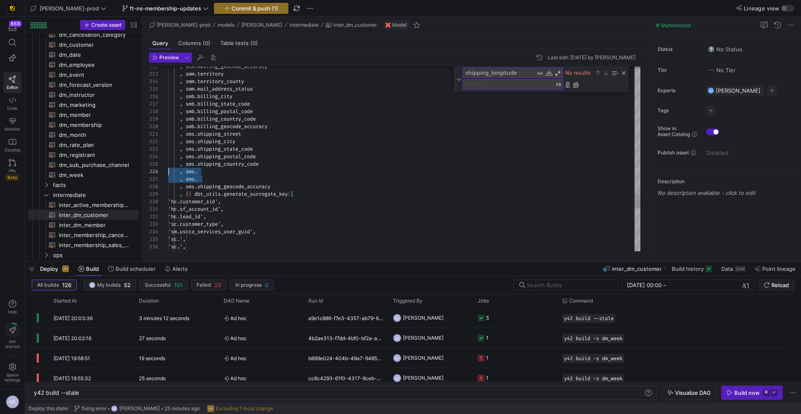
scroll to position [38, 0]
drag, startPoint x: 221, startPoint y: 179, endPoint x: 155, endPoint y: 173, distance: 67.0
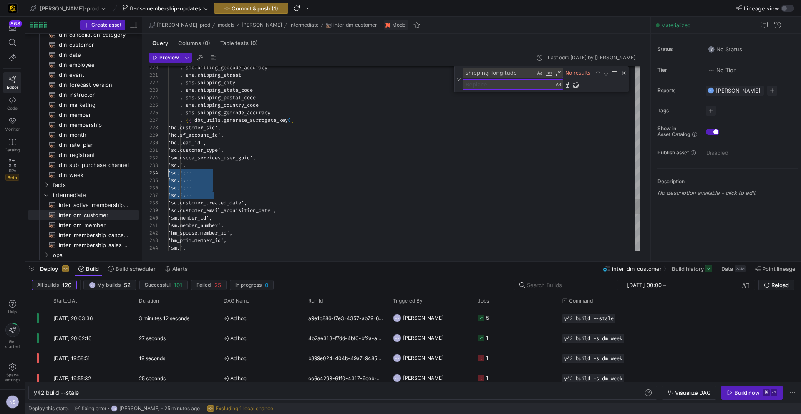
scroll to position [15, 0]
drag, startPoint x: 216, startPoint y: 192, endPoint x: 155, endPoint y: 164, distance: 67.7
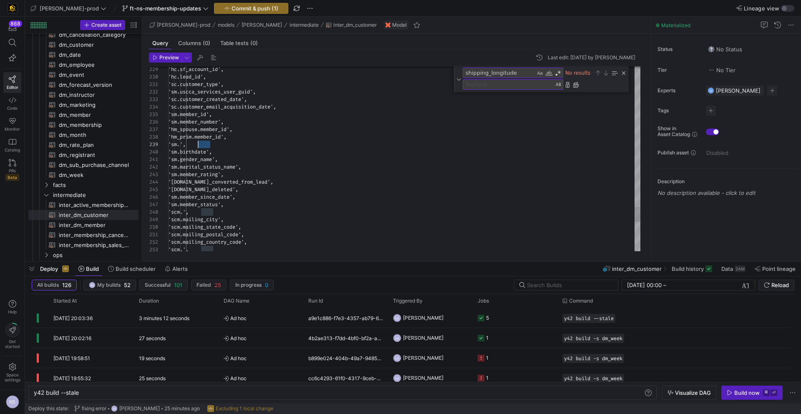
scroll to position [0, 0]
drag, startPoint x: 218, startPoint y: 143, endPoint x: 161, endPoint y: 143, distance: 57.5
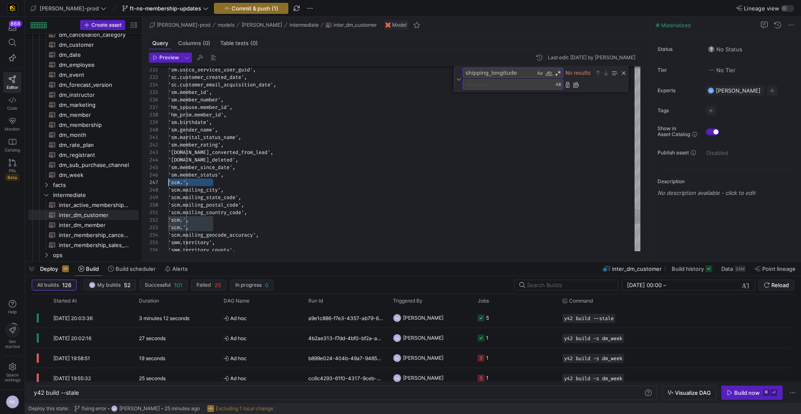
drag, startPoint x: 222, startPoint y: 181, endPoint x: 148, endPoint y: 180, distance: 73.4
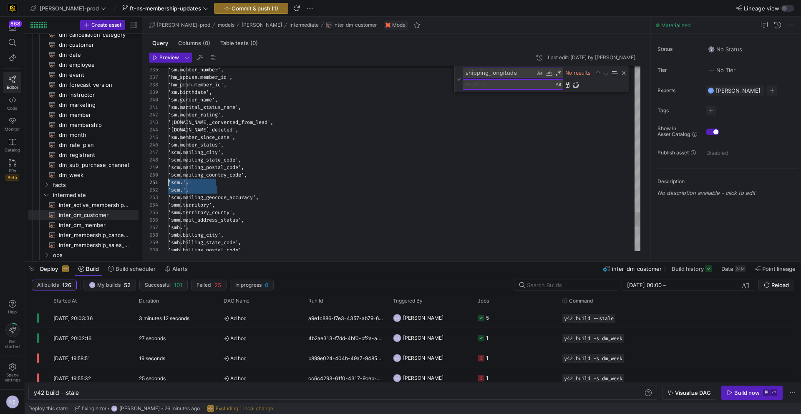
drag, startPoint x: 220, startPoint y: 190, endPoint x: 156, endPoint y: 183, distance: 64.6
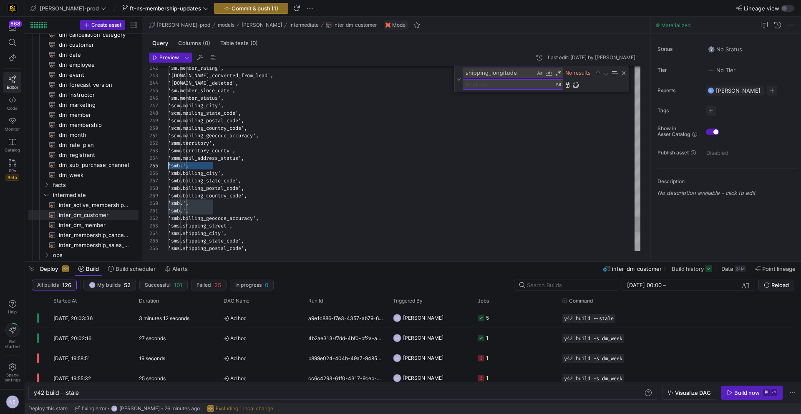
drag, startPoint x: 222, startPoint y: 165, endPoint x: 155, endPoint y: 166, distance: 67.1
drag, startPoint x: 221, startPoint y: 203, endPoint x: 163, endPoint y: 198, distance: 58.6
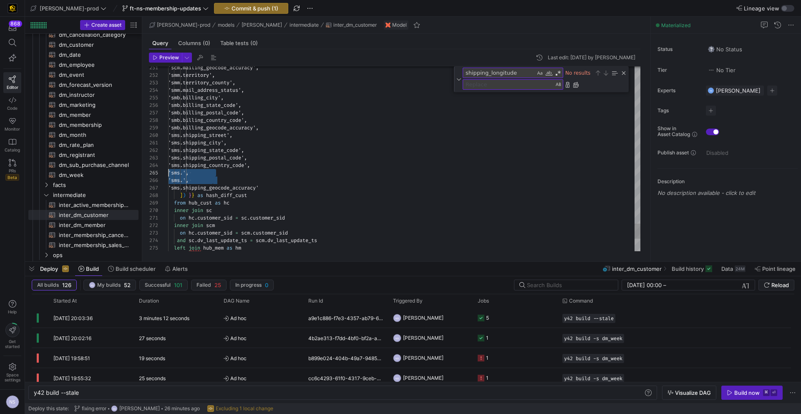
drag, startPoint x: 223, startPoint y: 183, endPoint x: 166, endPoint y: 175, distance: 57.7
type textarea "'sms.shipping_city', 'sms.shipping_state_code', 'sms.shipping_postal_code', 'sm…"
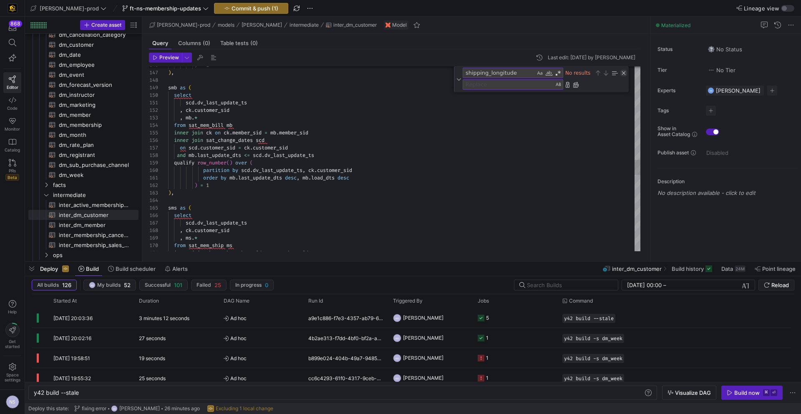
click at [625, 75] on div "Close (Escape)" at bounding box center [623, 73] width 7 height 7
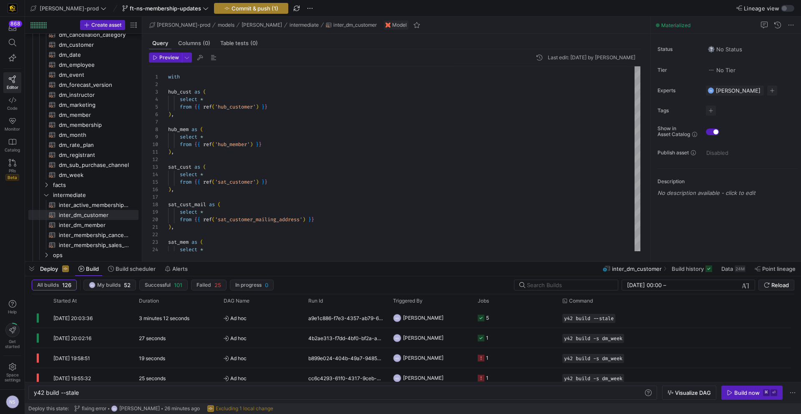
click at [231, 7] on span "Commit & push (1)" at bounding box center [254, 8] width 47 height 7
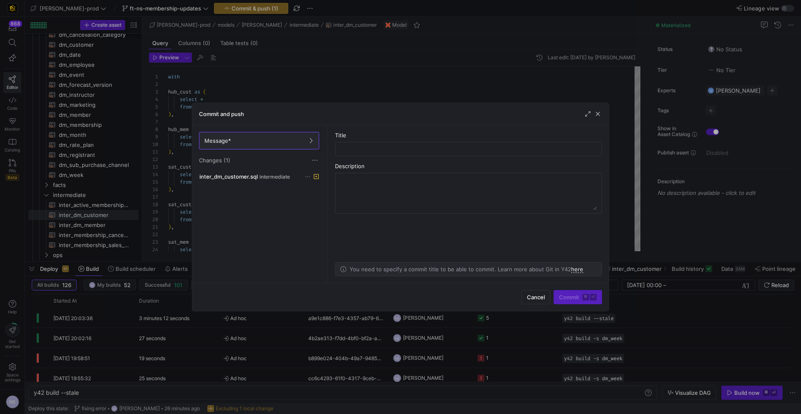
click at [267, 182] on div "inter_dm_customer.sql intermediate" at bounding box center [258, 225] width 123 height 108
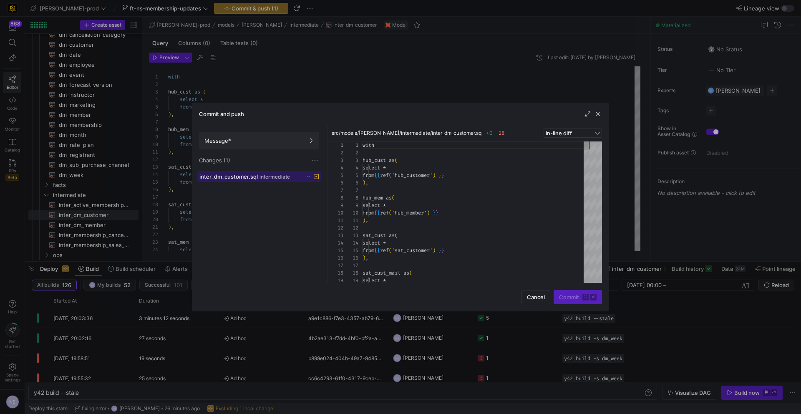
click at [266, 177] on span "intermediate" at bounding box center [274, 177] width 30 height 6
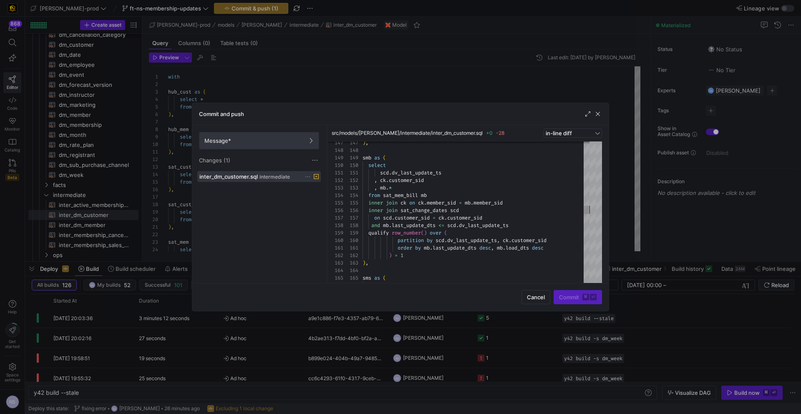
click at [226, 146] on span at bounding box center [258, 140] width 119 height 17
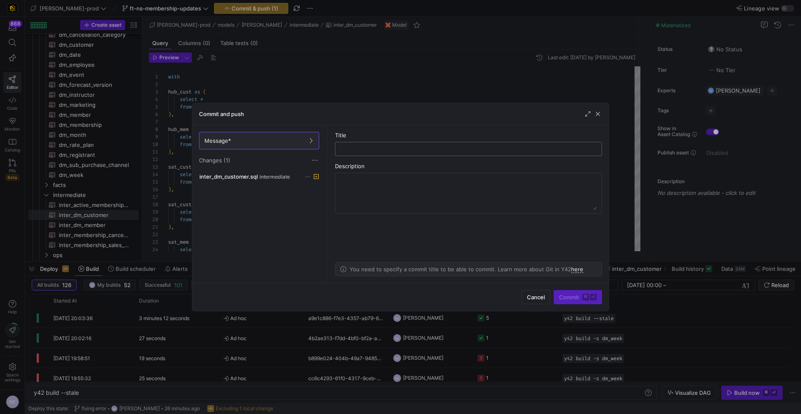
click at [355, 150] on input "text" at bounding box center [468, 149] width 253 height 7
type input "removing PII Fields"
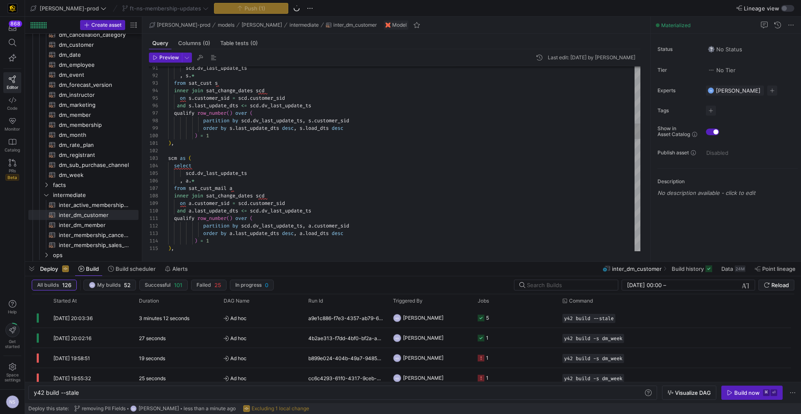
type textarea "), scm as ( select scd.dv_last_update_ts , a.* from sat_cust_mail a inner join …"
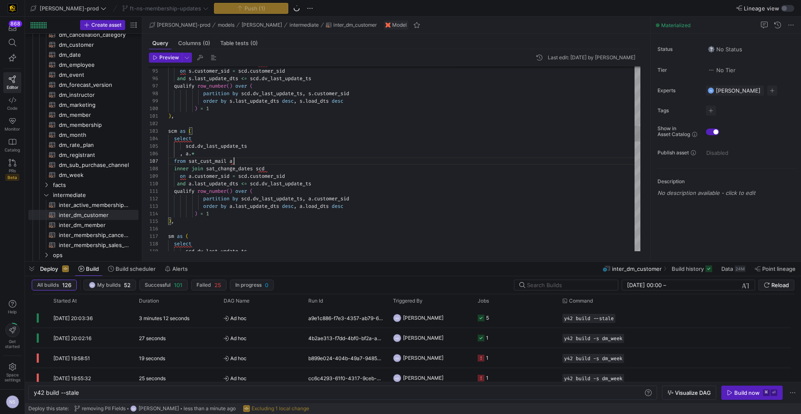
type textarea "a"
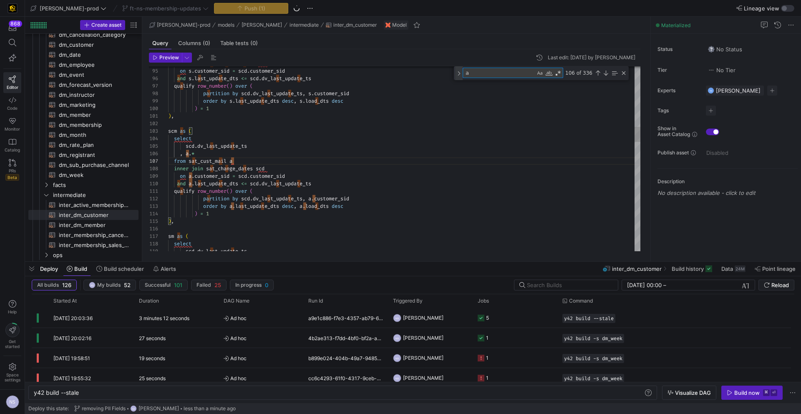
click at [460, 73] on div "Toggle Replace" at bounding box center [459, 73] width 8 height 14
click at [476, 72] on textarea "a" at bounding box center [499, 73] width 72 height 10
paste textarea "shipping_street"
type textarea ", sms.shipping_street , sms.shipping_city , sms.shipping_state_code , sms.shipp…"
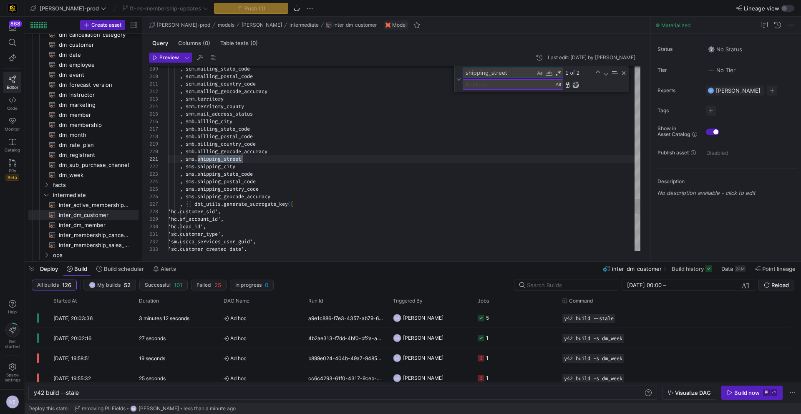
type textarea "shipping_street"
click at [576, 85] on div "Replace All (⌘Enter)" at bounding box center [575, 84] width 7 height 7
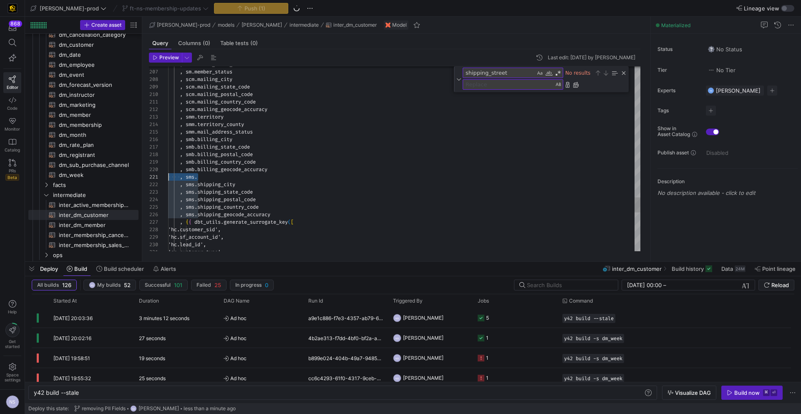
drag, startPoint x: 220, startPoint y: 176, endPoint x: 169, endPoint y: 173, distance: 50.5
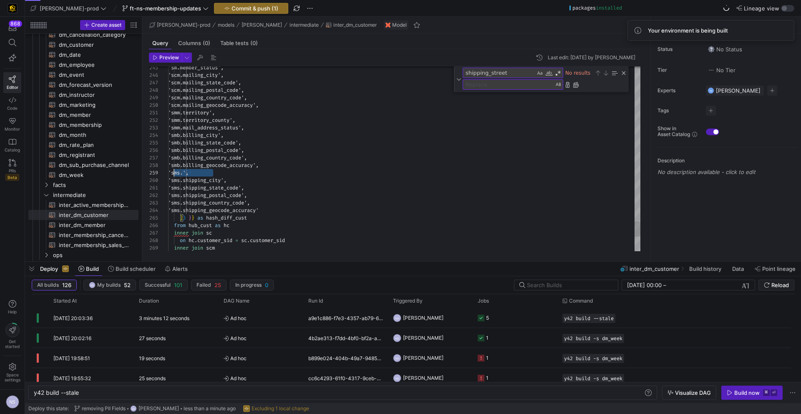
scroll to position [60, 0]
drag, startPoint x: 233, startPoint y: 171, endPoint x: 154, endPoint y: 171, distance: 78.4
type textarea "'smm.territory', 'smm.territory_county', 'smm.mail_address_status', 'smb.billin…"
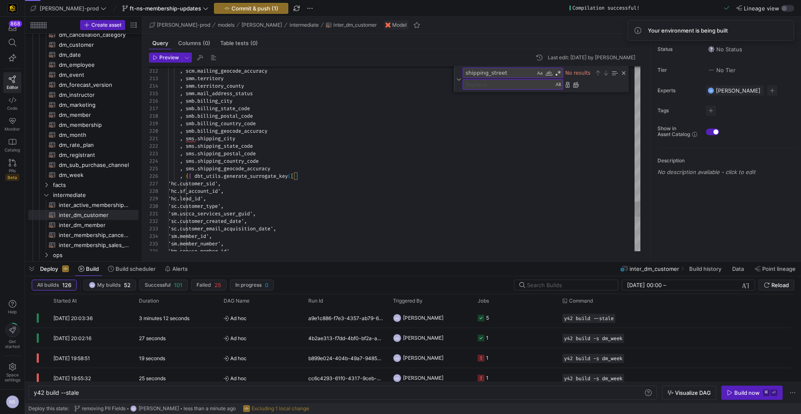
click at [621, 73] on div "Close (Escape)" at bounding box center [623, 73] width 7 height 7
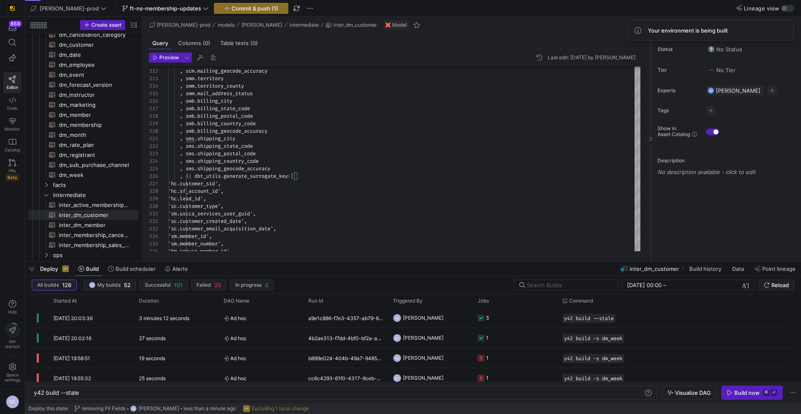
click at [650, 142] on div at bounding box center [650, 139] width 9 height 13
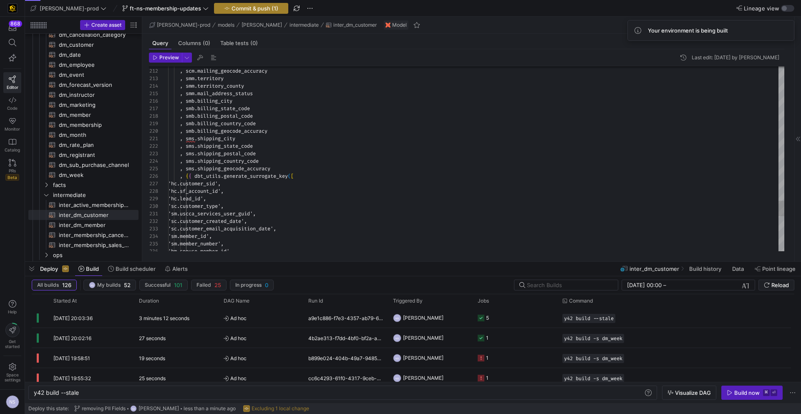
click at [252, 8] on span "Commit & push (1)" at bounding box center [254, 8] width 47 height 7
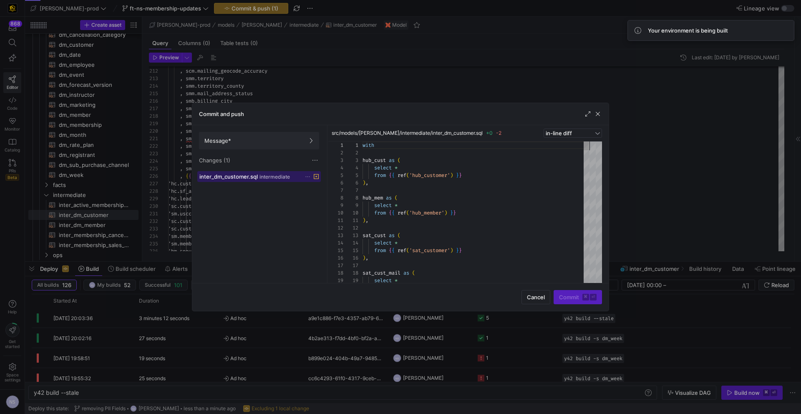
click at [262, 178] on span "intermediate" at bounding box center [274, 177] width 30 height 6
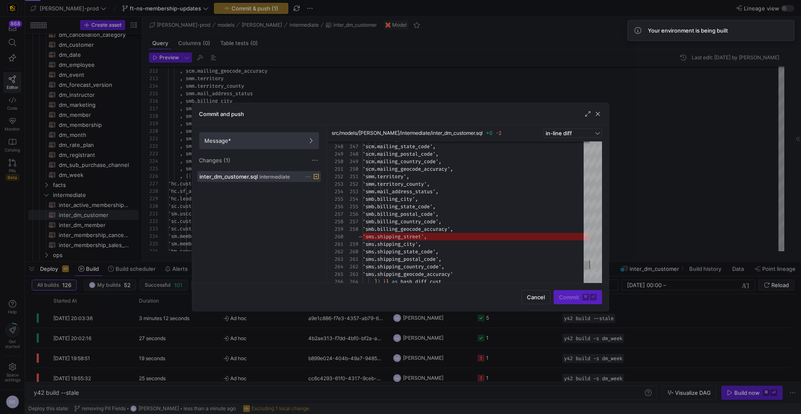
click at [267, 134] on span at bounding box center [258, 140] width 119 height 17
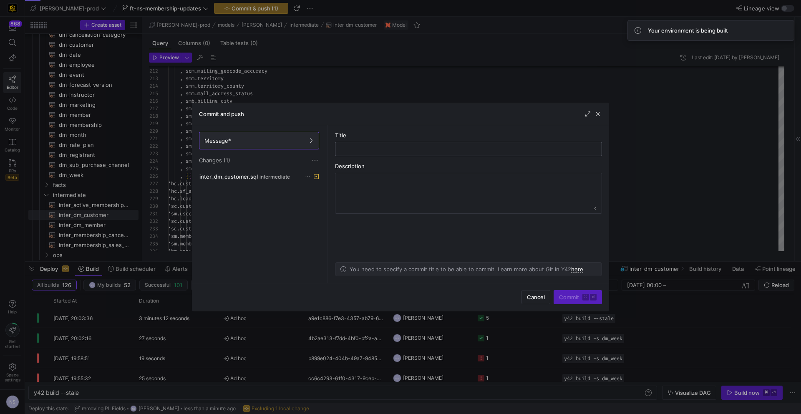
click at [370, 151] on input "text" at bounding box center [468, 149] width 253 height 7
type input "s"
type input "removing another field"
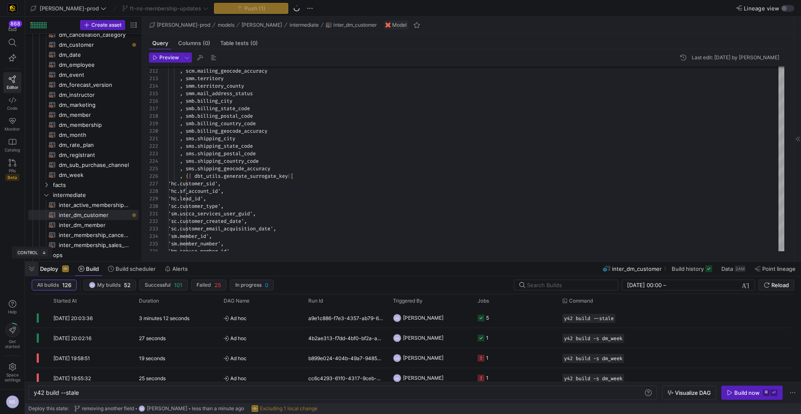
click at [28, 267] on span "button" at bounding box center [31, 268] width 13 height 14
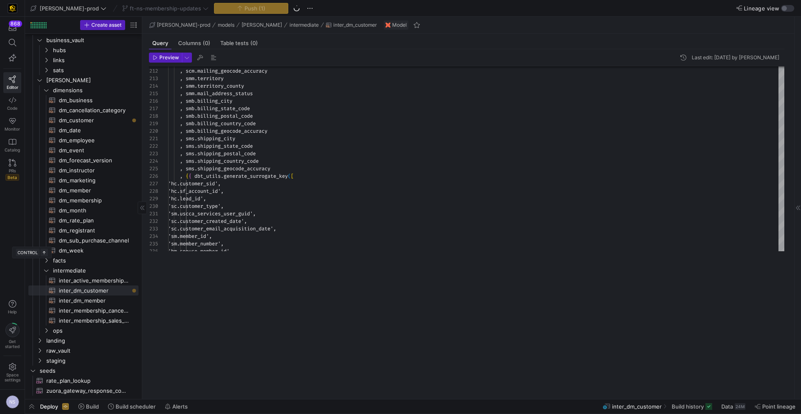
scroll to position [15, 0]
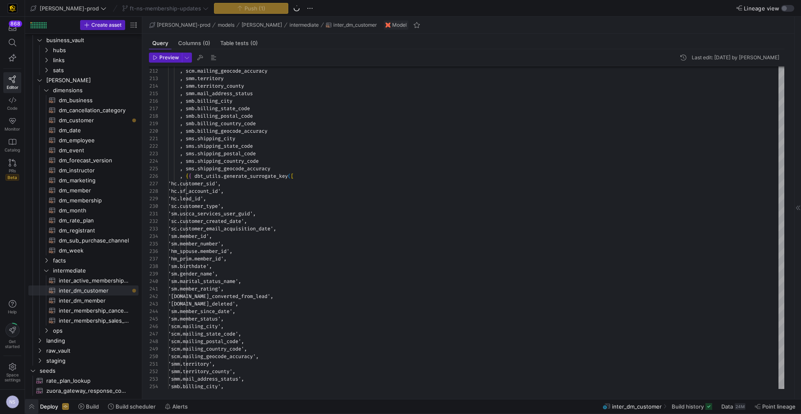
click at [32, 405] on span "button" at bounding box center [31, 406] width 13 height 14
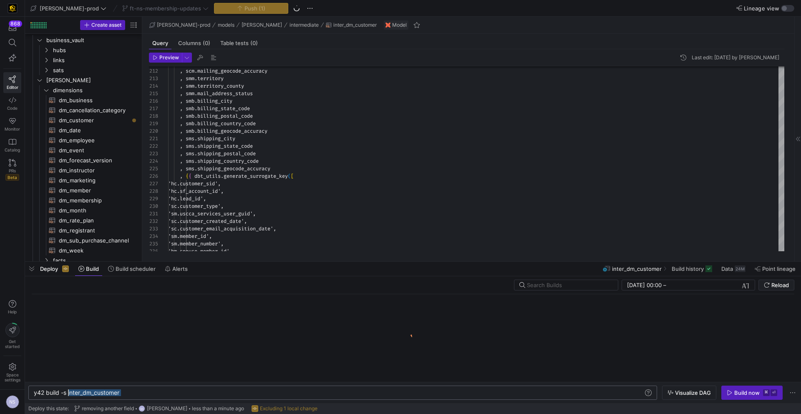
scroll to position [0, 30]
drag, startPoint x: 134, startPoint y: 394, endPoint x: 65, endPoint y: 393, distance: 69.2
click at [65, 393] on div "y42 build -s inter_dm_customer" at bounding box center [338, 392] width 609 height 7
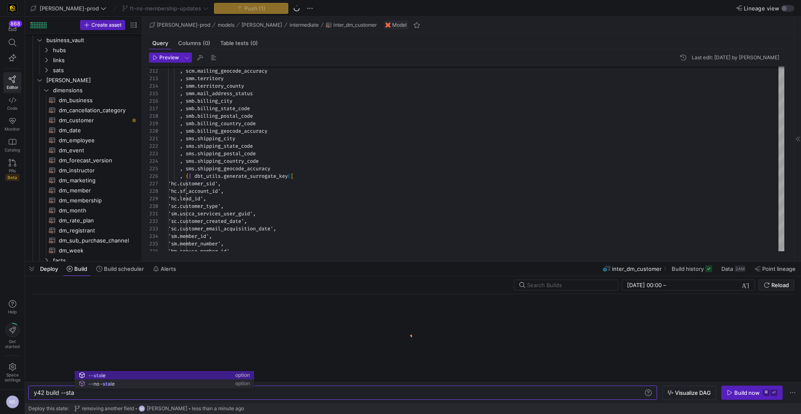
scroll to position [0, 45]
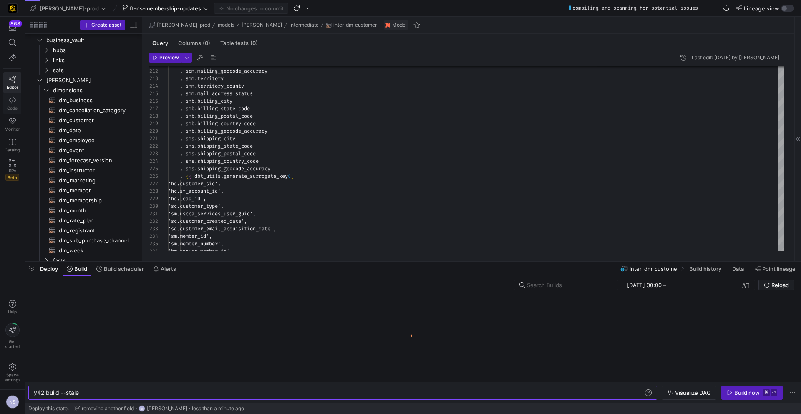
type textarea "y42 build --stale"
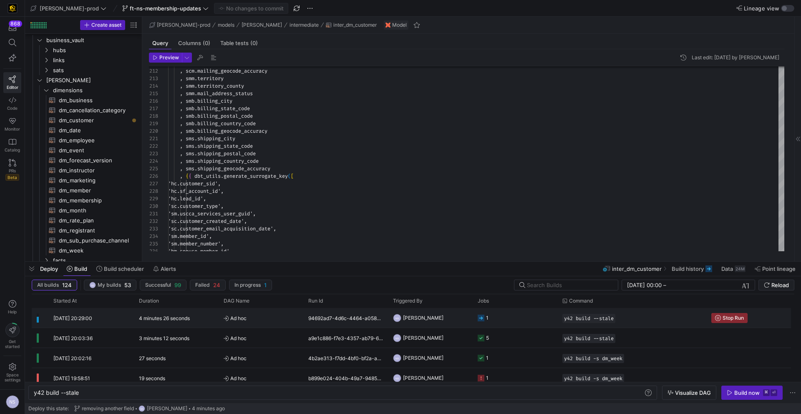
click at [521, 320] on y42-job-status-cell-renderer "1" at bounding box center [514, 317] width 75 height 19
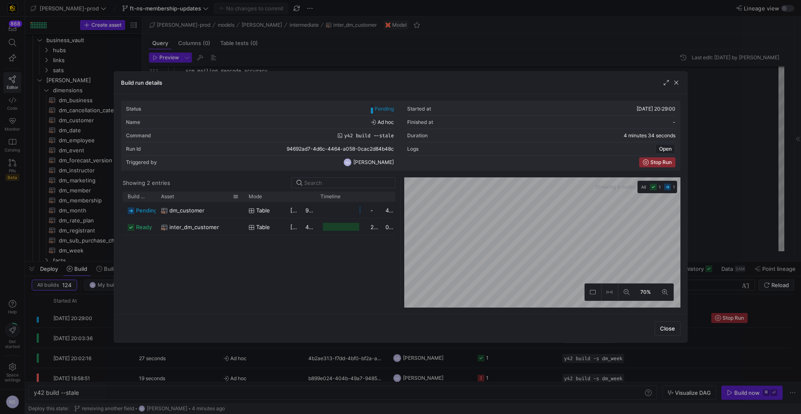
drag, startPoint x: 183, startPoint y: 197, endPoint x: 241, endPoint y: 198, distance: 58.0
click at [242, 198] on div at bounding box center [243, 196] width 3 height 10
click at [758, 233] on div at bounding box center [400, 207] width 801 height 414
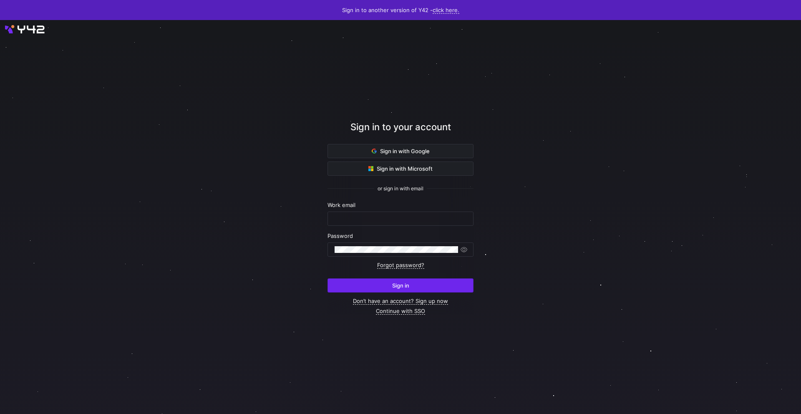
type input "[EMAIL_ADDRESS][PERSON_NAME][DOMAIN_NAME]"
click at [416, 290] on span "submit" at bounding box center [400, 285] width 145 height 13
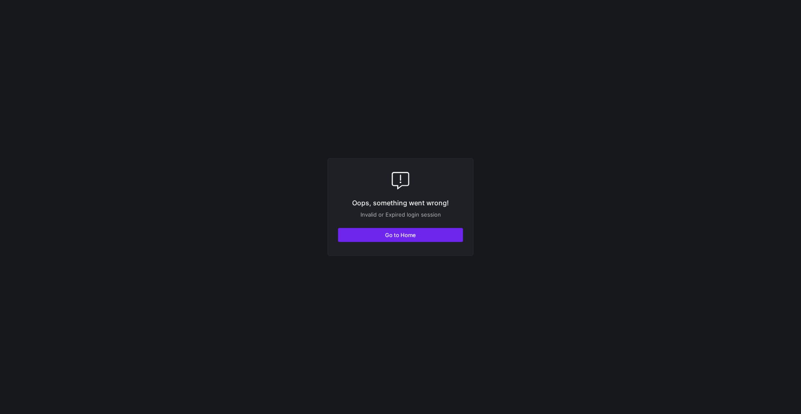
click at [421, 236] on span "button" at bounding box center [400, 234] width 124 height 13
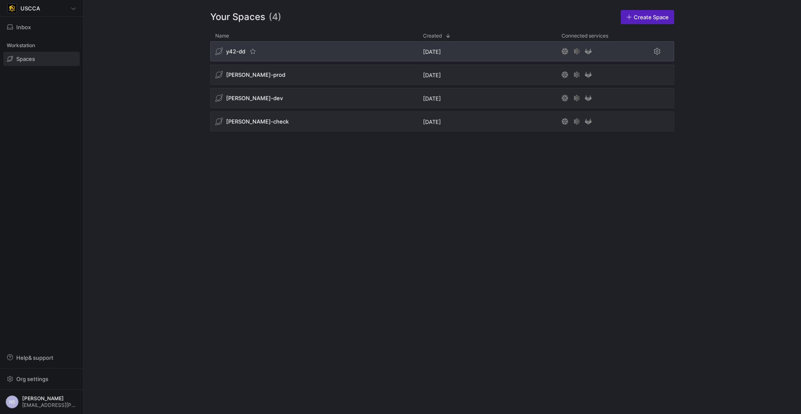
click at [300, 55] on div "y42-dd" at bounding box center [314, 51] width 208 height 20
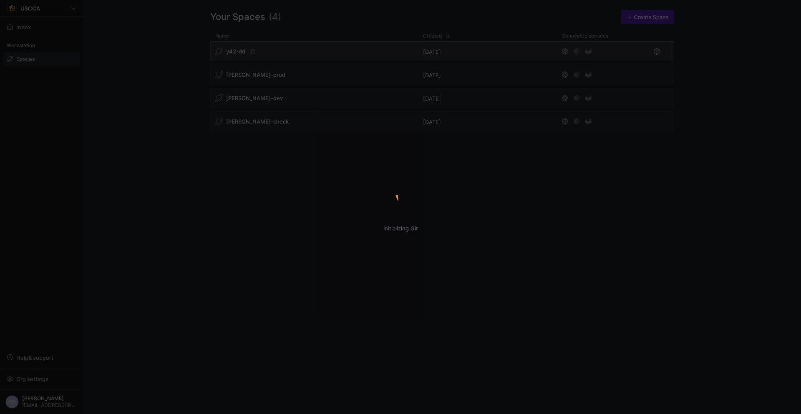
click at [296, 48] on div "Initializing Git" at bounding box center [400, 207] width 801 height 414
